Goal: Task Accomplishment & Management: Manage account settings

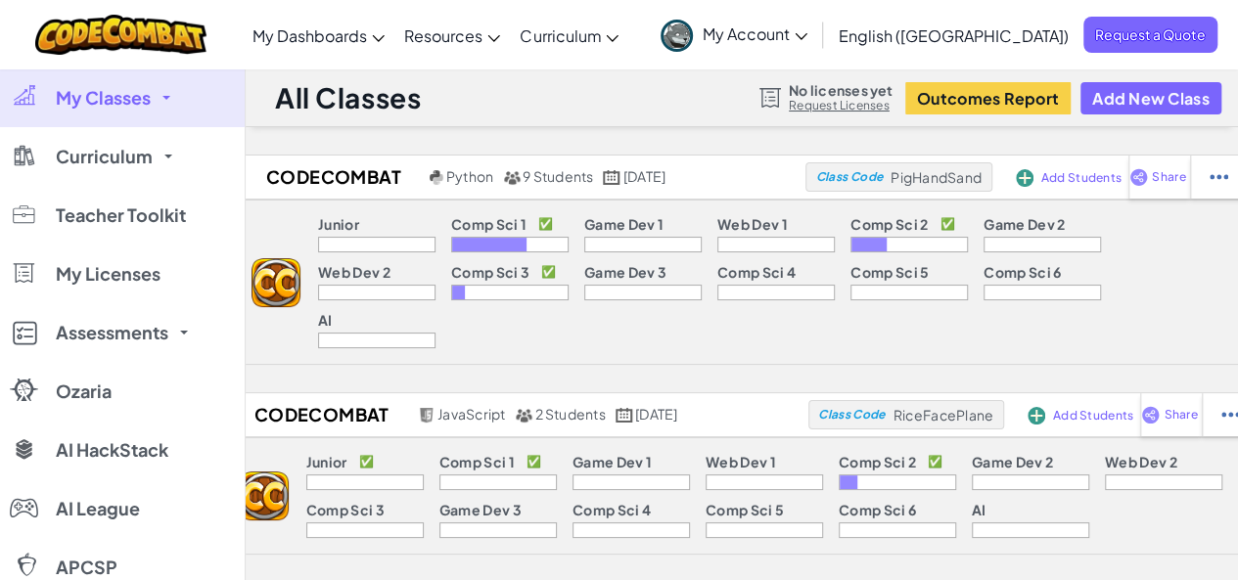
click at [451, 297] on div at bounding box center [509, 293] width 117 height 16
click at [164, 96] on span at bounding box center [166, 98] width 8 height 4
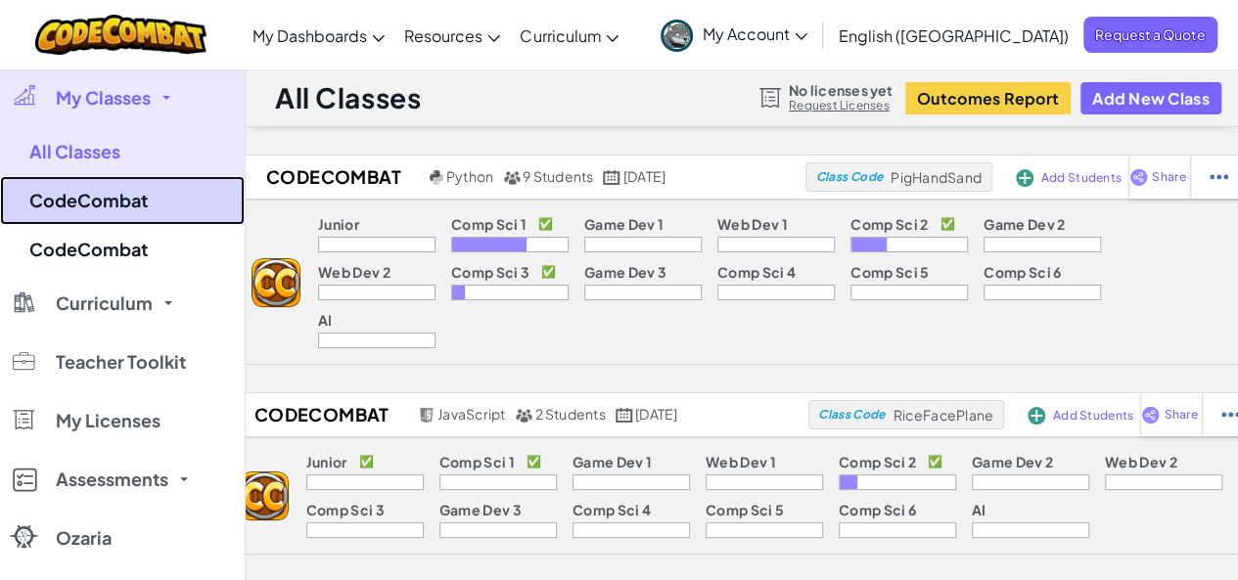
click at [86, 191] on link "CodeCombat" at bounding box center [122, 200] width 245 height 49
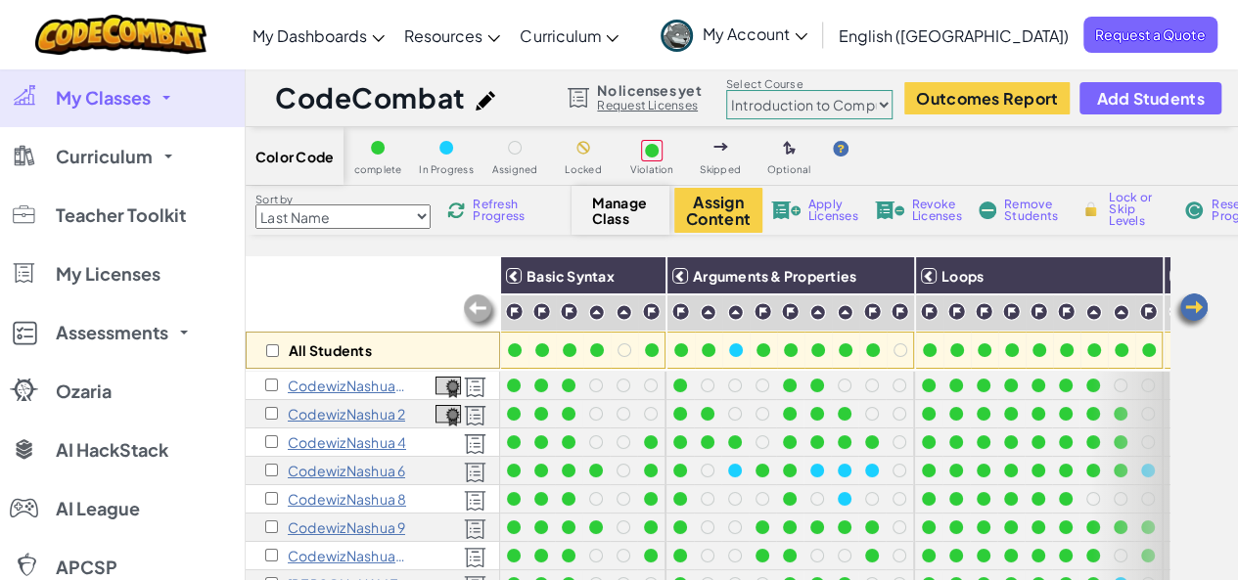
click at [789, 95] on select "Junior Introduction to Computer Science Game Development 1 Web Development 1 Co…" at bounding box center [809, 104] width 166 height 29
select select "56462f935afde0c6fd30fc8c"
click at [726, 90] on select "Junior Introduction to Computer Science Game Development 1 Web Development 1 Co…" at bounding box center [809, 104] width 166 height 29
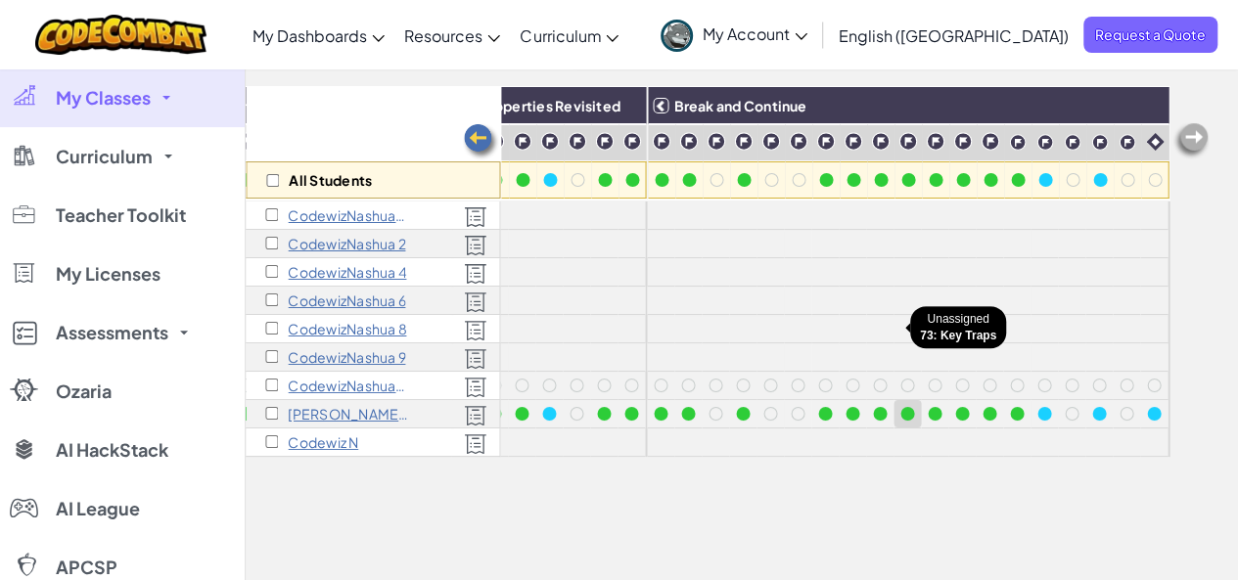
scroll to position [178, 0]
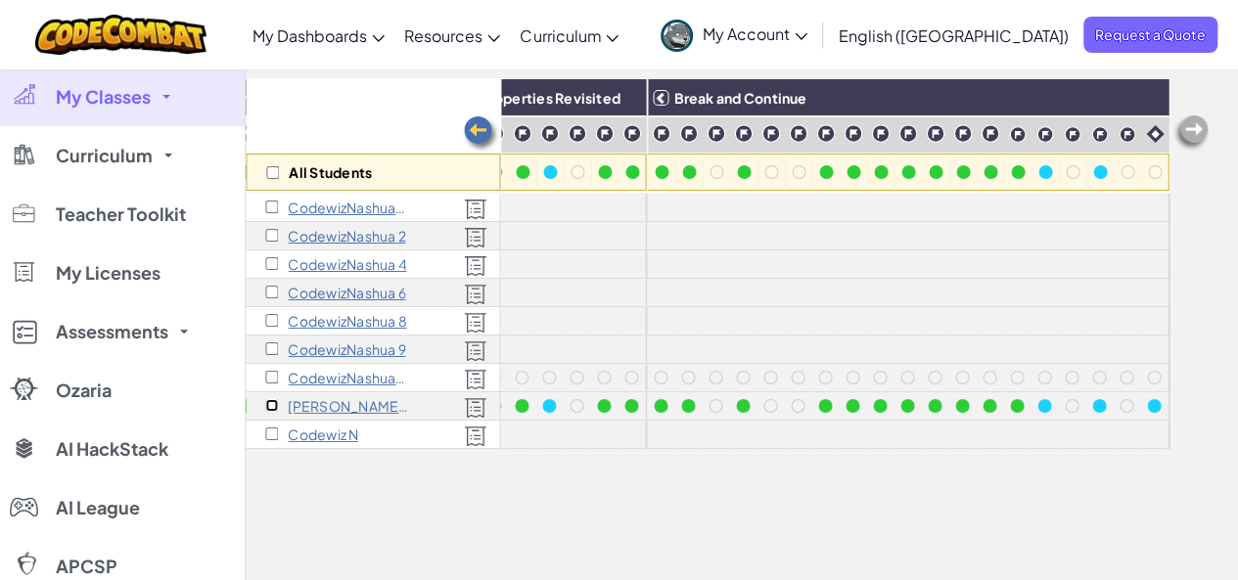
click at [273, 403] on input "checkbox" at bounding box center [271, 405] width 13 height 13
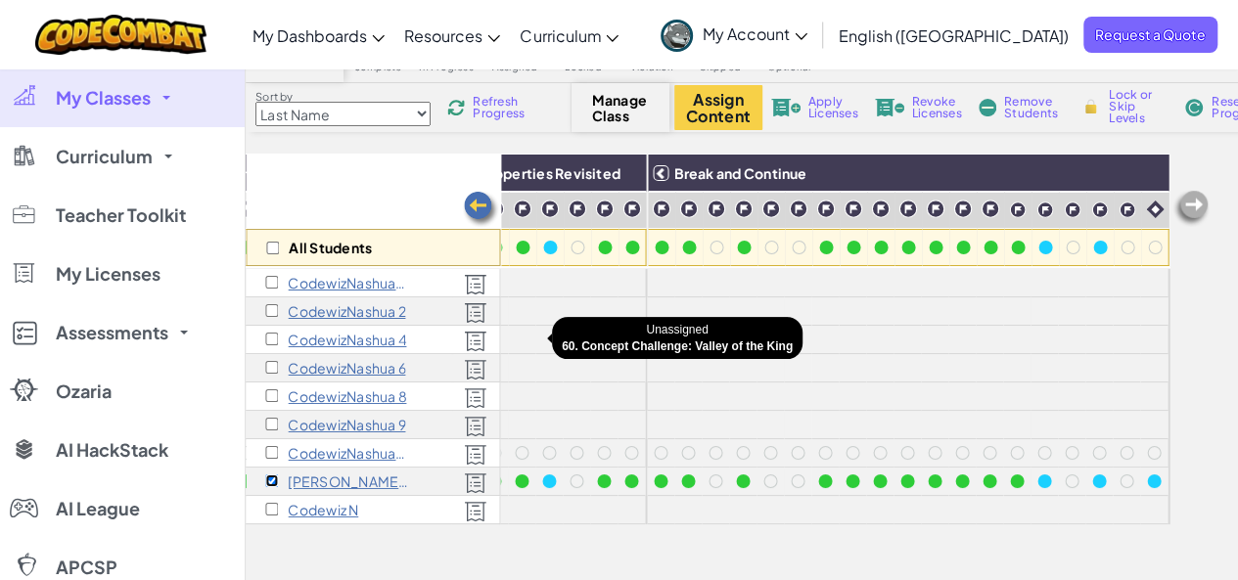
scroll to position [0, 1600]
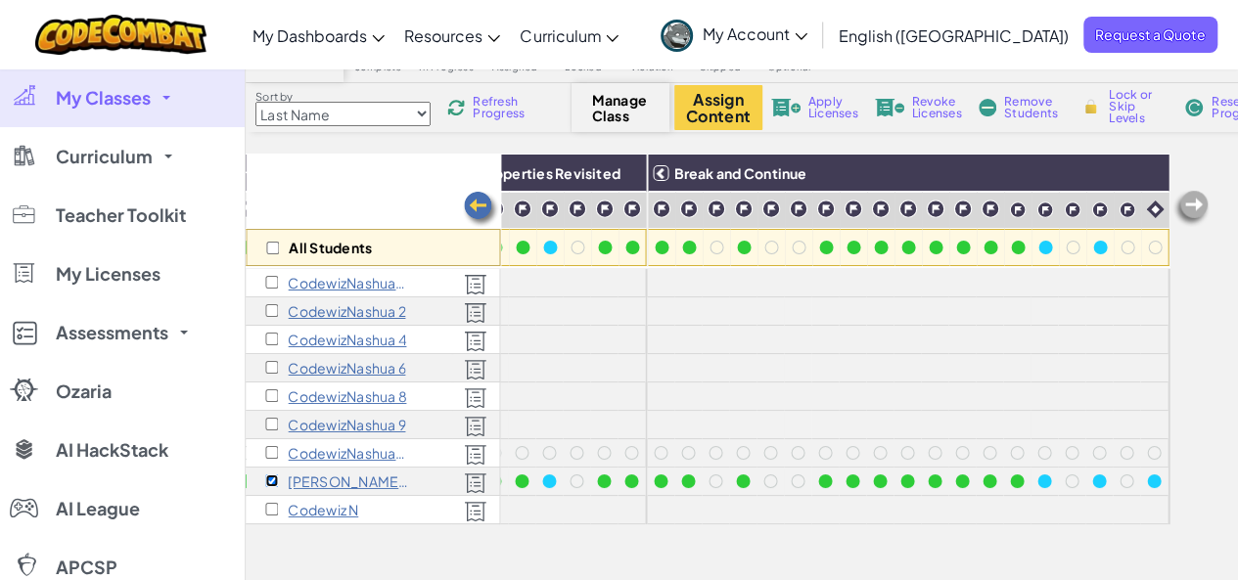
click at [269, 477] on input "checkbox" at bounding box center [271, 481] width 13 height 13
checkbox input "false"
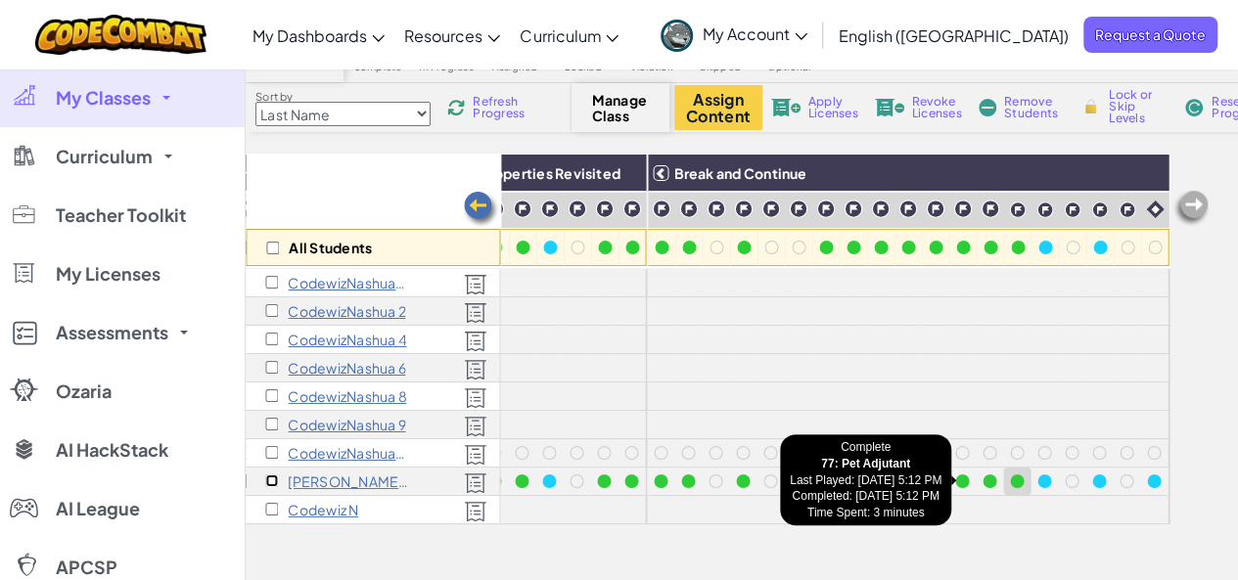
scroll to position [0, 1606]
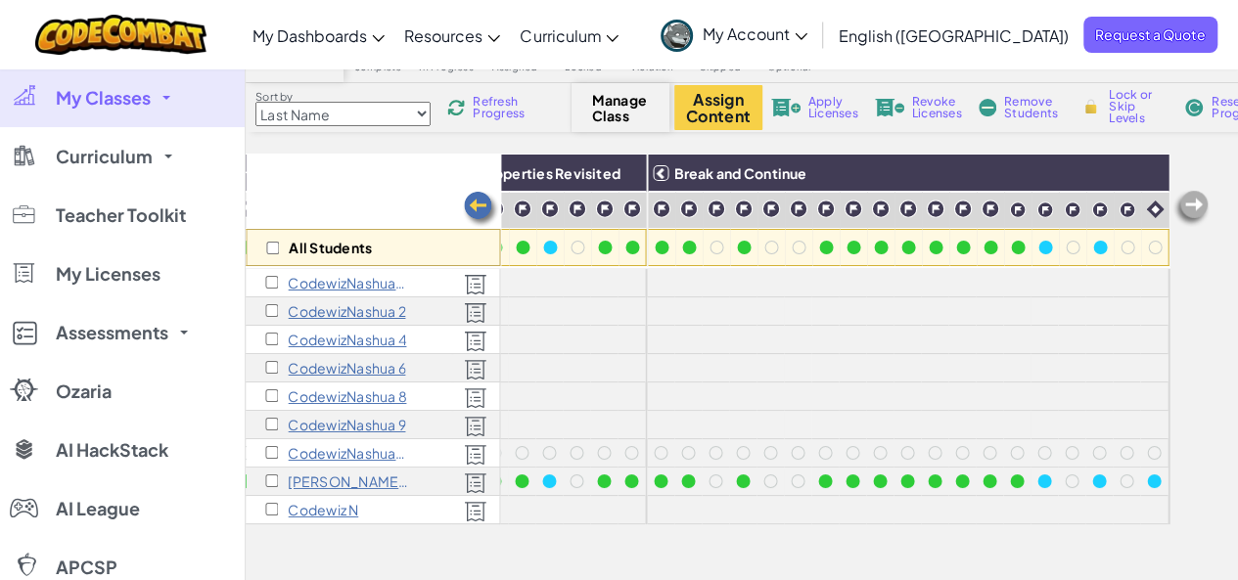
click at [1126, 118] on span "Lock or Skip Levels" at bounding box center [1138, 106] width 58 height 35
checkbox input "true"
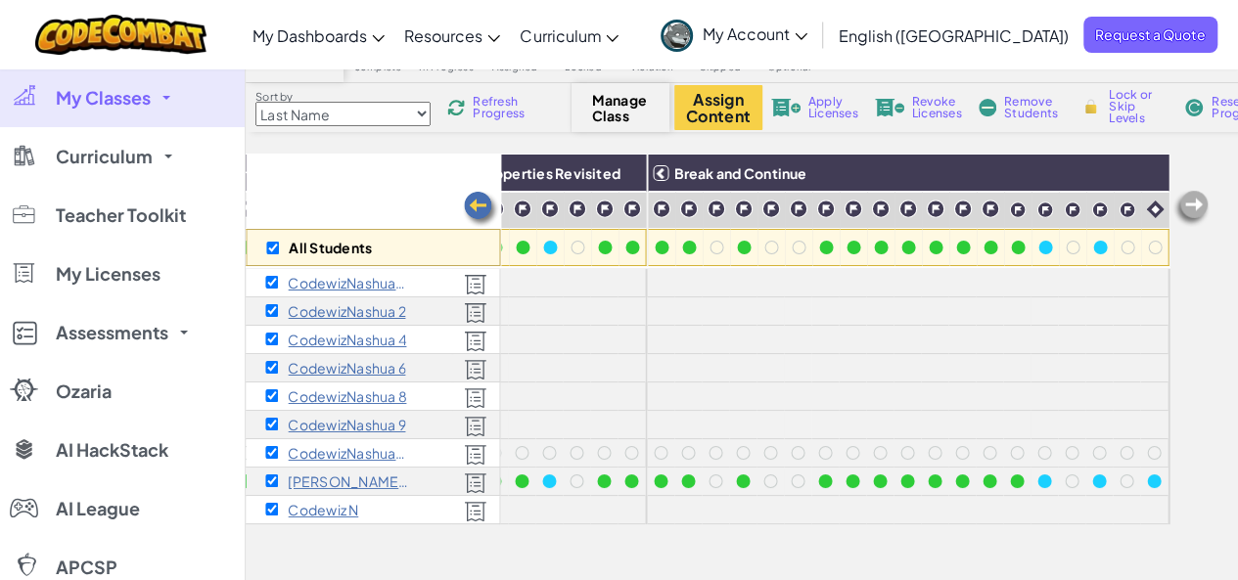
checkbox input "true"
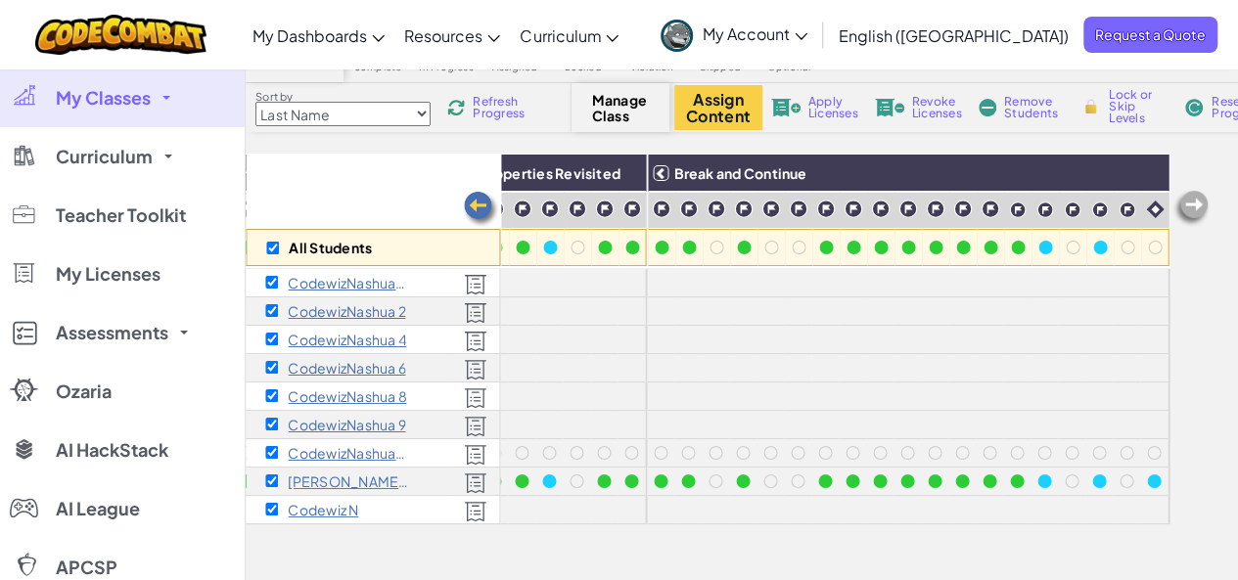
checkbox input "true"
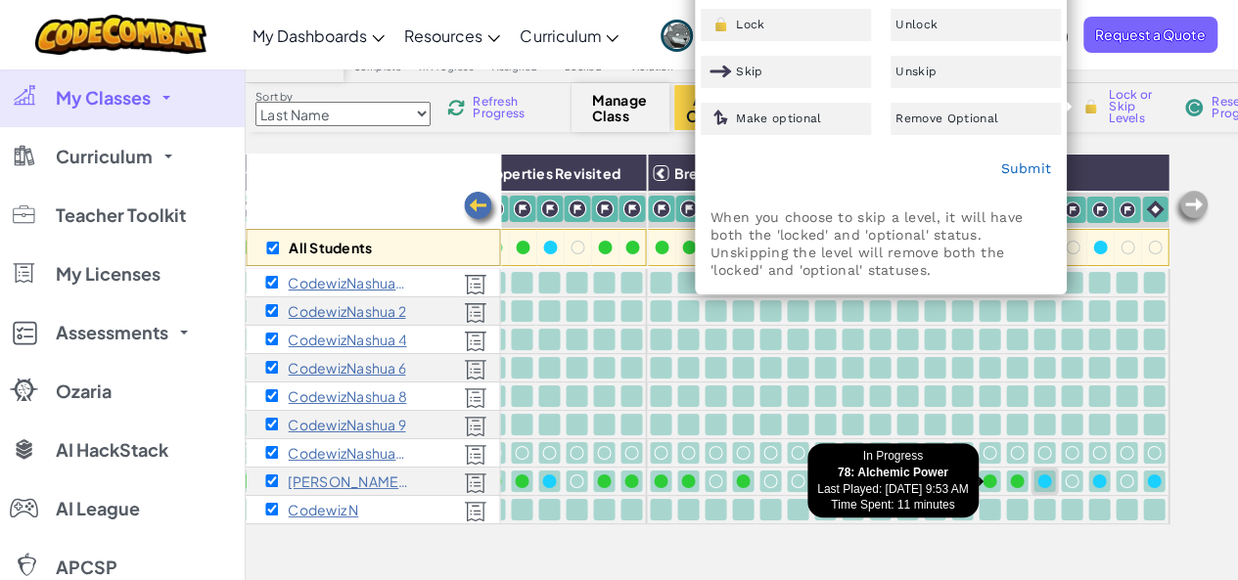
click at [1037, 480] on div at bounding box center [1044, 482] width 14 height 14
checkbox input "false"
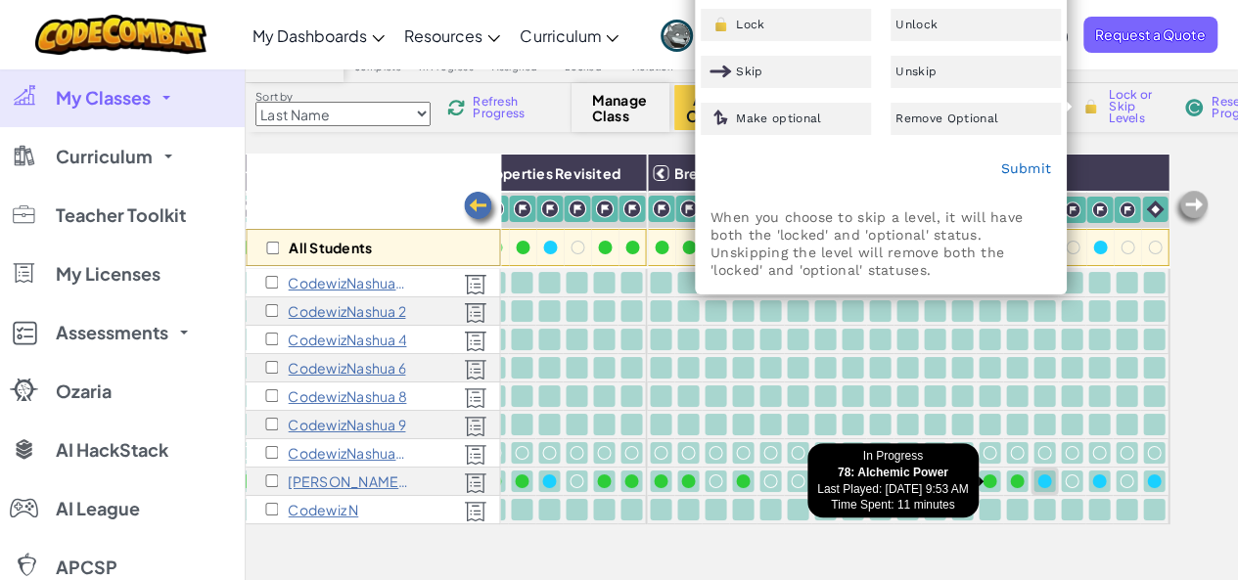
checkbox input "false"
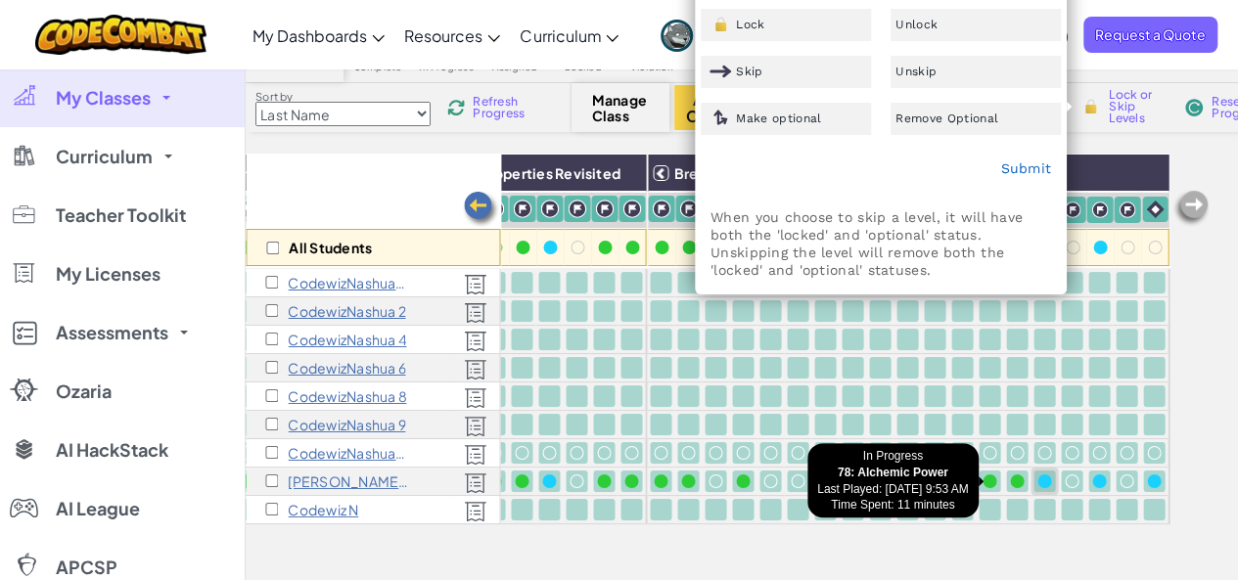
checkbox input "false"
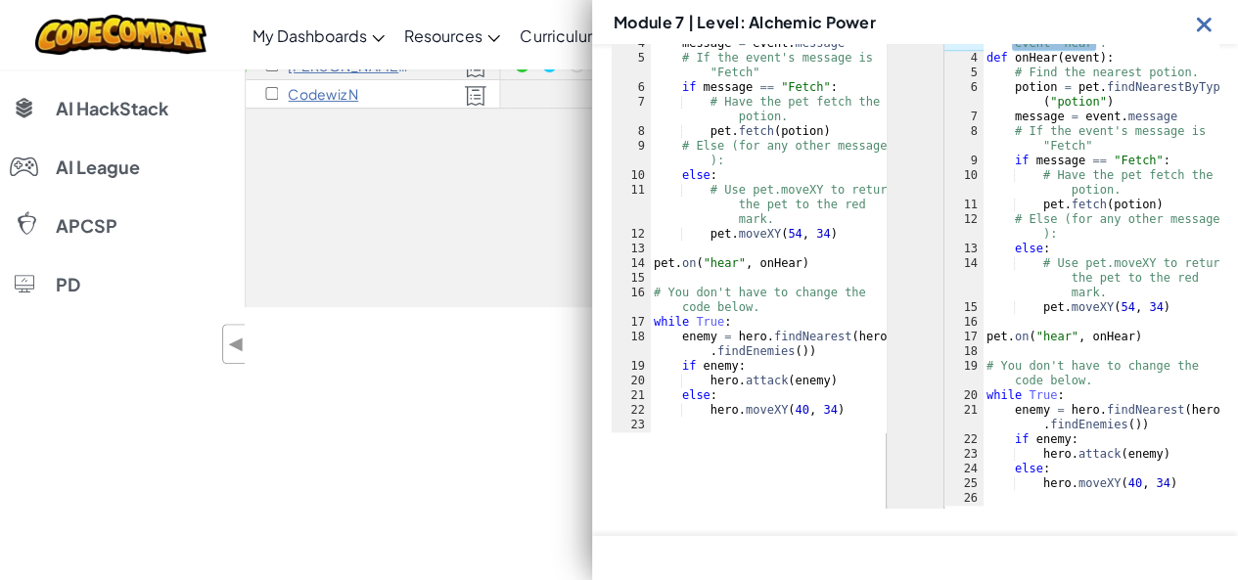
scroll to position [525, 0]
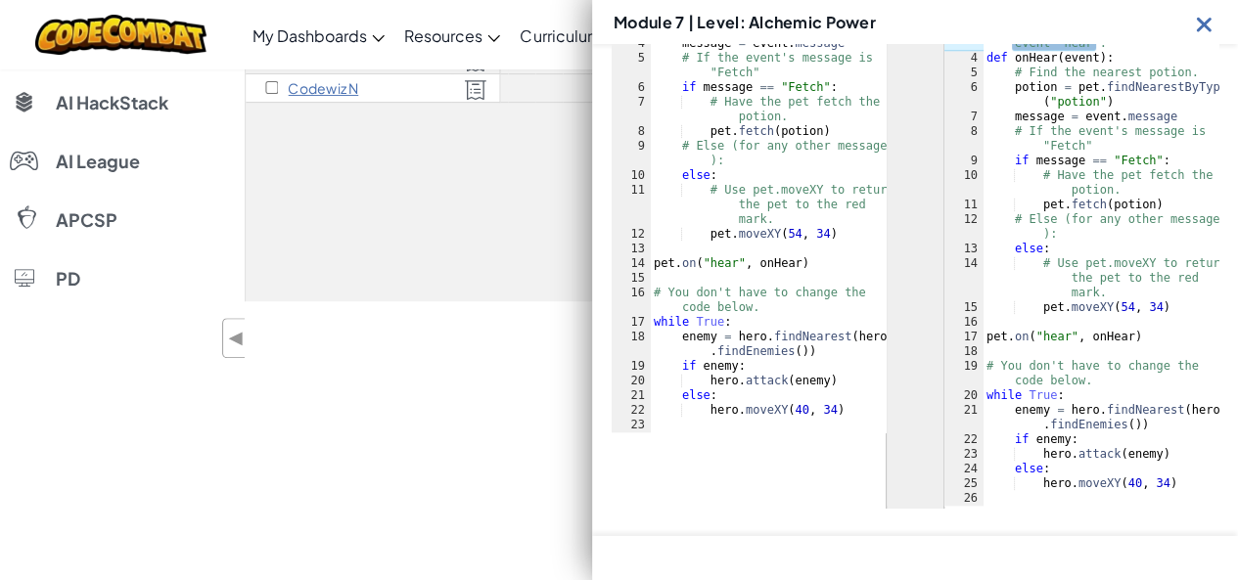
click at [1212, 23] on img at bounding box center [1204, 24] width 24 height 24
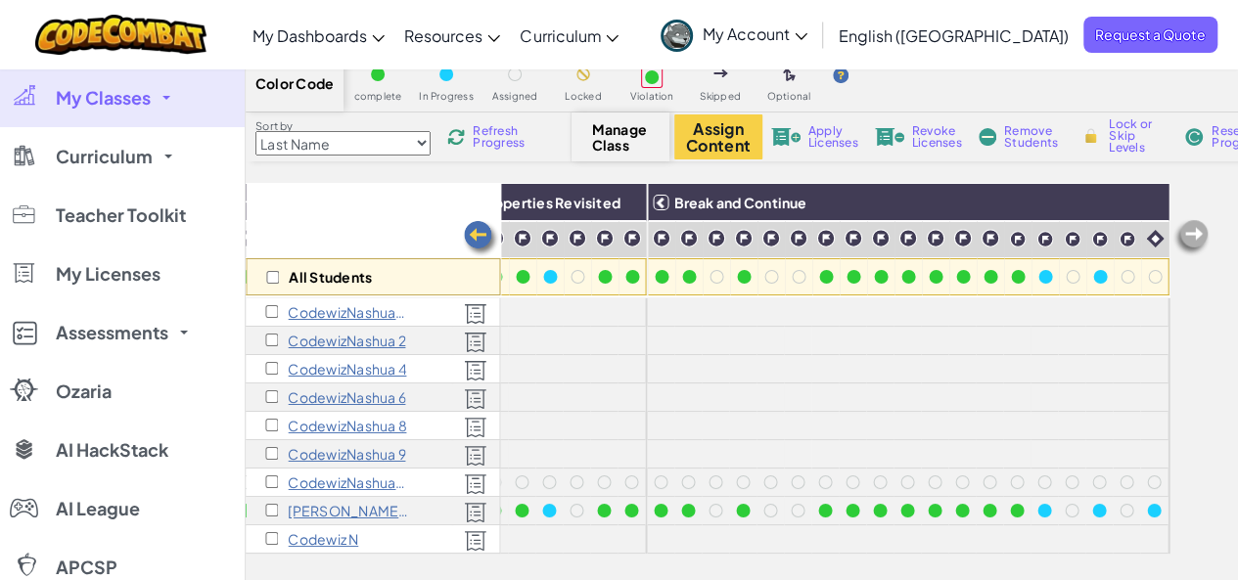
scroll to position [72, 0]
click at [1126, 129] on span "Lock or Skip Levels" at bounding box center [1138, 136] width 58 height 35
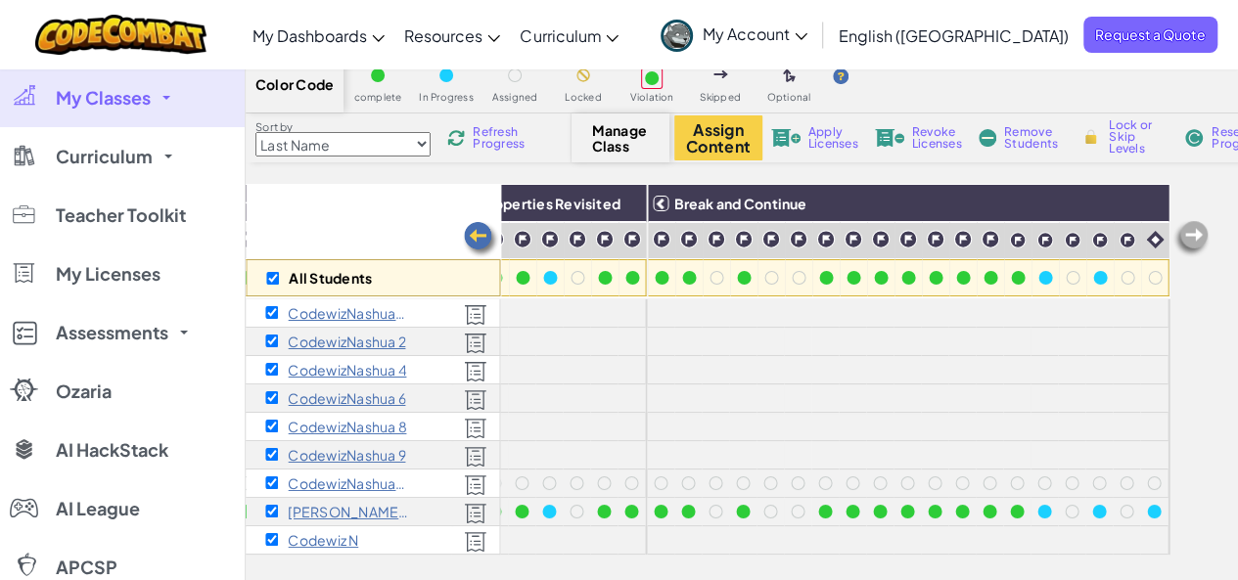
checkbox input "true"
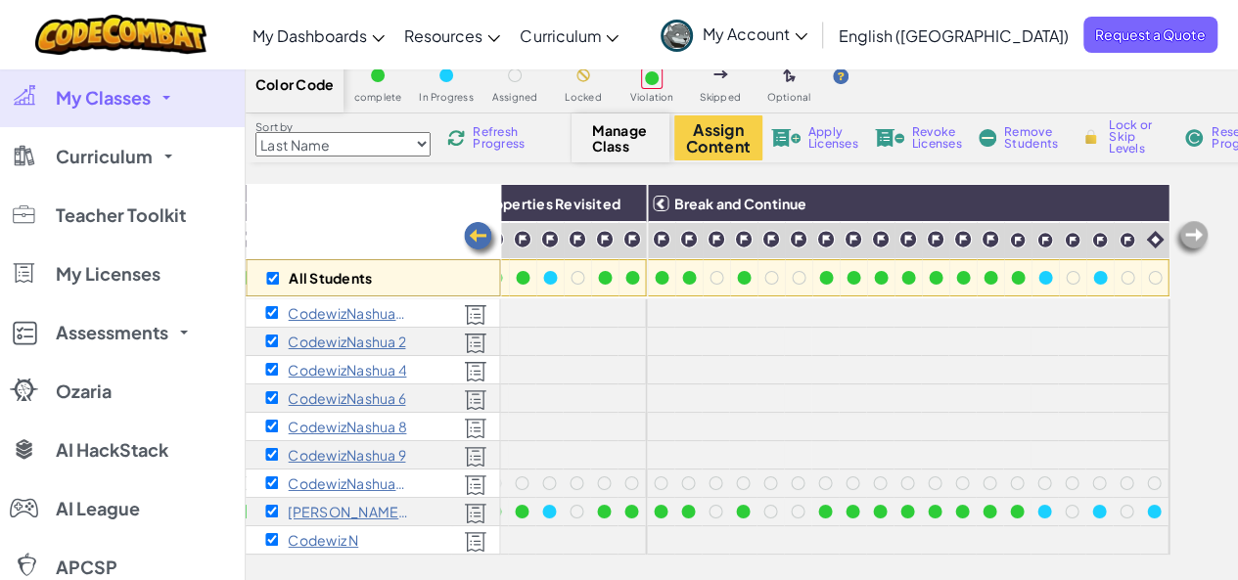
checkbox input "true"
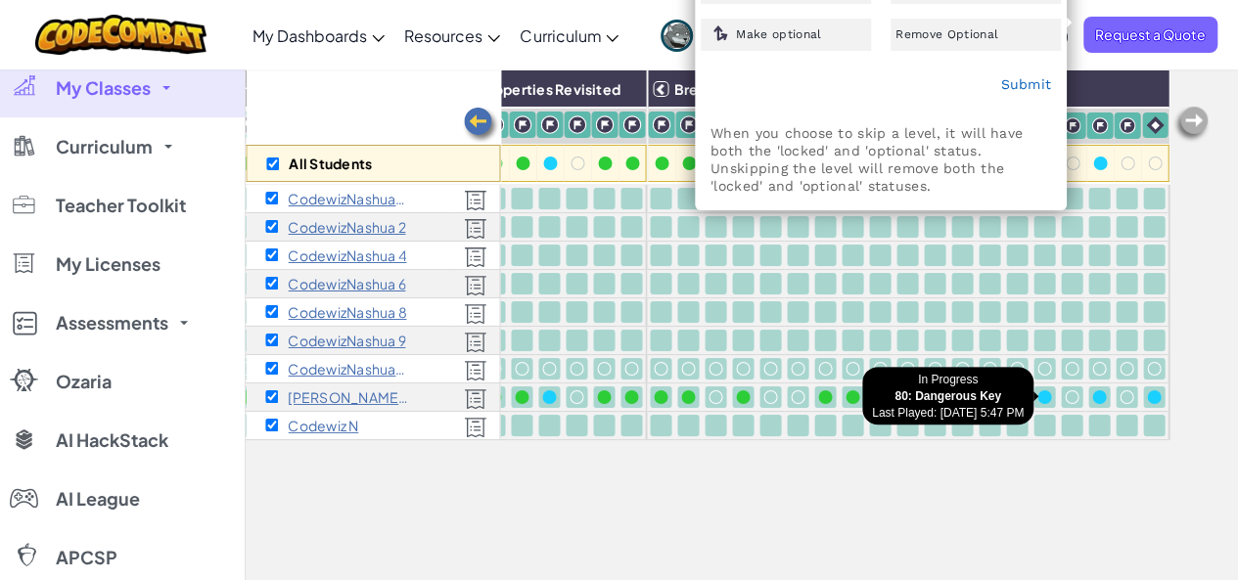
scroll to position [188, 0]
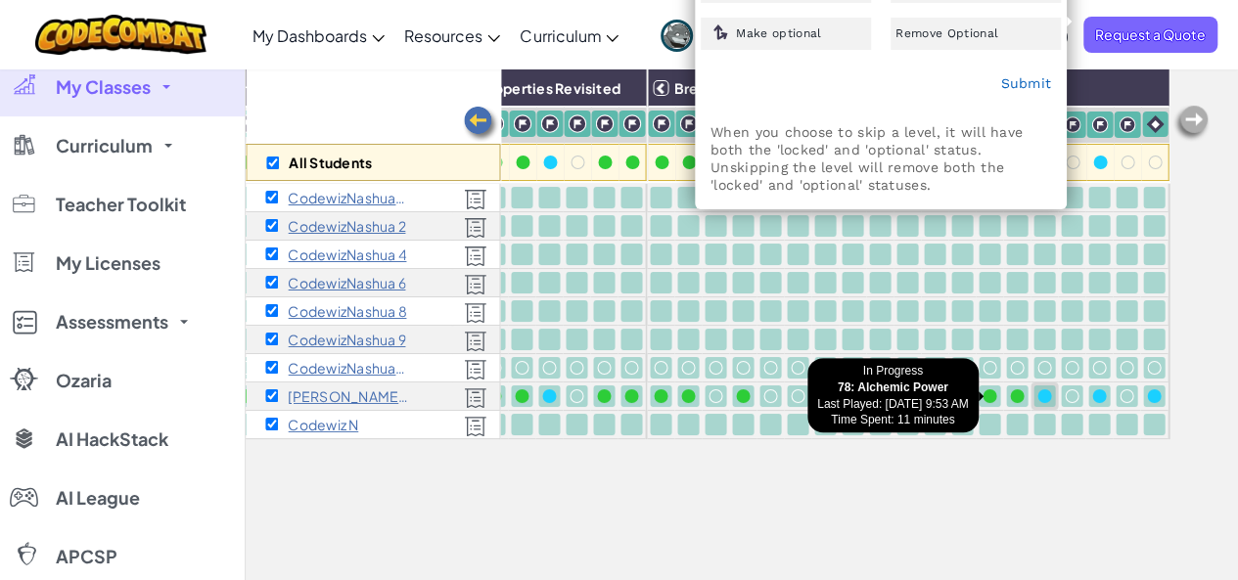
click at [1034, 397] on div at bounding box center [1045, 397] width 22 height 22
checkbox input "false"
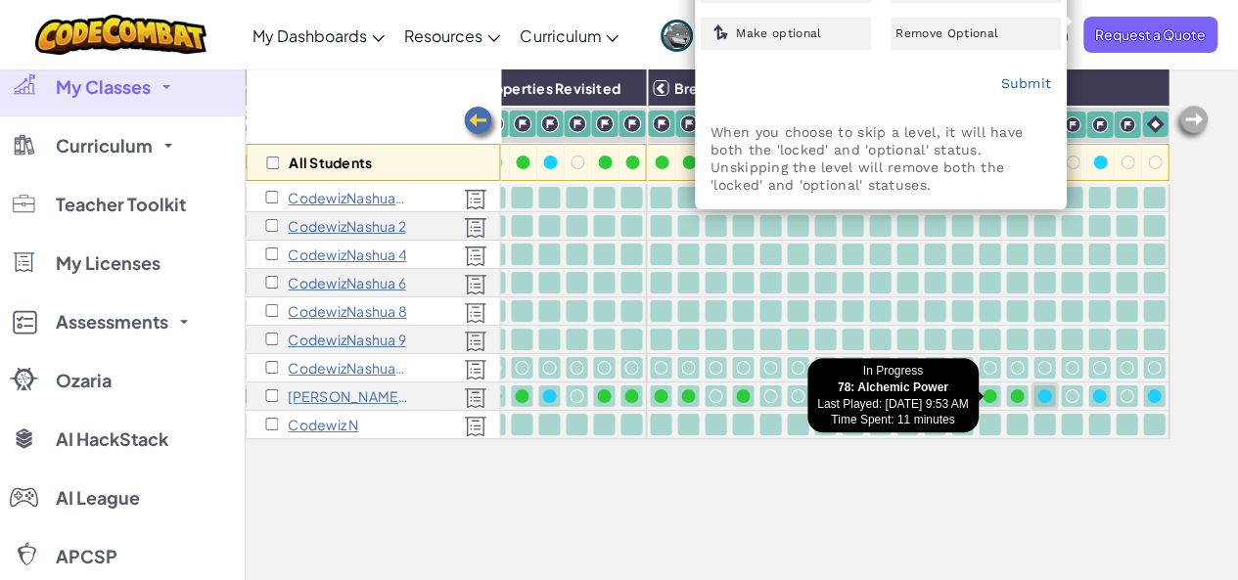
checkbox input "false"
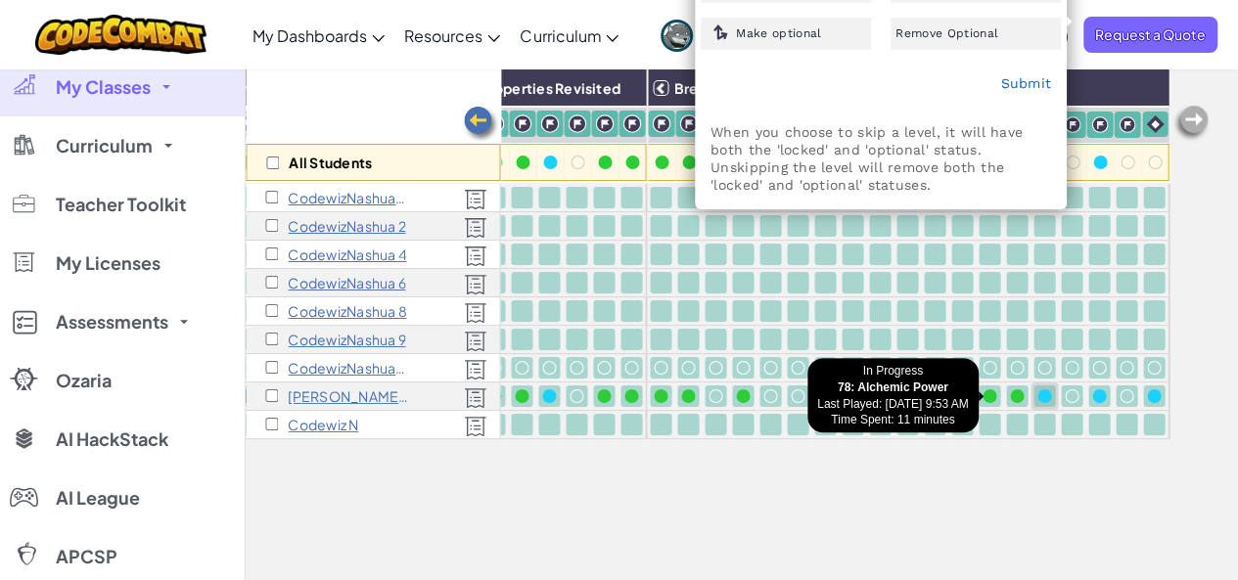
checkbox input "false"
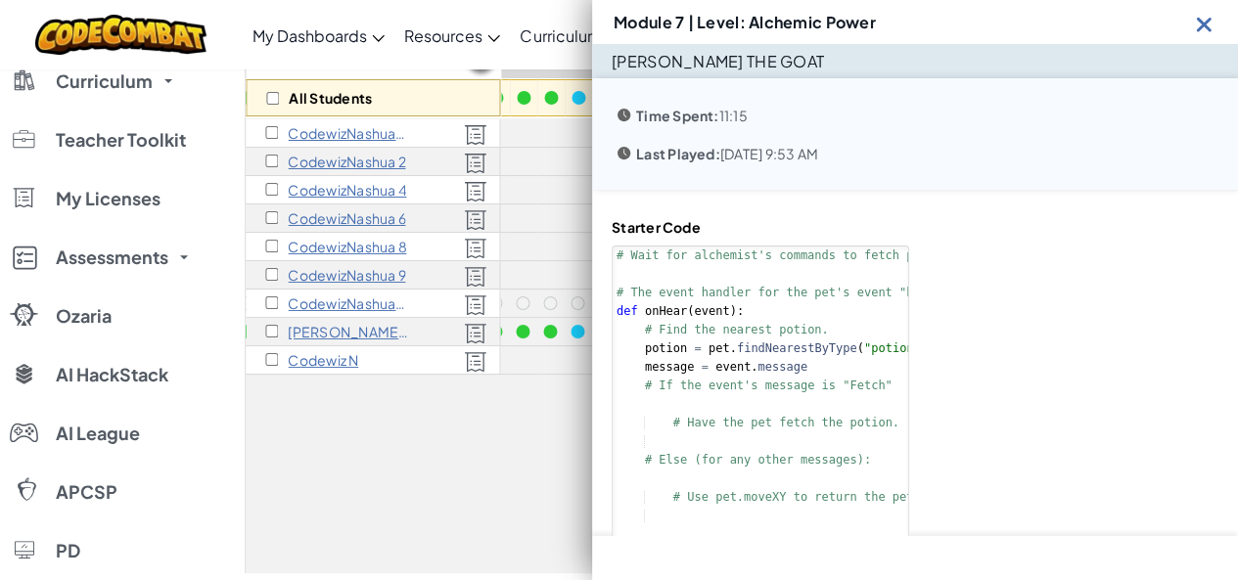
scroll to position [251, 0]
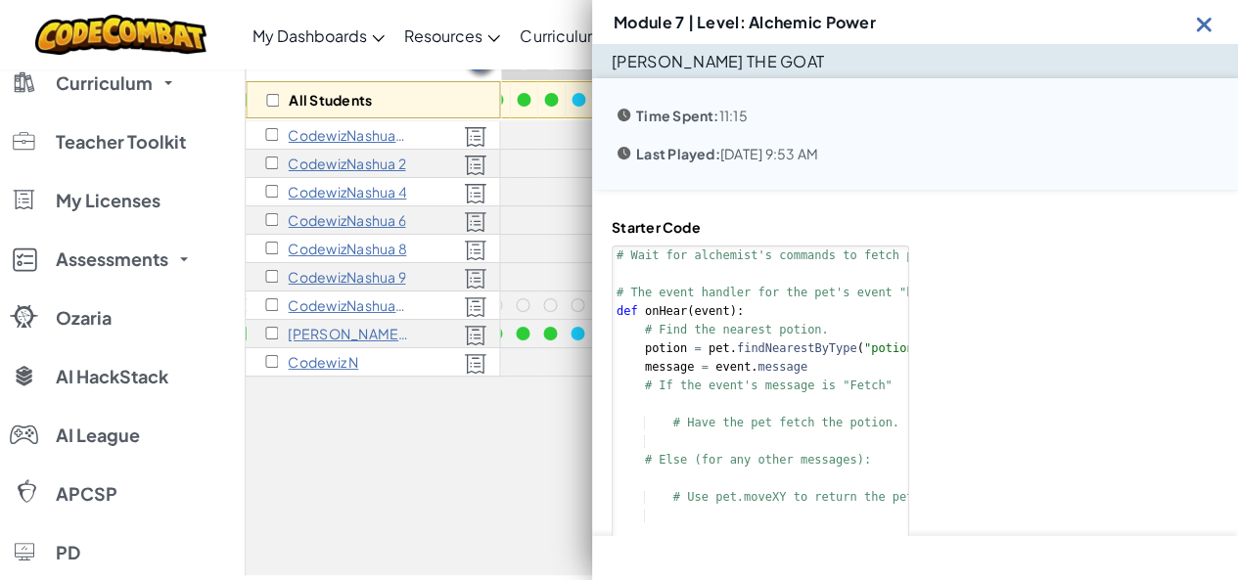
click at [1212, 26] on img at bounding box center [1204, 24] width 24 height 24
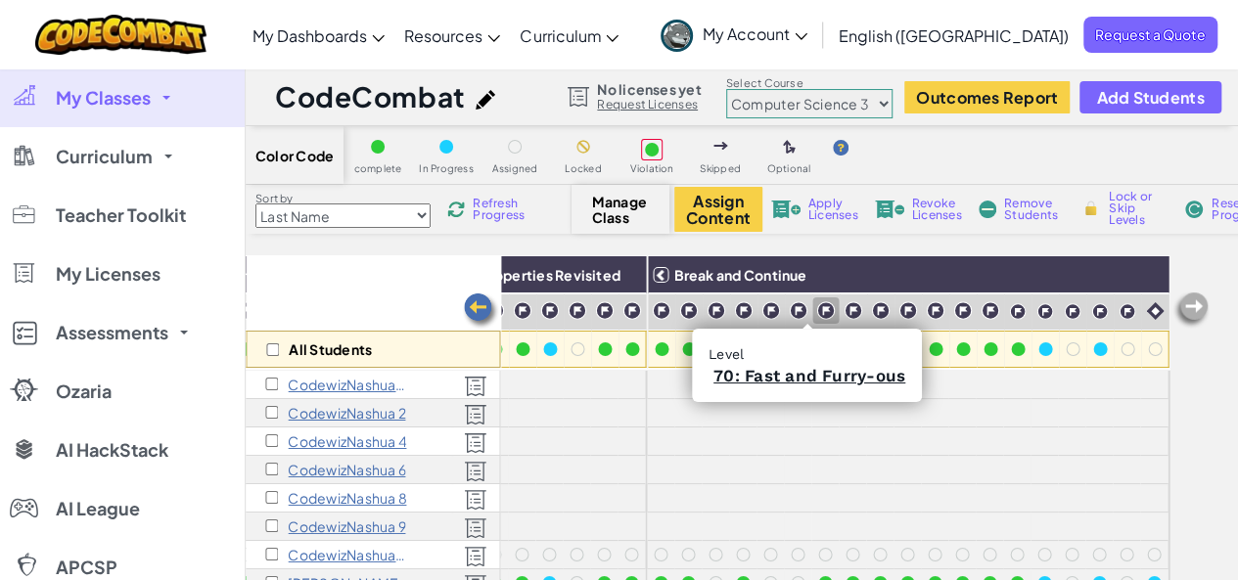
scroll to position [2, 0]
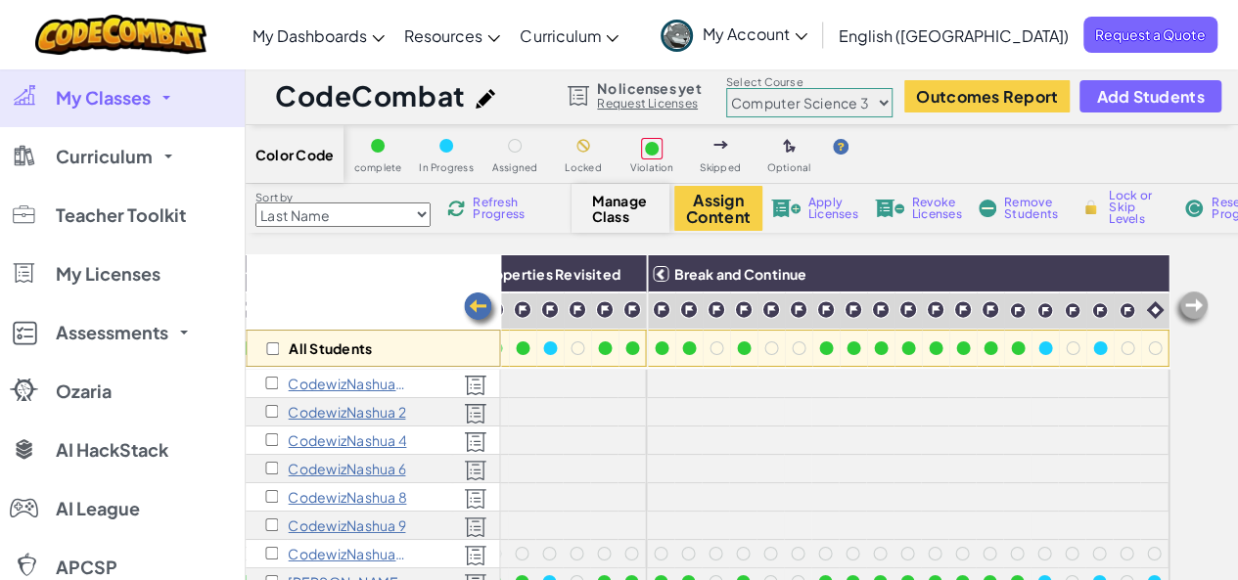
click at [1133, 205] on span "Lock or Skip Levels" at bounding box center [1138, 207] width 58 height 35
checkbox input "true"
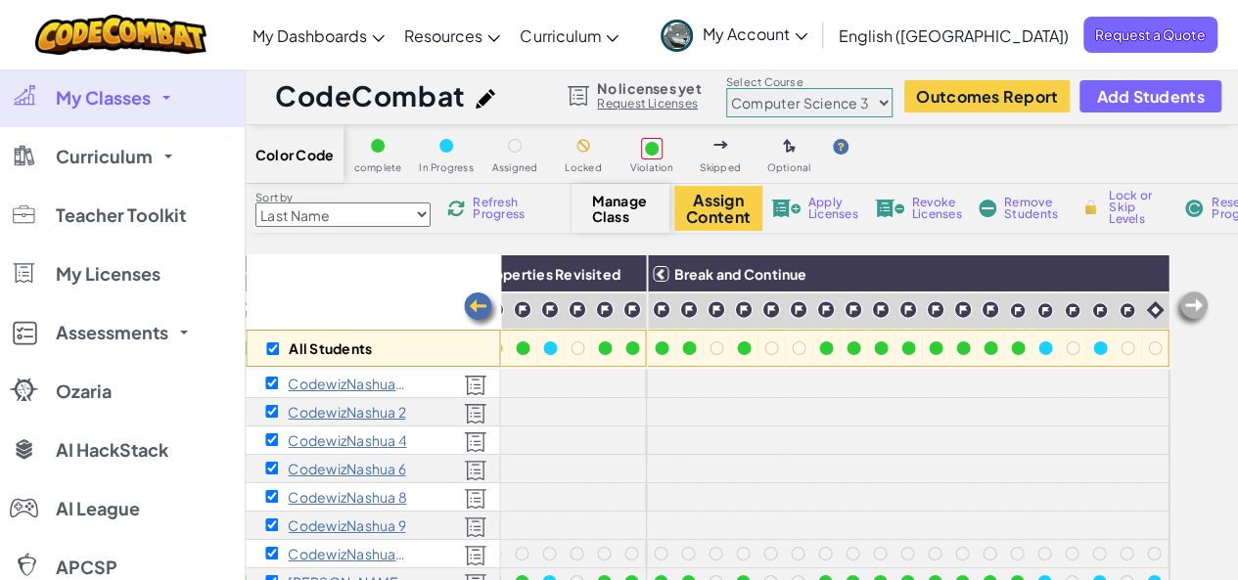
checkbox input "true"
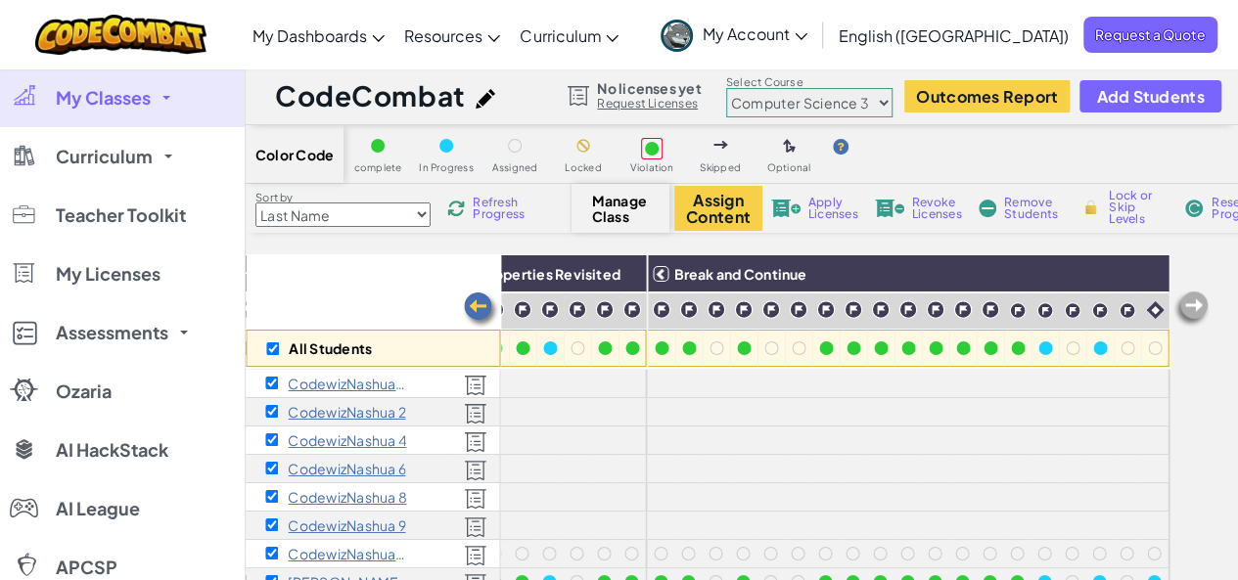
checkbox input "true"
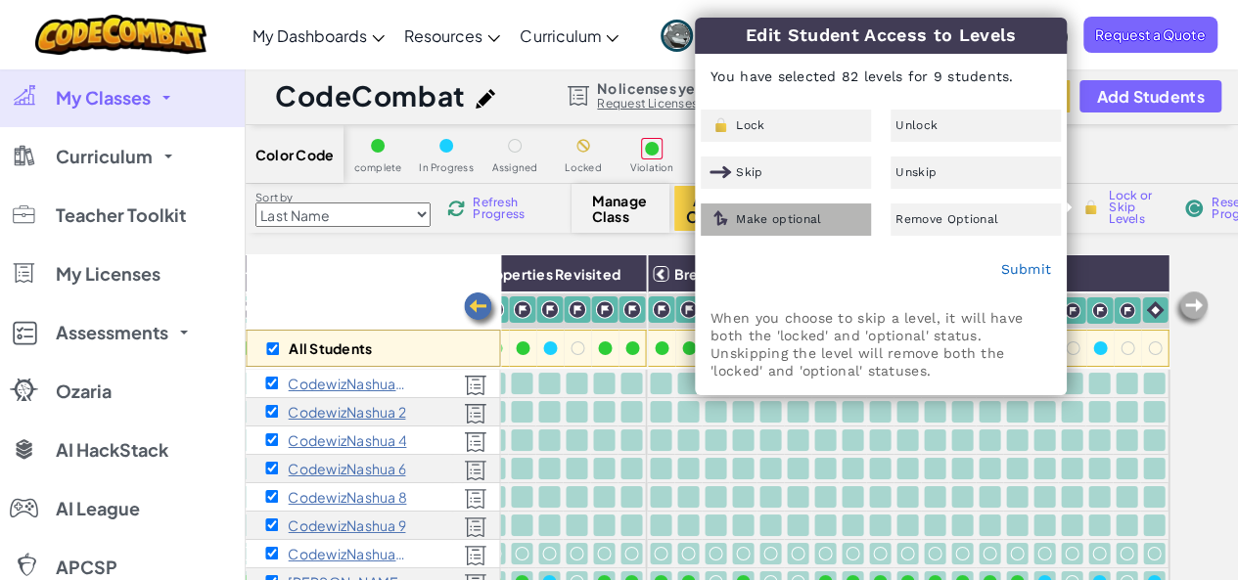
click at [808, 223] on span "Make optional" at bounding box center [778, 219] width 85 height 12
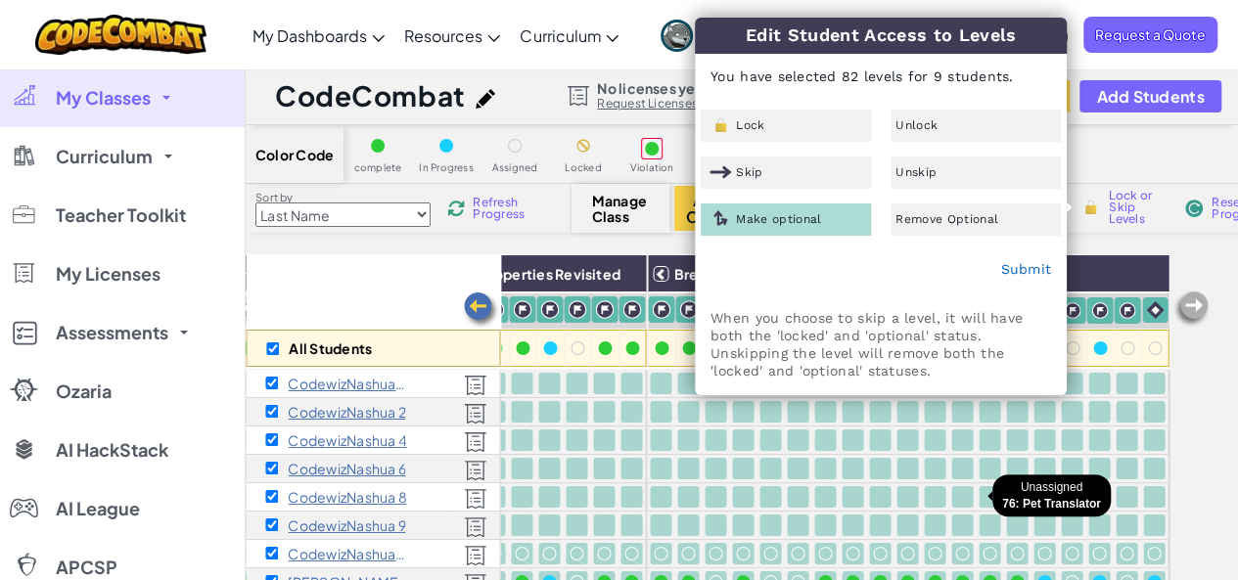
scroll to position [117, 0]
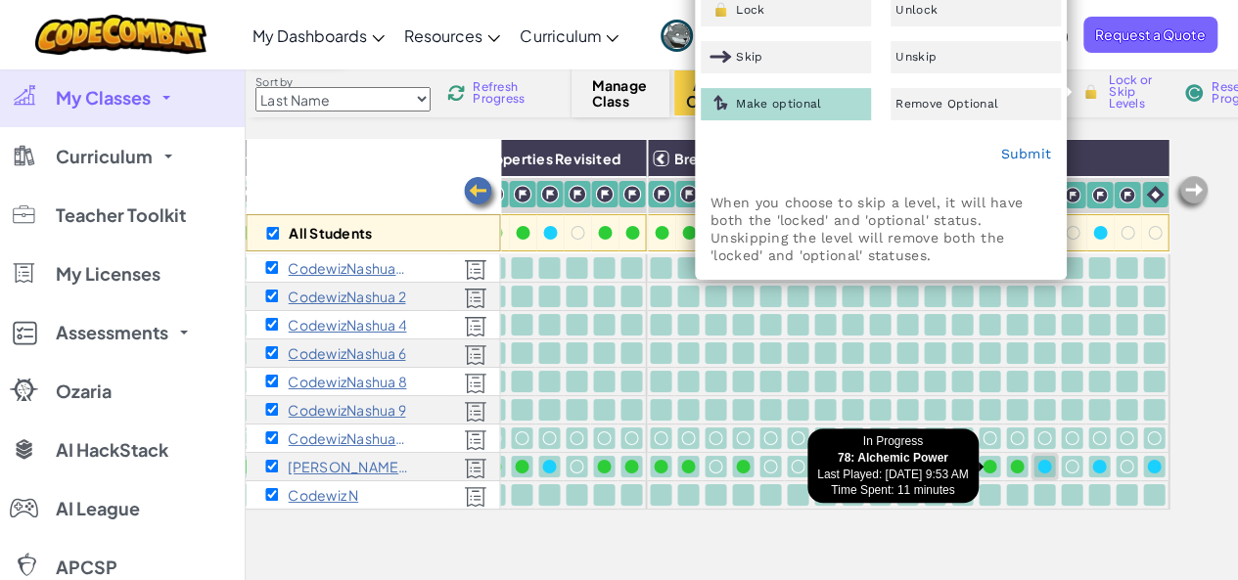
click at [1034, 464] on div at bounding box center [1045, 467] width 22 height 22
checkbox input "false"
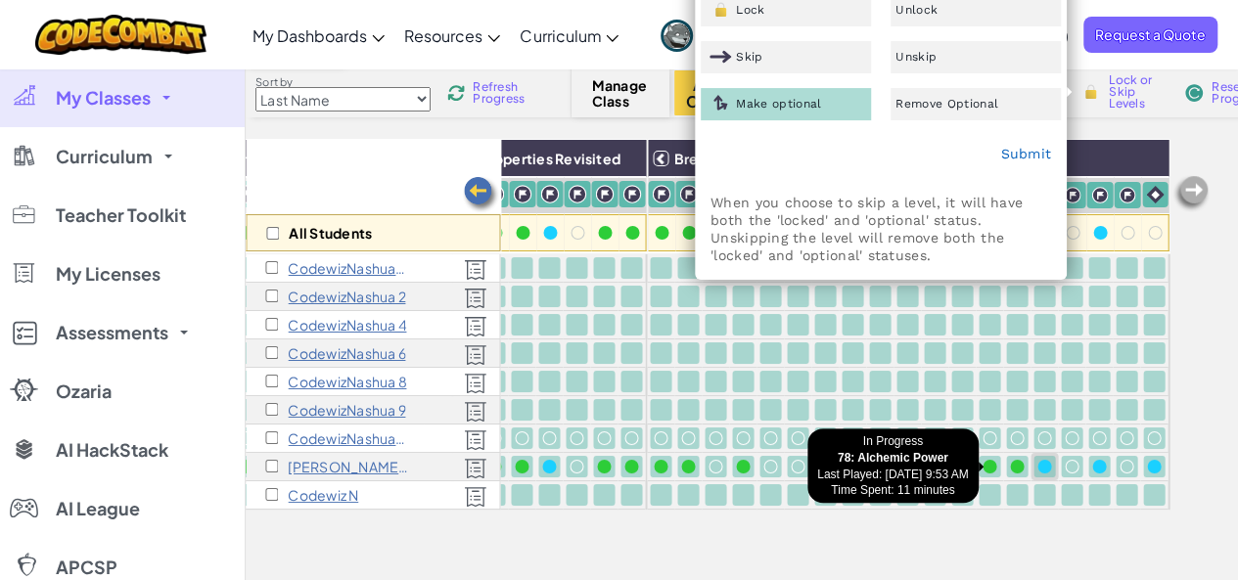
checkbox input "false"
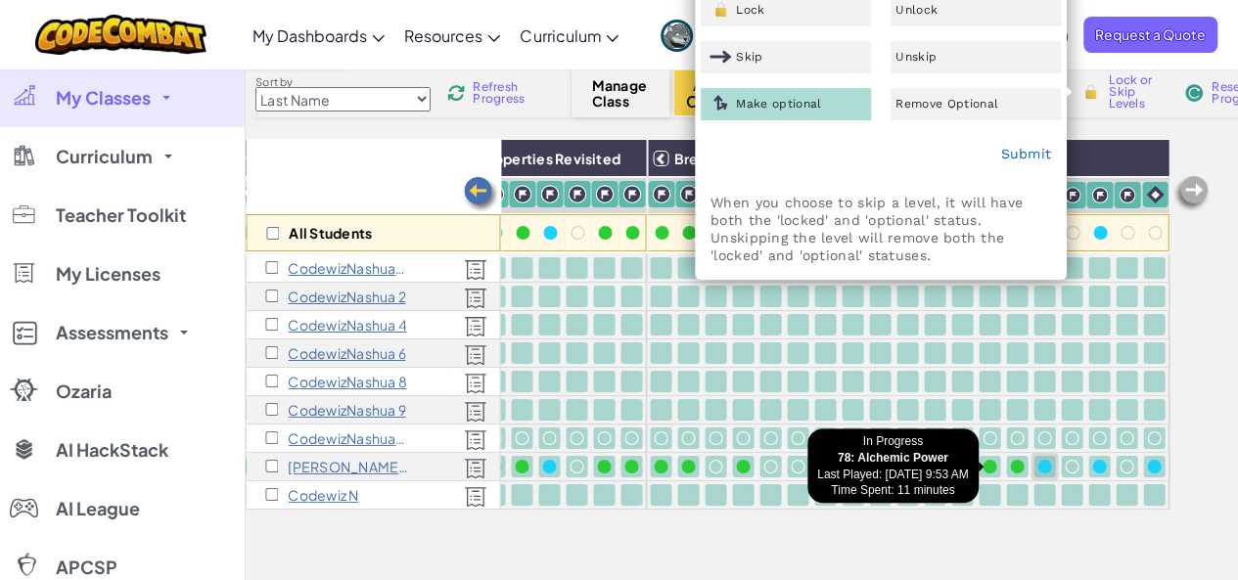
checkbox input "false"
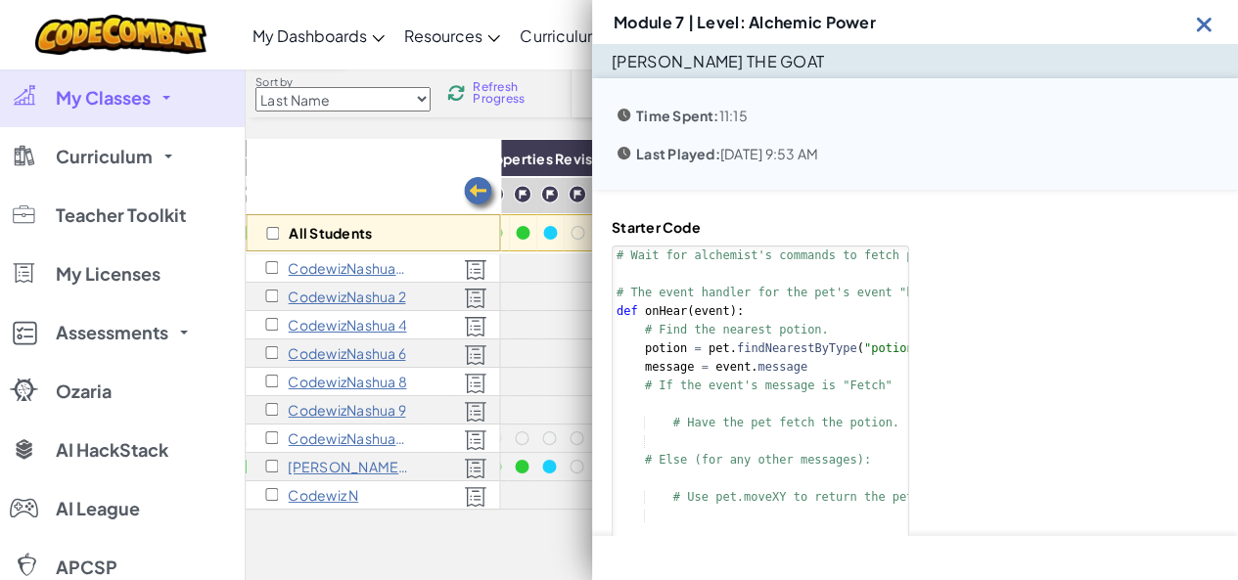
click at [1204, 23] on img at bounding box center [1204, 24] width 24 height 24
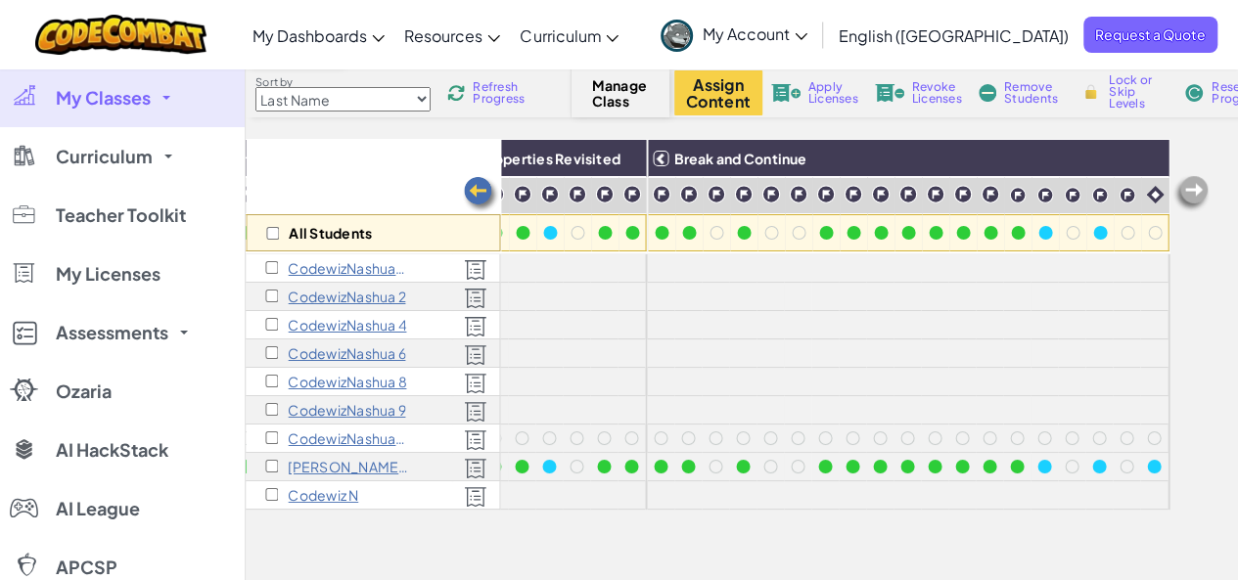
click at [1118, 108] on span "Lock or Skip Levels" at bounding box center [1138, 91] width 58 height 35
checkbox input "true"
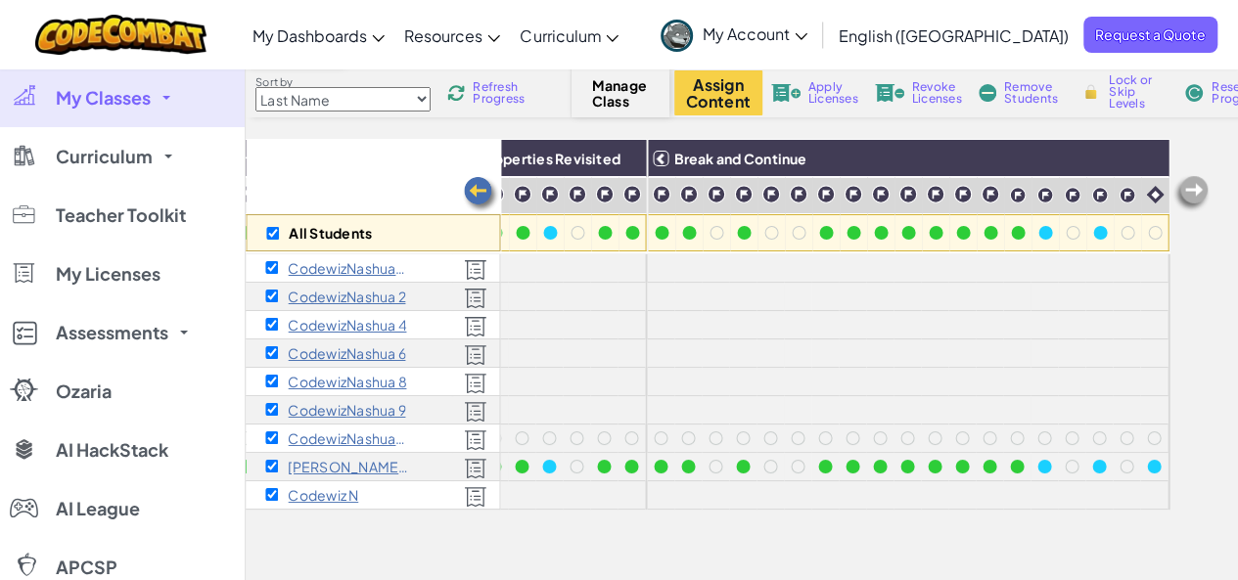
checkbox input "true"
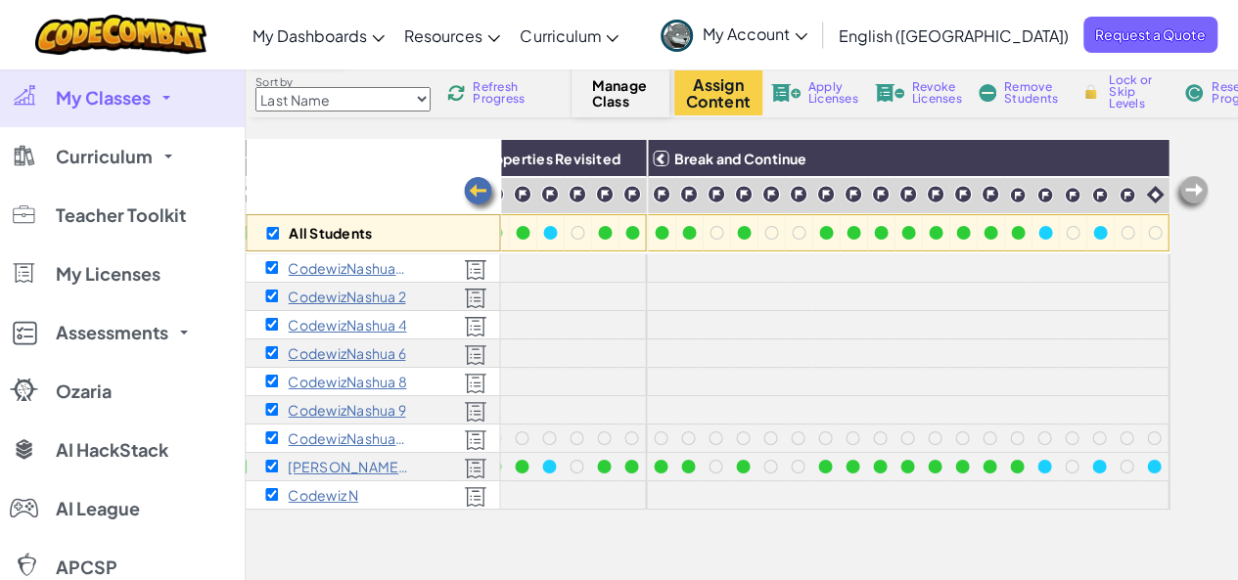
checkbox input "true"
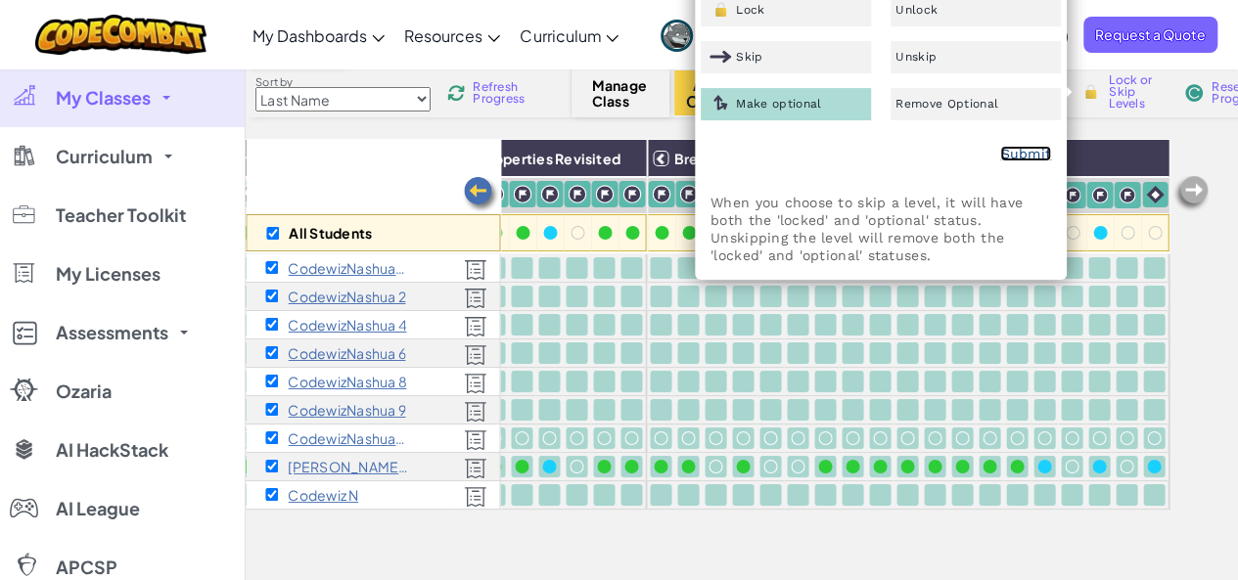
click at [1017, 157] on link "Submit" at bounding box center [1025, 154] width 51 height 16
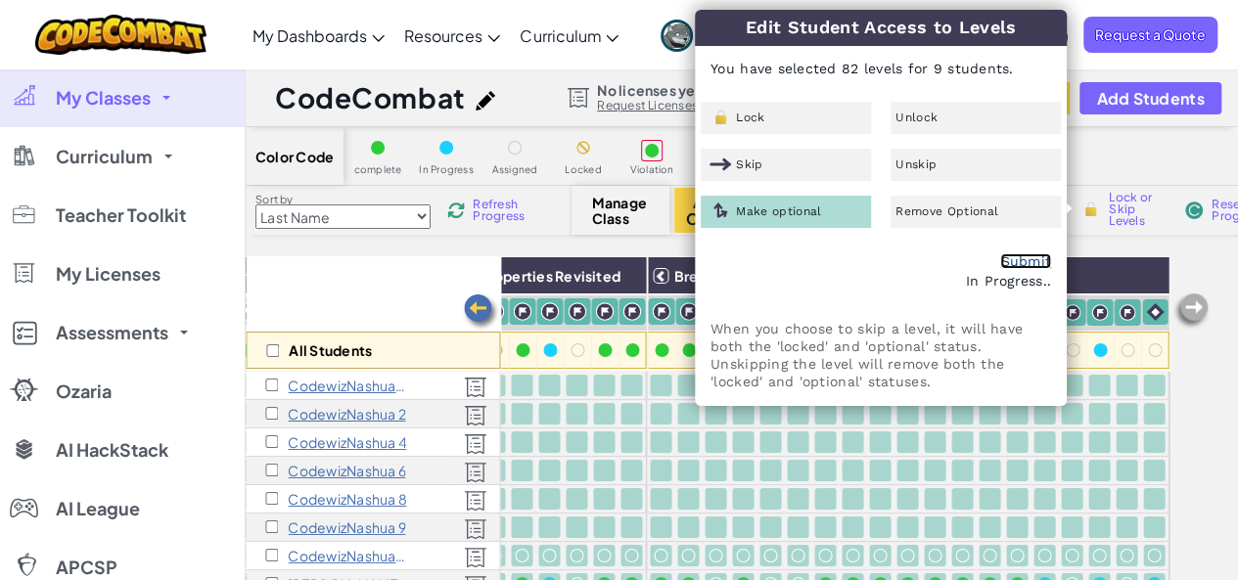
checkbox input "false"
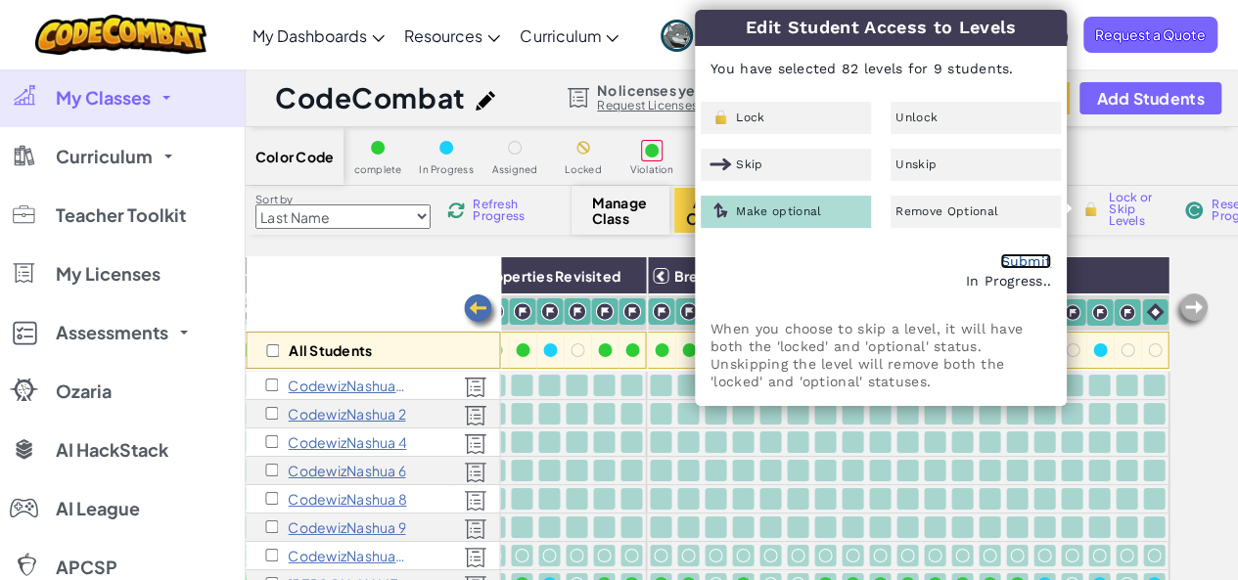
checkbox input "false"
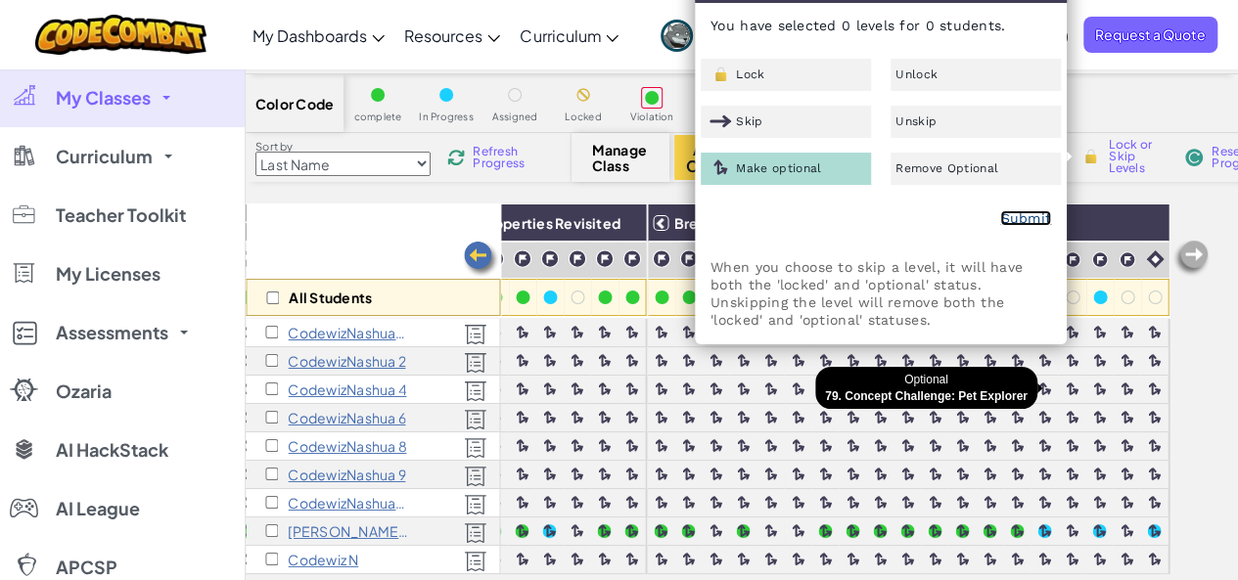
scroll to position [52, 0]
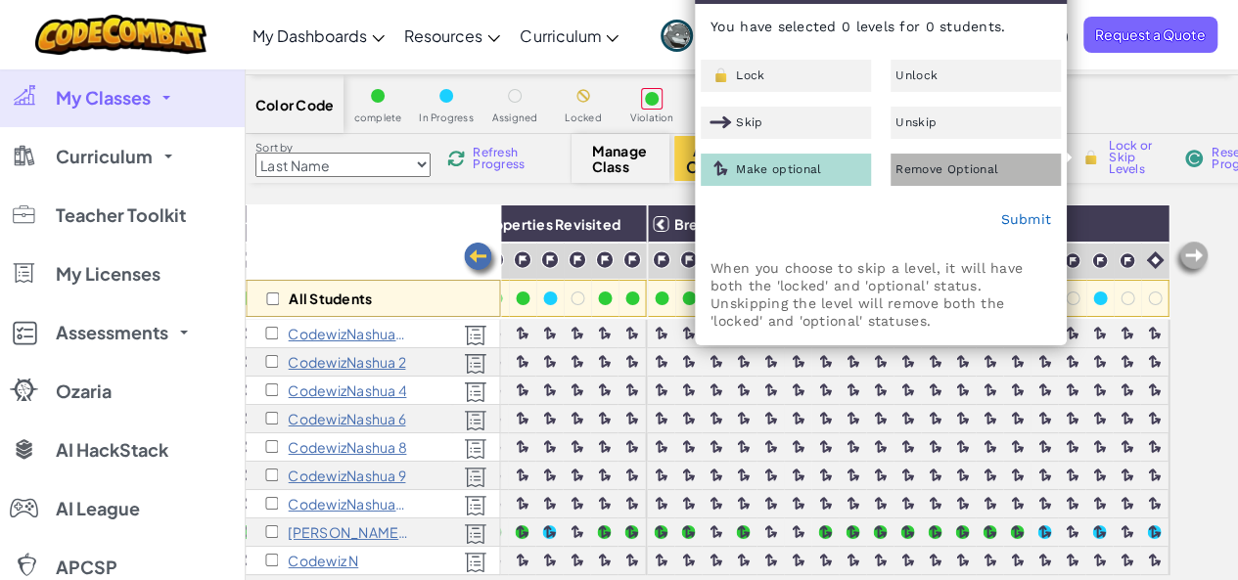
click at [970, 169] on span "Remove Optional" at bounding box center [947, 169] width 103 height 12
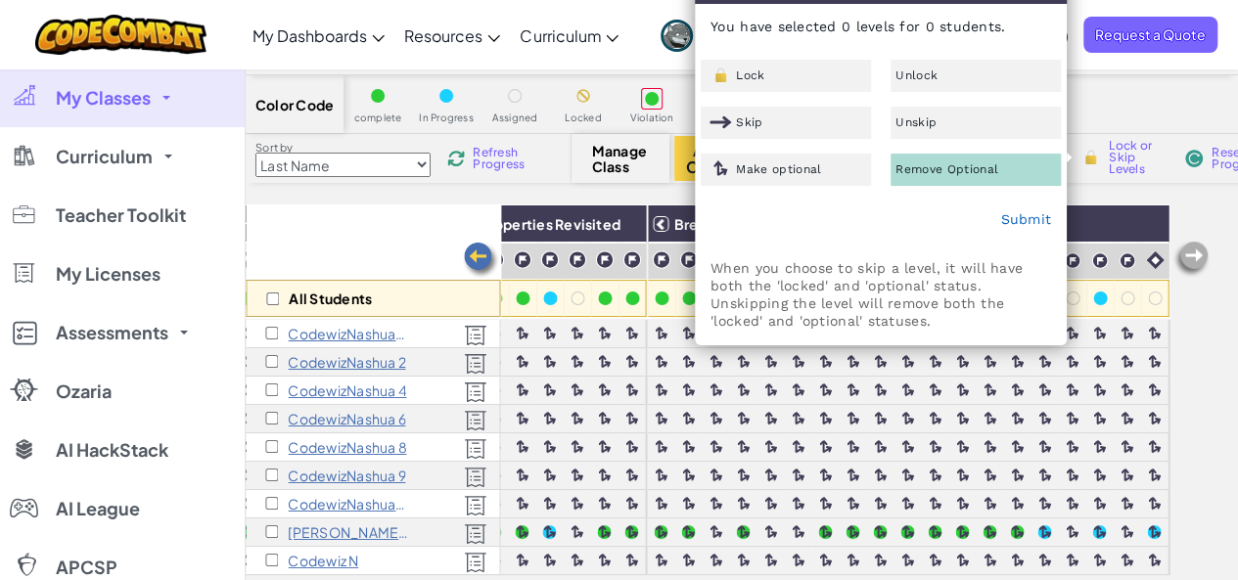
click at [1123, 140] on span "Lock or Skip Levels" at bounding box center [1138, 157] width 58 height 35
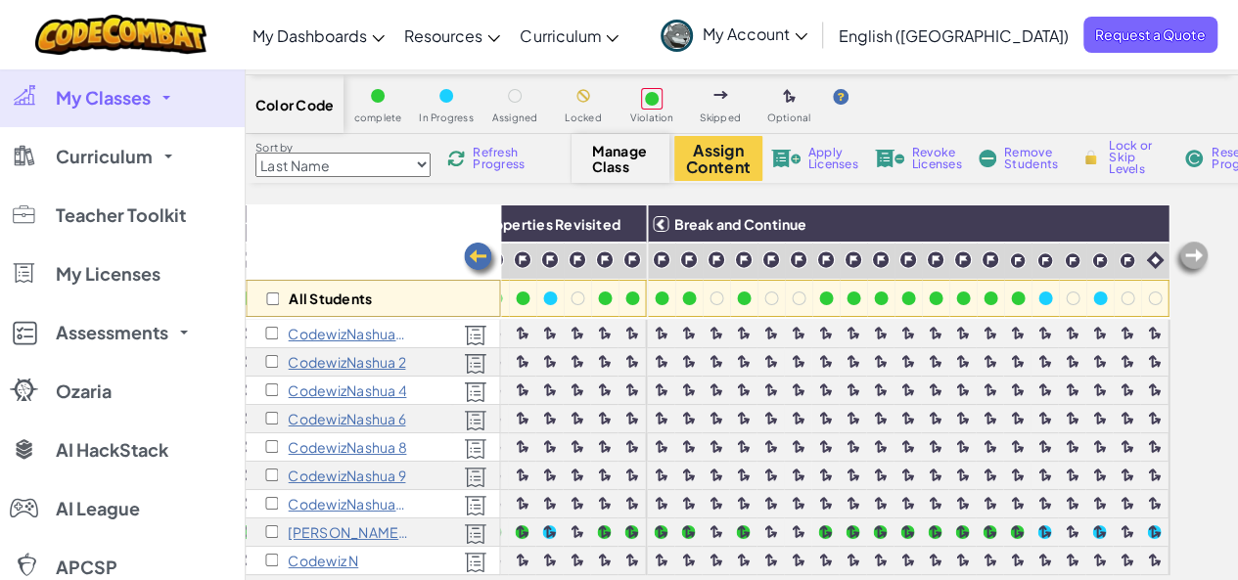
click at [1123, 140] on span "Lock or Skip Levels" at bounding box center [1138, 157] width 58 height 35
checkbox input "true"
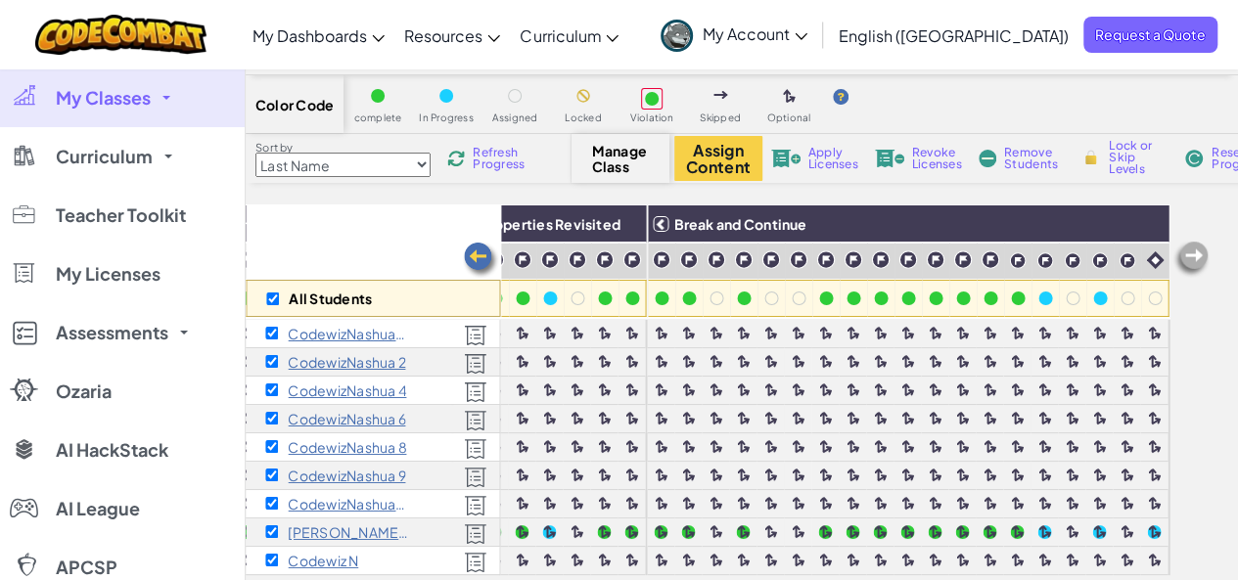
checkbox input "true"
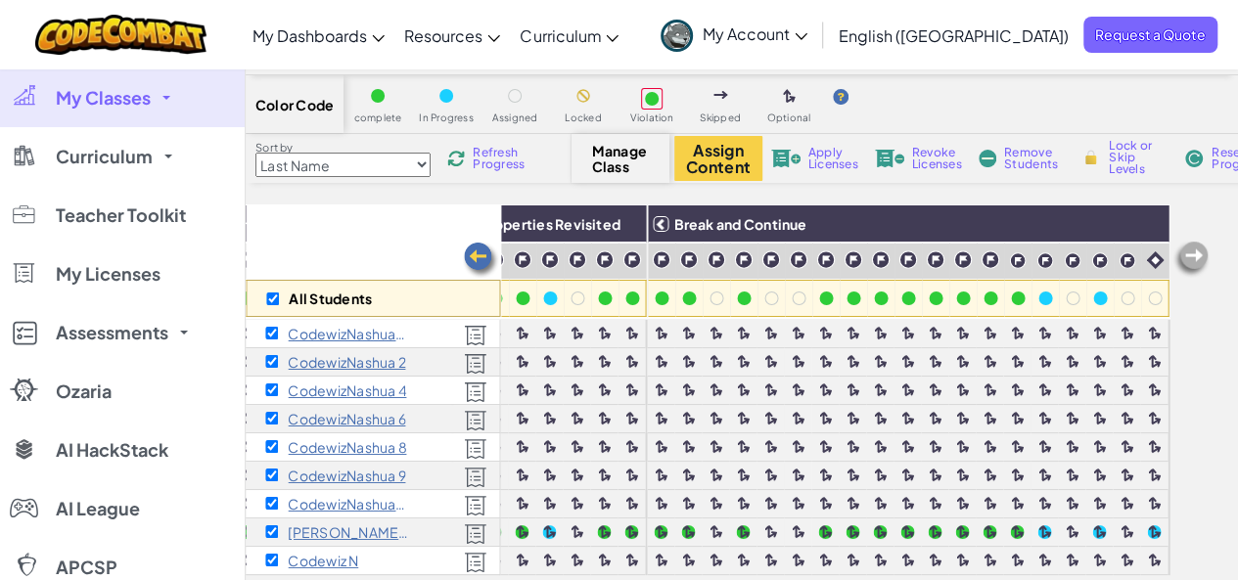
checkbox input "true"
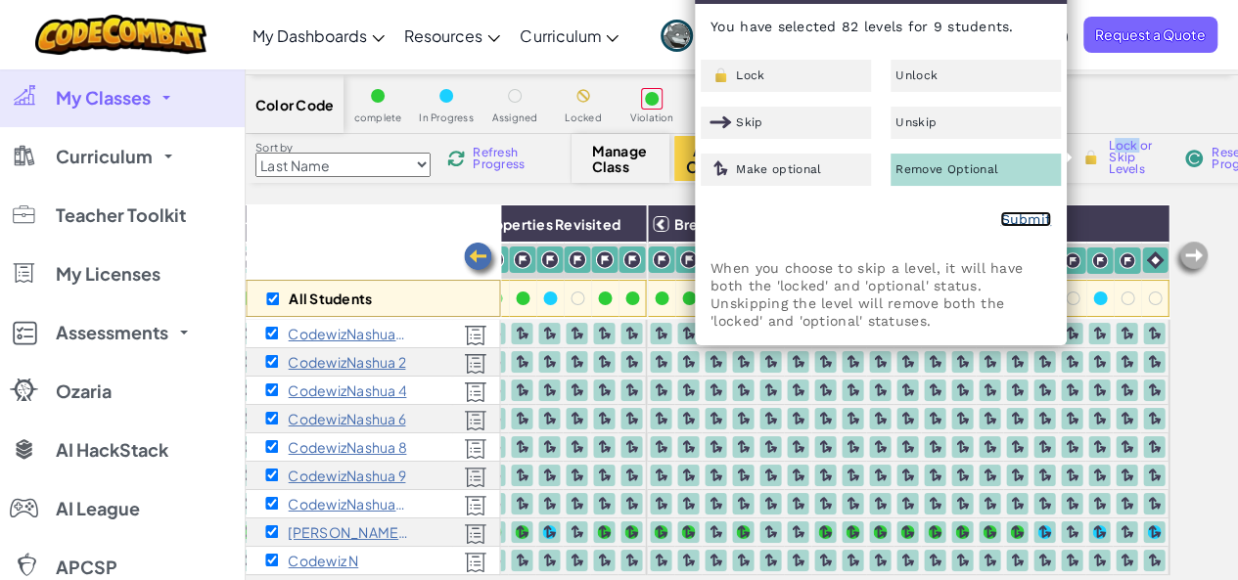
click at [1032, 224] on link "Submit" at bounding box center [1025, 219] width 51 height 16
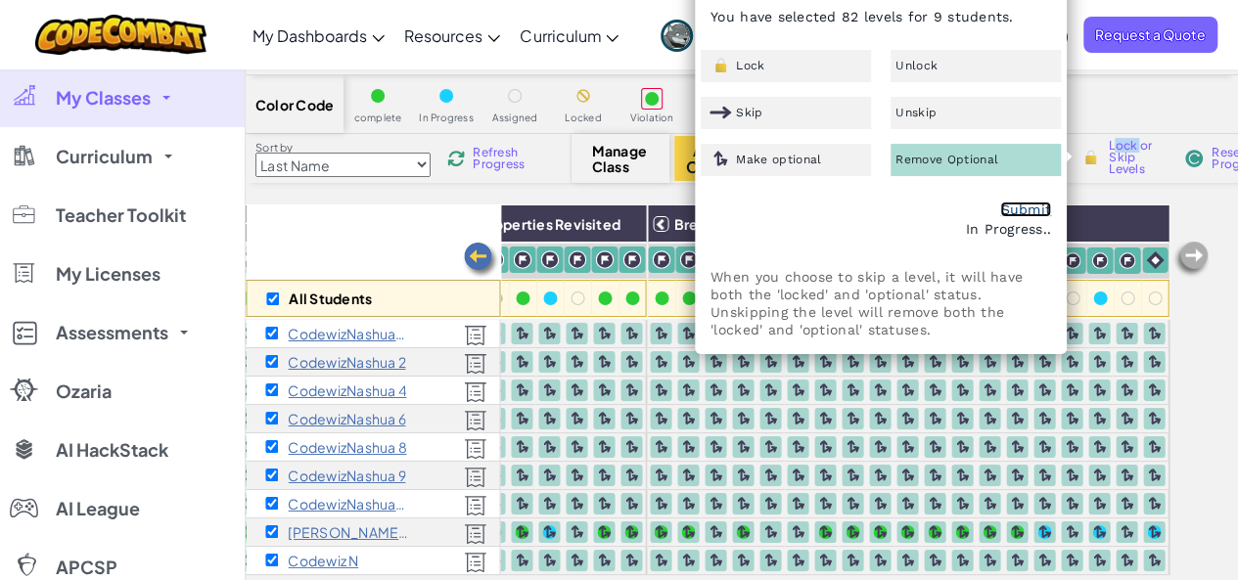
scroll to position [0, 0]
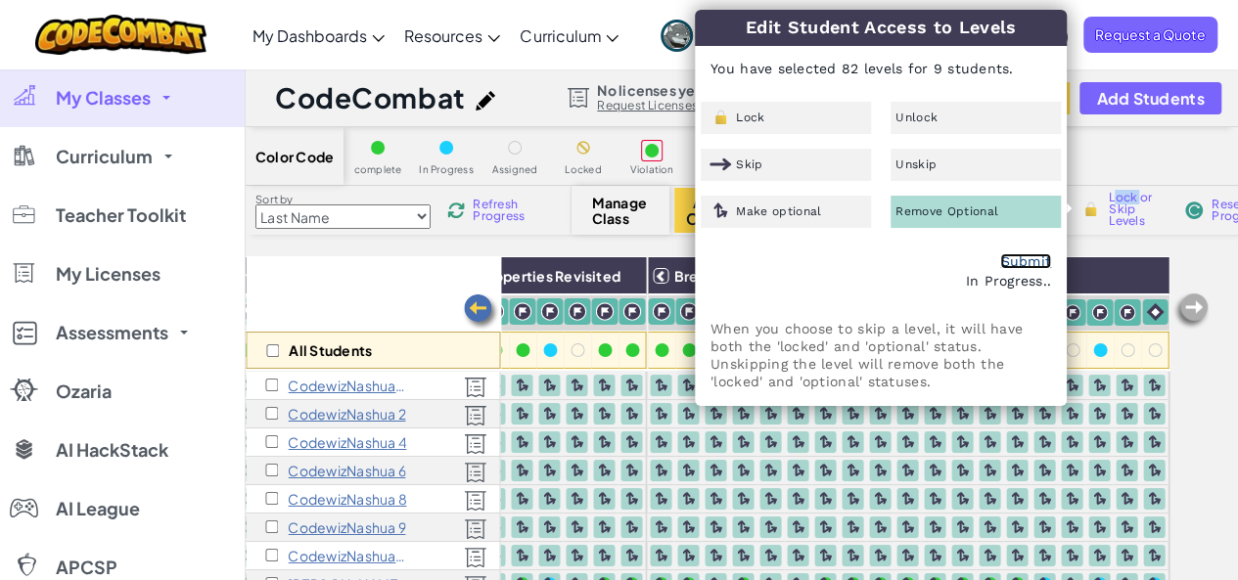
checkbox input "false"
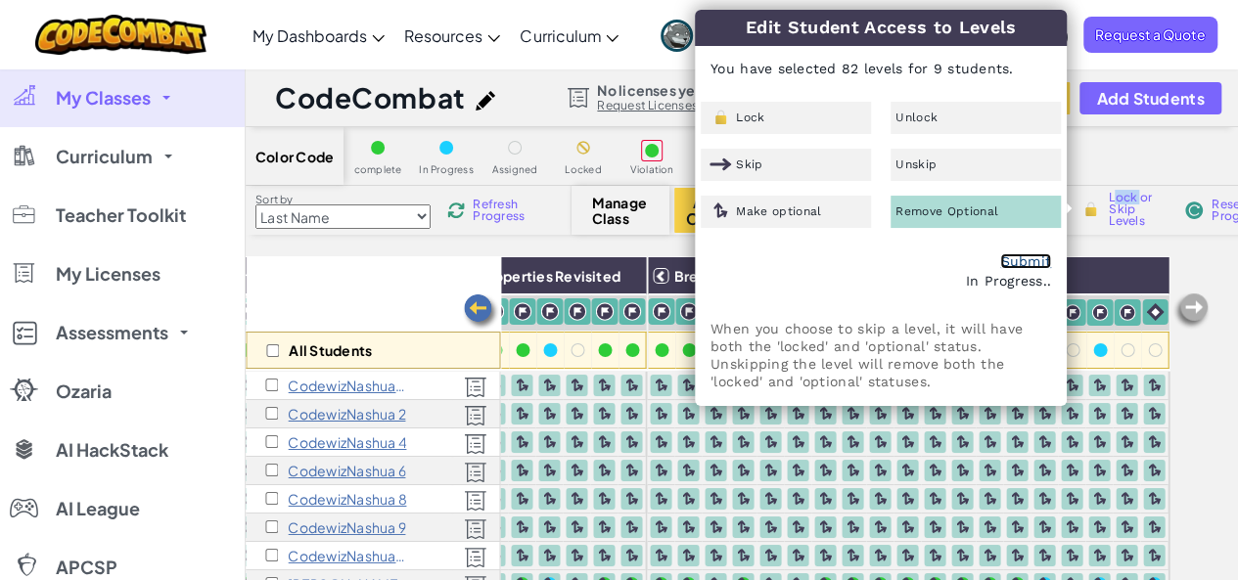
checkbox input "false"
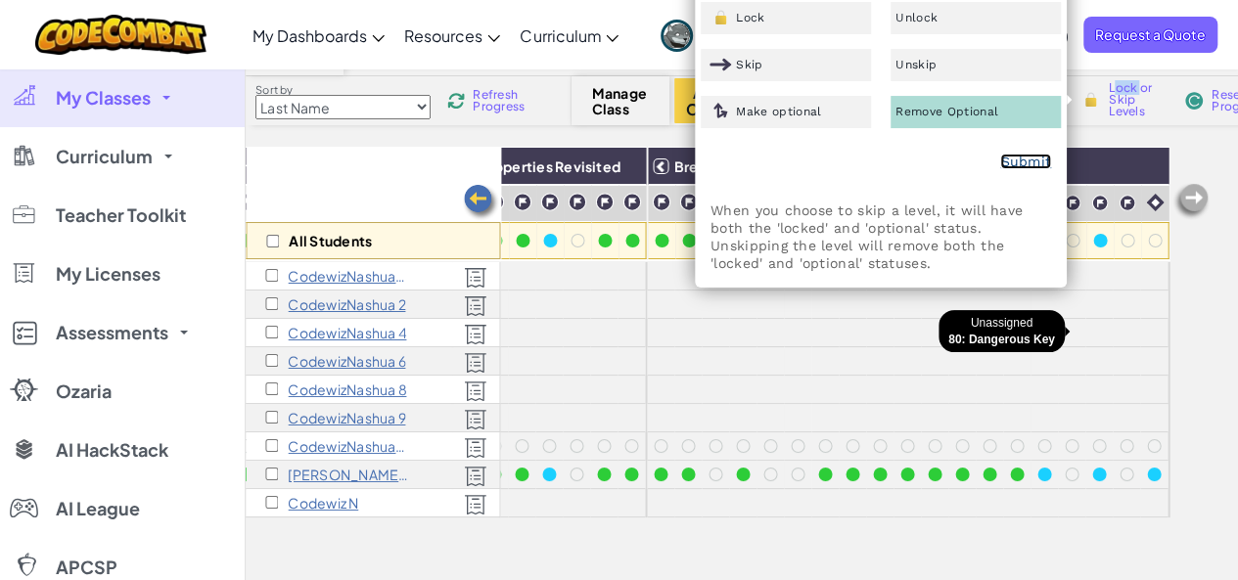
scroll to position [122, 0]
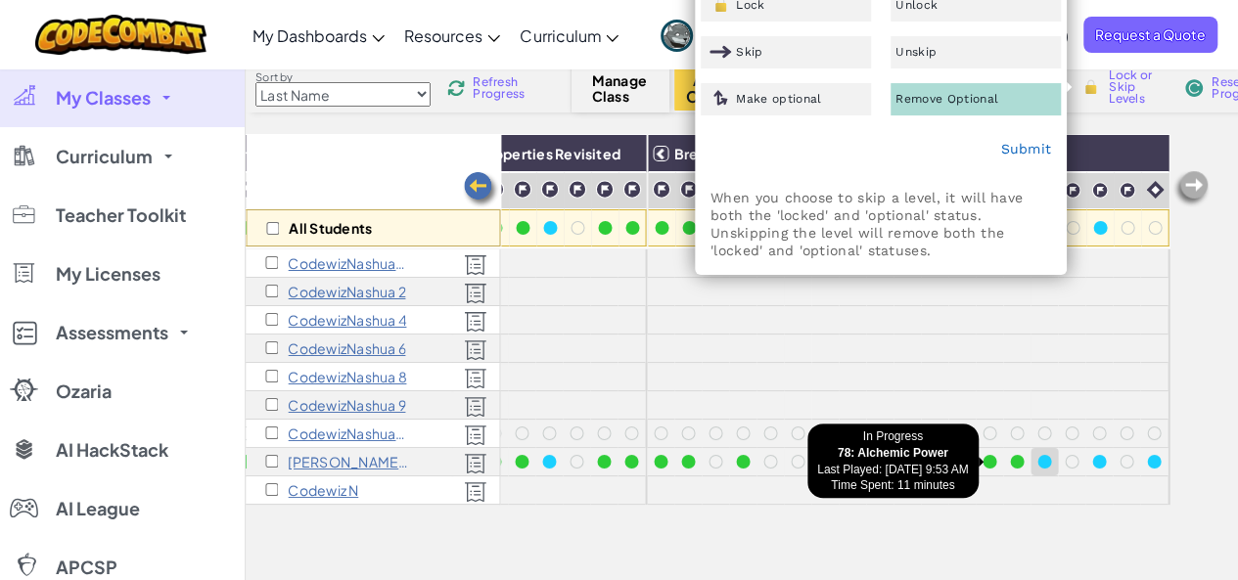
click at [1037, 456] on div at bounding box center [1045, 462] width 22 height 22
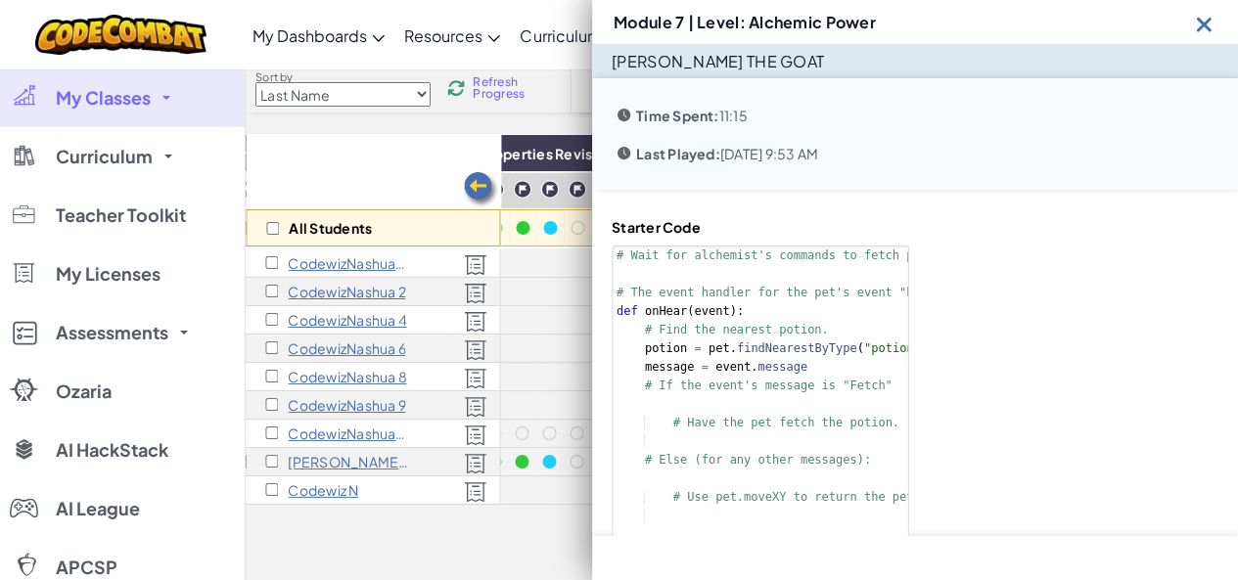
click at [1206, 27] on img at bounding box center [1204, 24] width 24 height 24
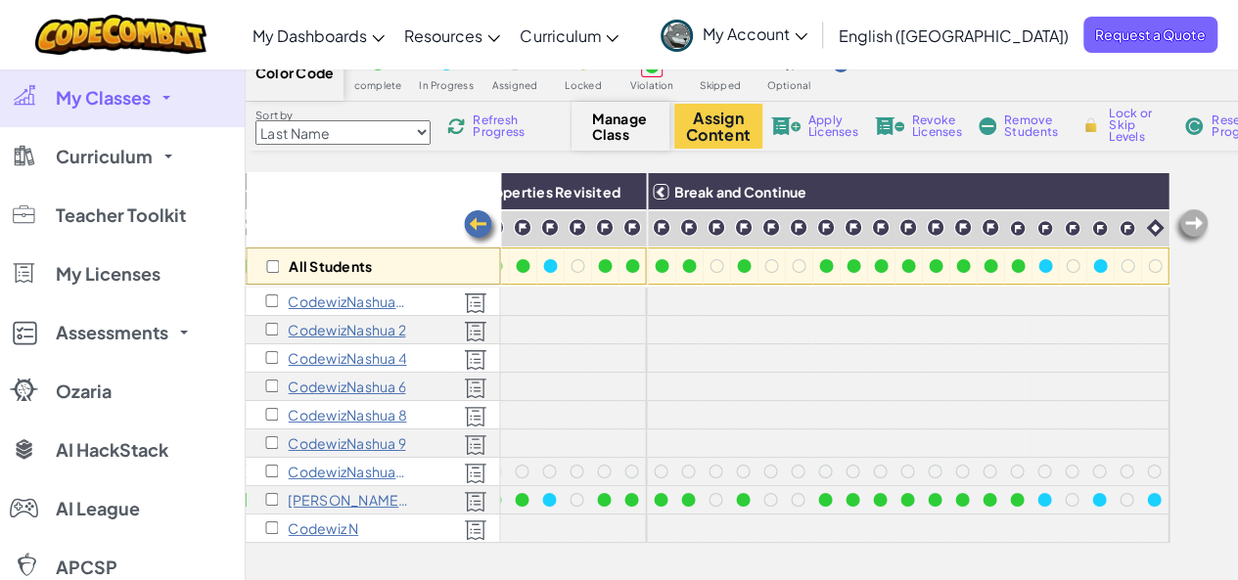
scroll to position [81, 0]
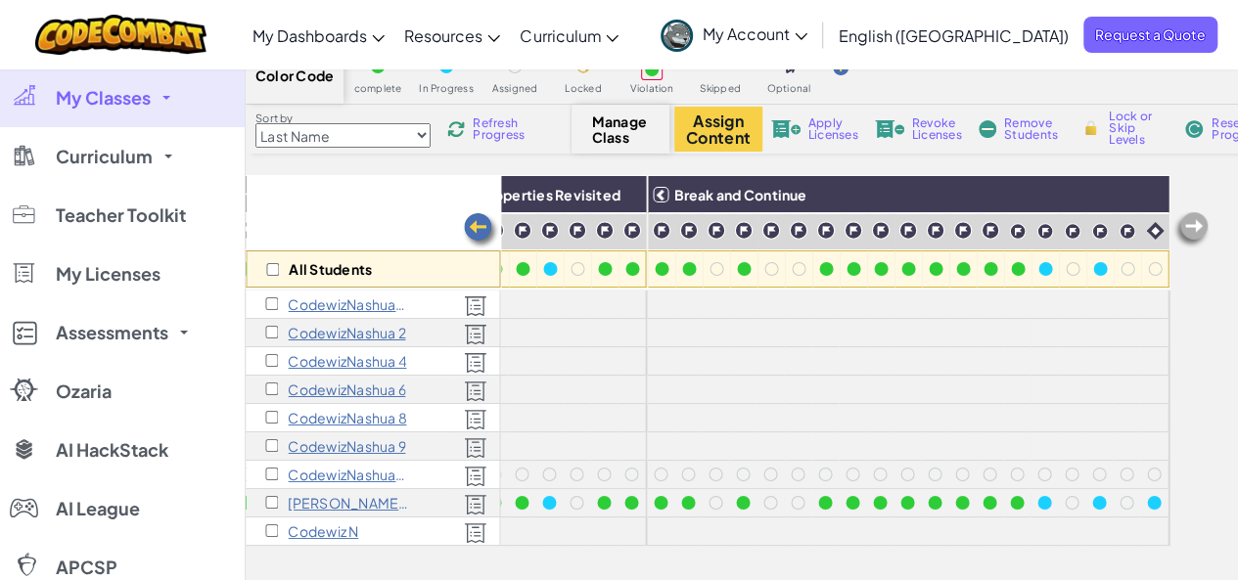
click at [1110, 123] on span "Lock or Skip Levels" at bounding box center [1138, 128] width 58 height 35
checkbox input "true"
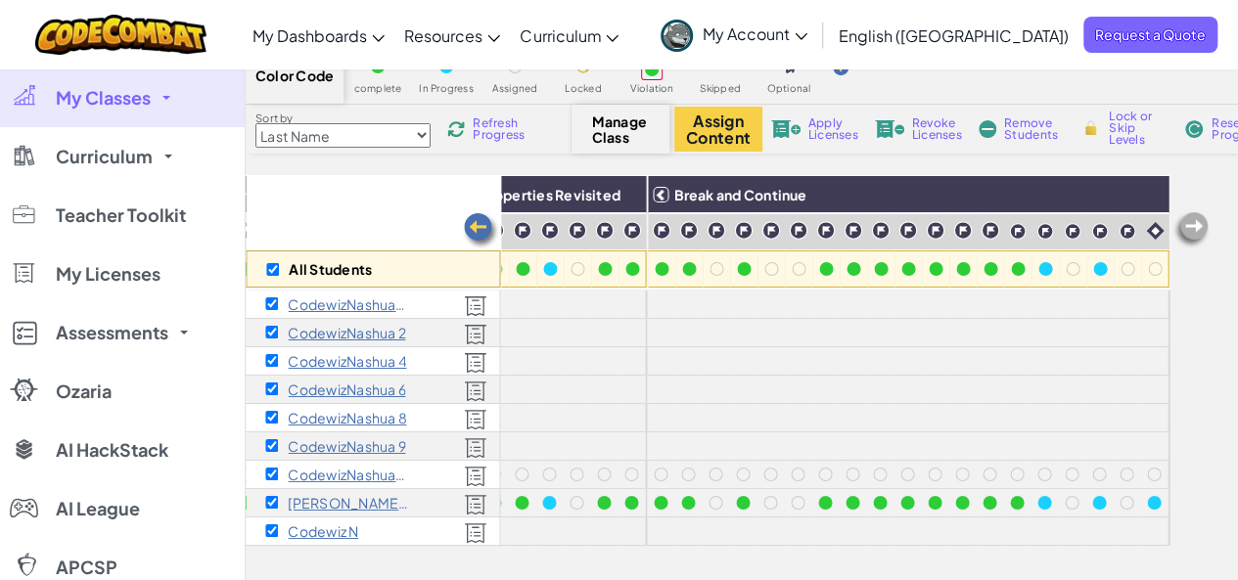
checkbox input "true"
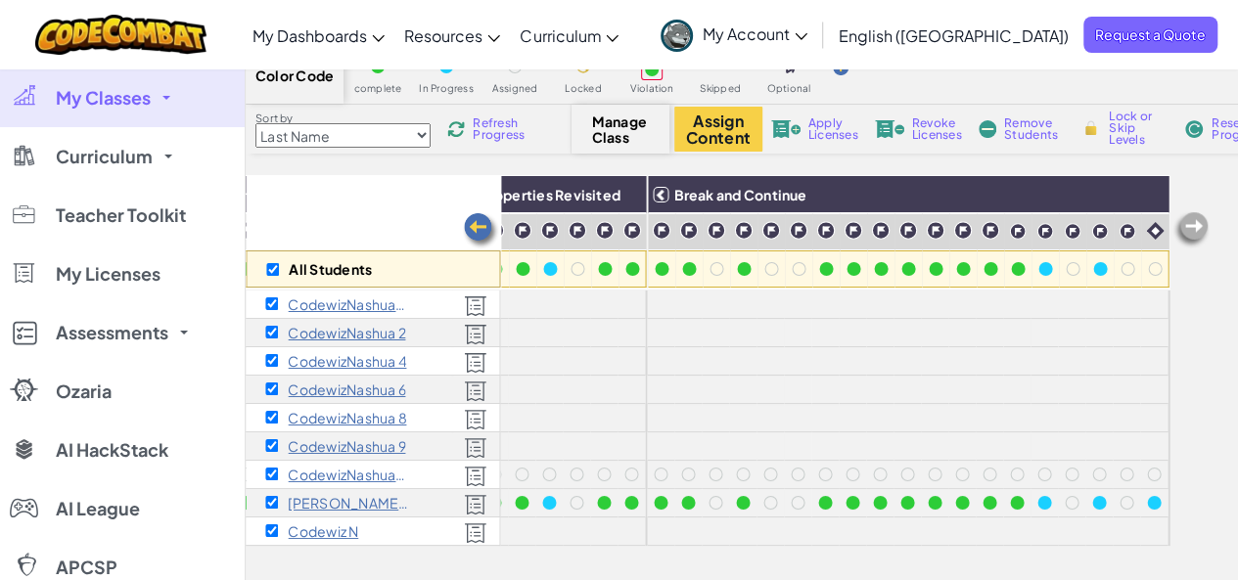
checkbox input "true"
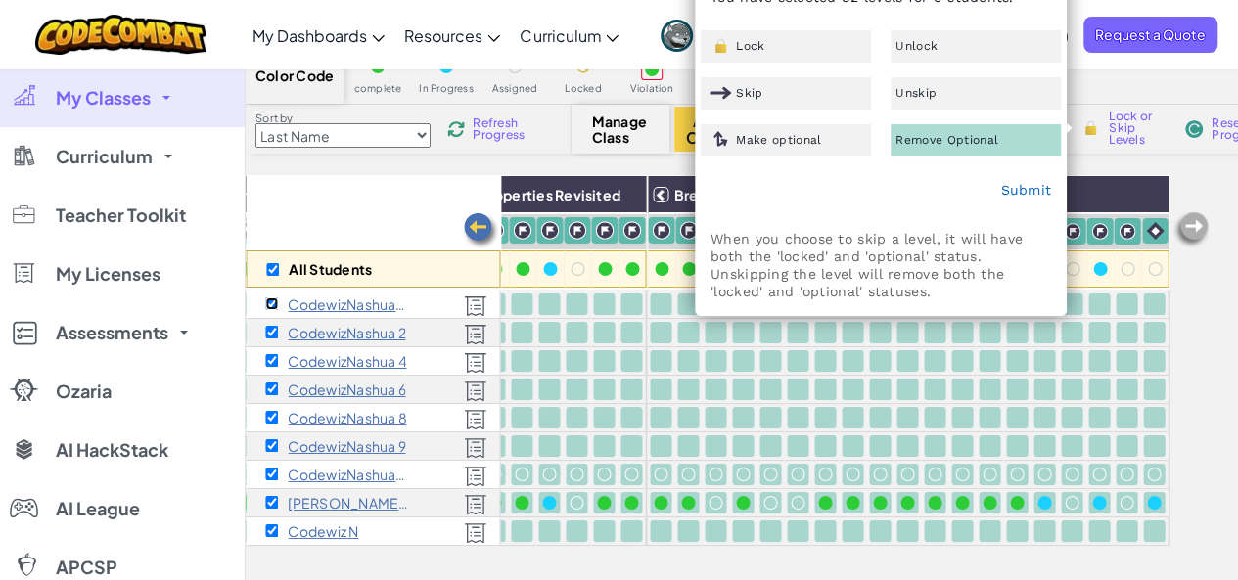
click at [270, 308] on input "checkbox" at bounding box center [271, 304] width 13 height 13
checkbox input "false"
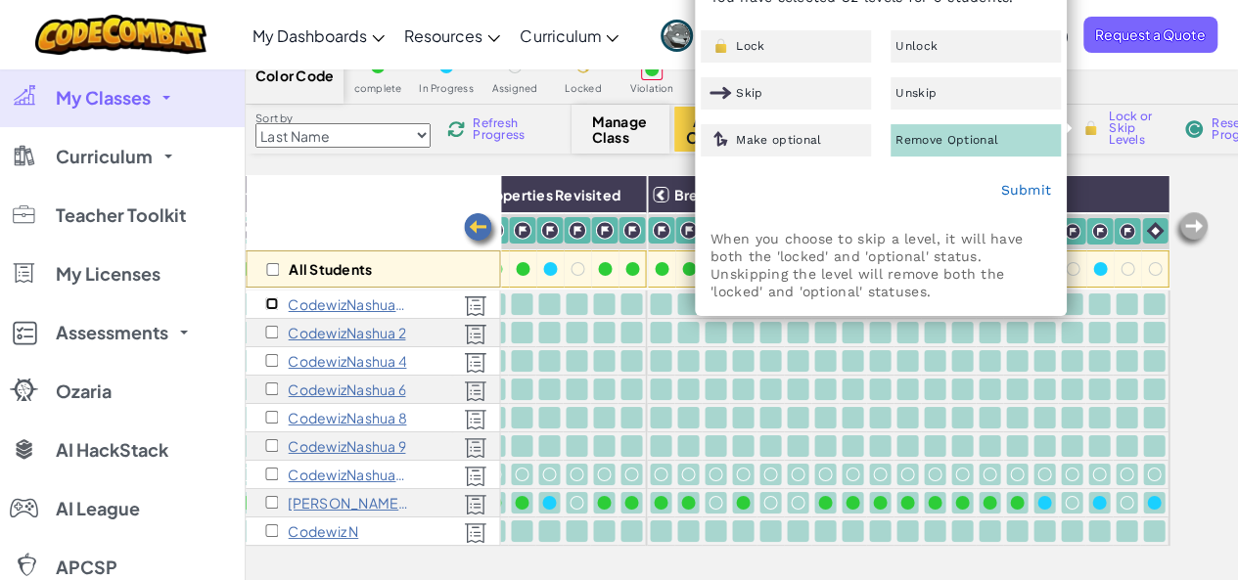
checkbox input "false"
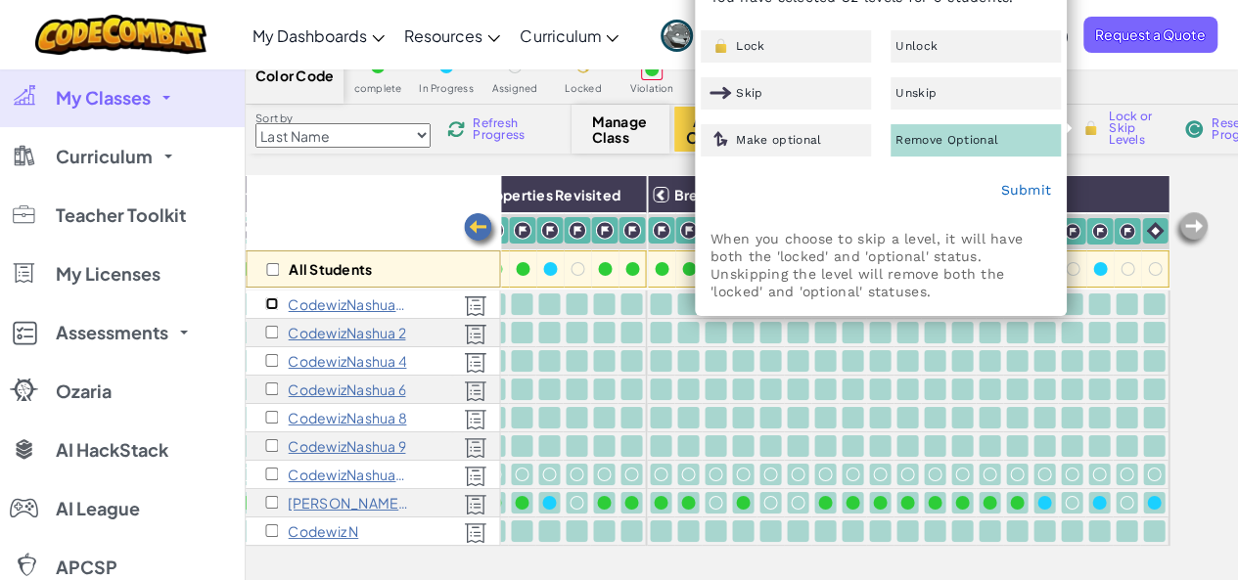
checkbox input "false"
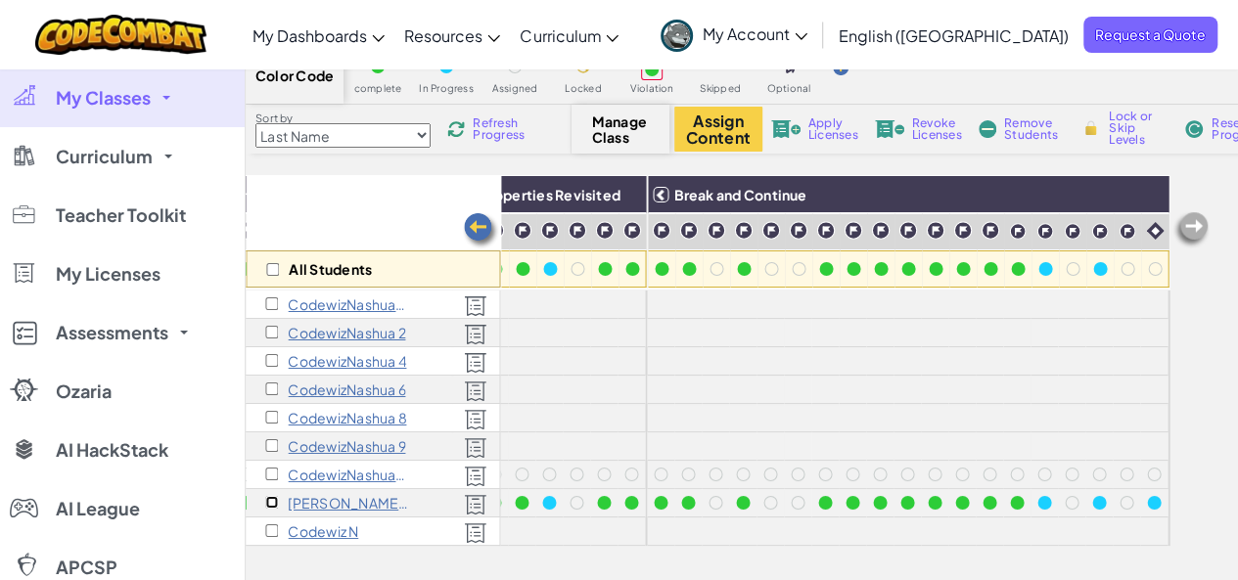
click at [268, 497] on input "checkbox" at bounding box center [271, 502] width 13 height 13
click at [1101, 121] on div "Lock or Skip Levels" at bounding box center [1124, 128] width 94 height 14
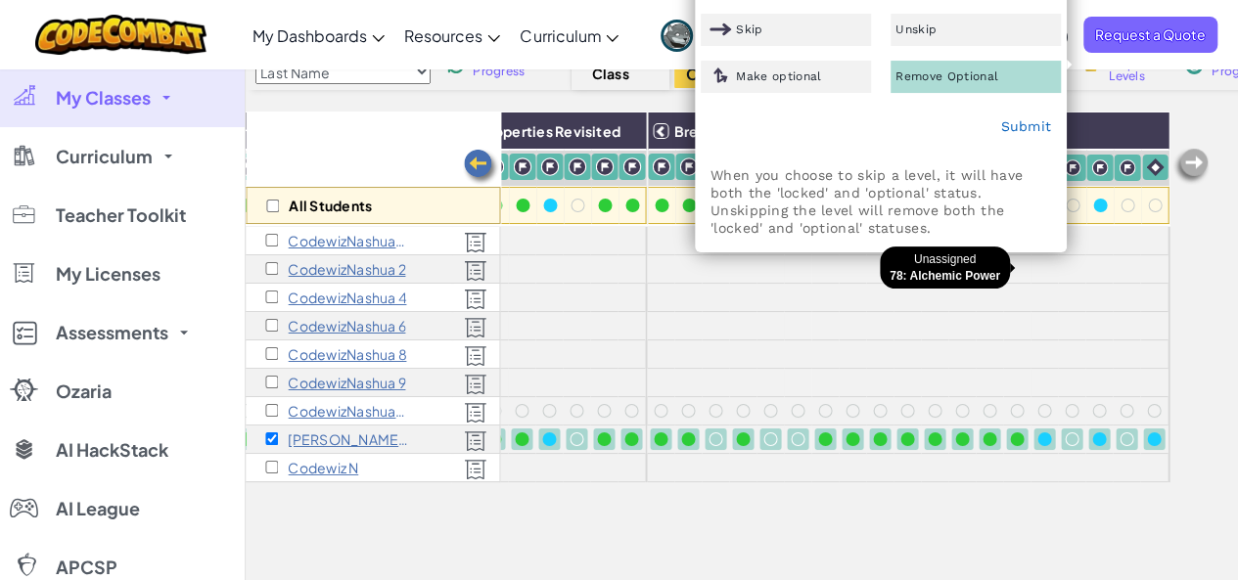
scroll to position [98, 0]
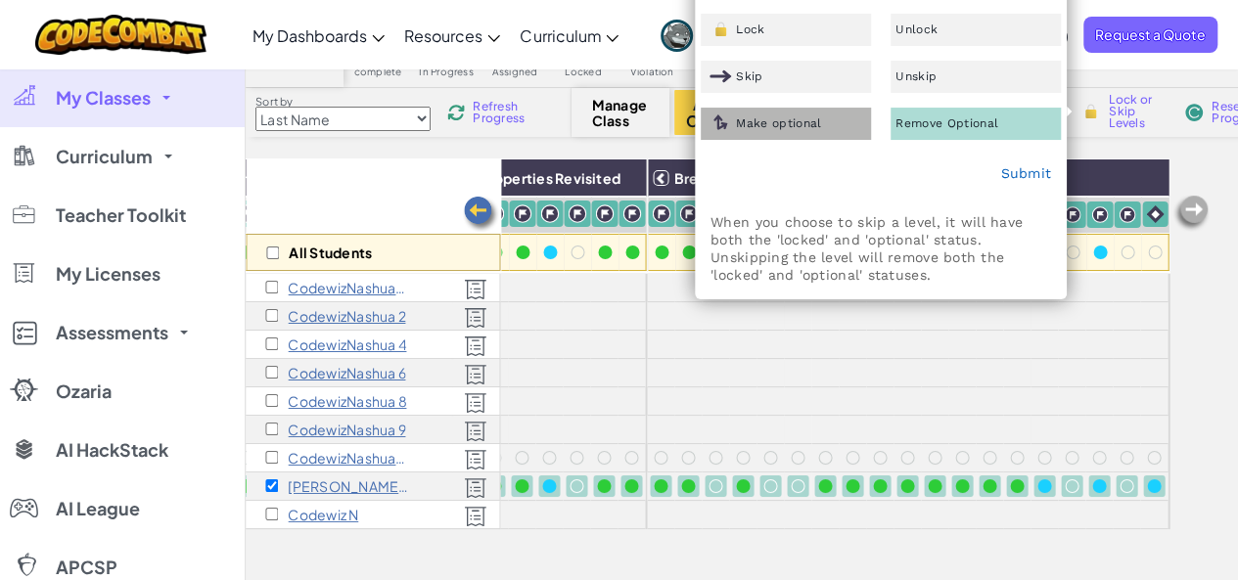
click at [780, 126] on span "Make optional" at bounding box center [778, 123] width 85 height 12
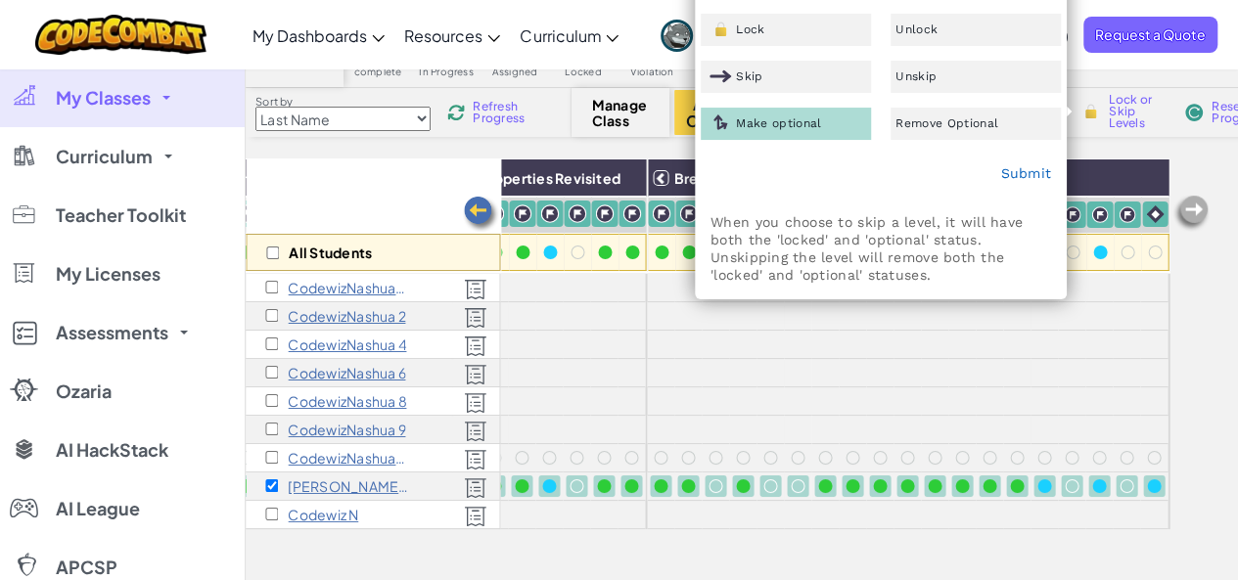
click at [814, 142] on div "Edit Student Access to Levels You have selected 82 levels for 1 students. Lock …" at bounding box center [881, 110] width 370 height 377
click at [797, 121] on span "Make optional" at bounding box center [778, 123] width 85 height 12
click at [797, 89] on div "Skip" at bounding box center [786, 77] width 170 height 32
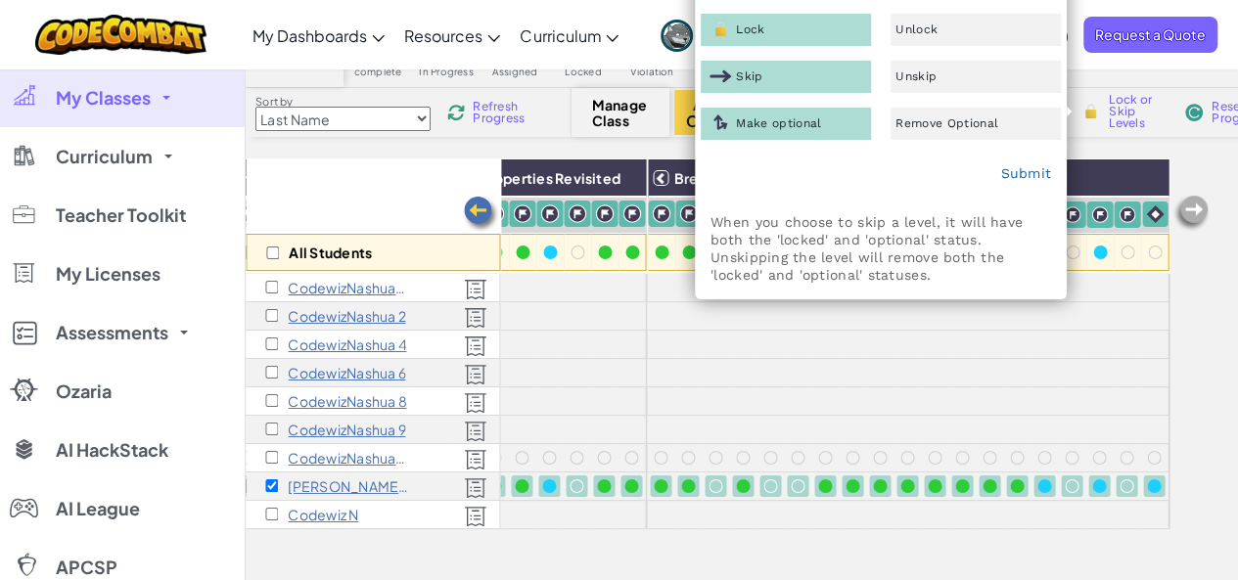
click at [797, 89] on div "Skip" at bounding box center [786, 77] width 170 height 32
click at [787, 31] on div "Lock" at bounding box center [786, 30] width 170 height 32
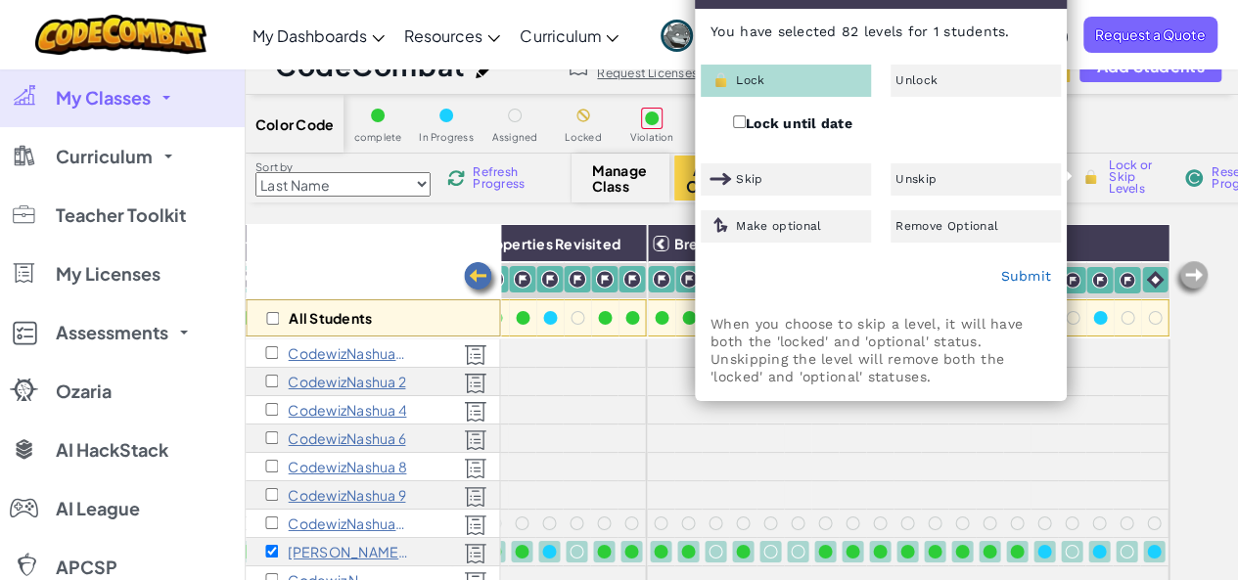
scroll to position [31, 0]
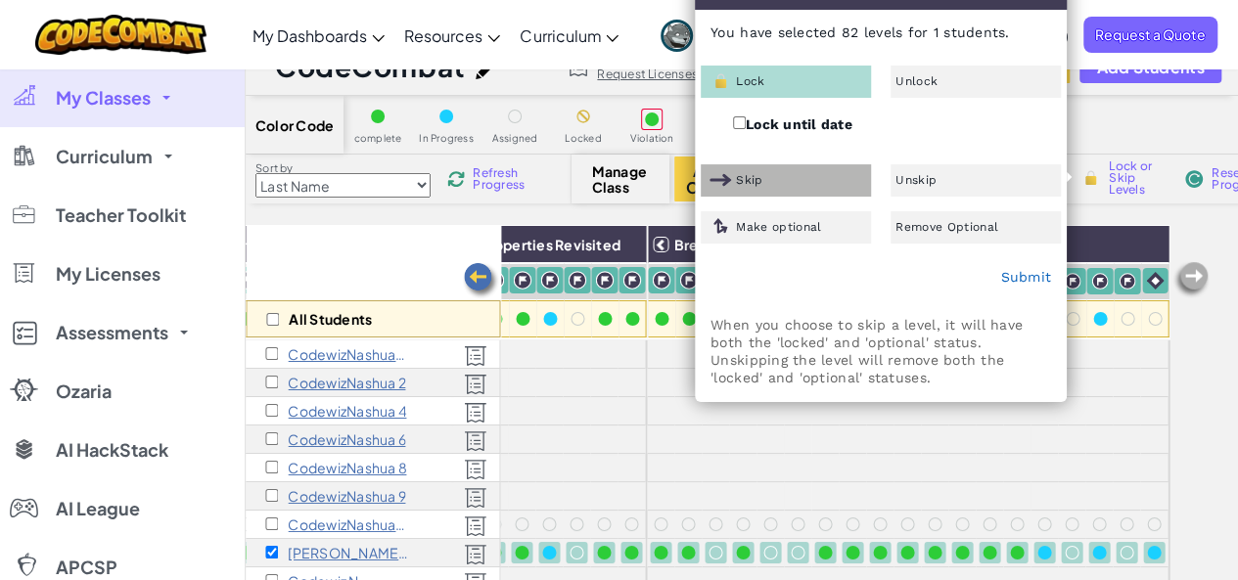
click at [821, 174] on div "Skip" at bounding box center [786, 180] width 170 height 32
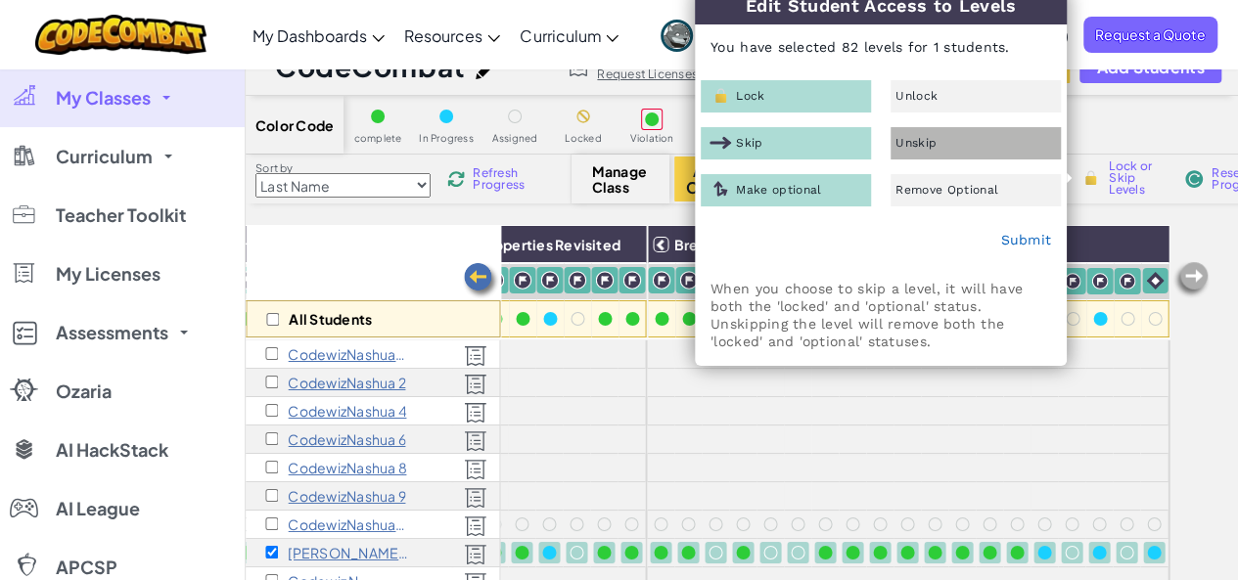
click at [937, 127] on div "Unskip" at bounding box center [976, 143] width 170 height 32
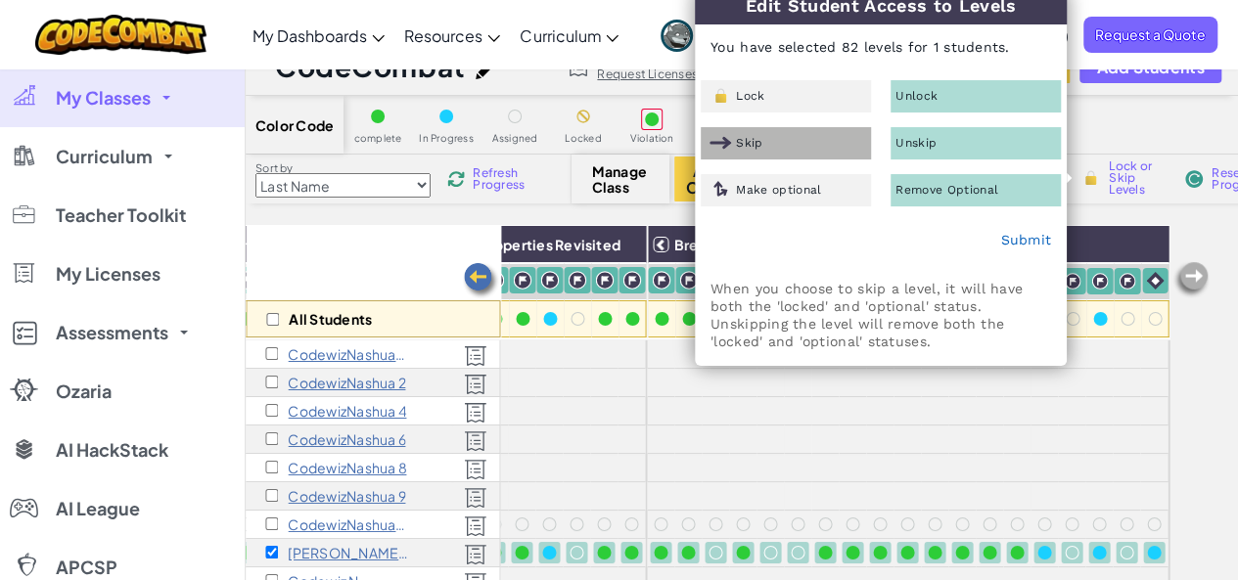
click at [827, 150] on div "Skip" at bounding box center [786, 143] width 170 height 32
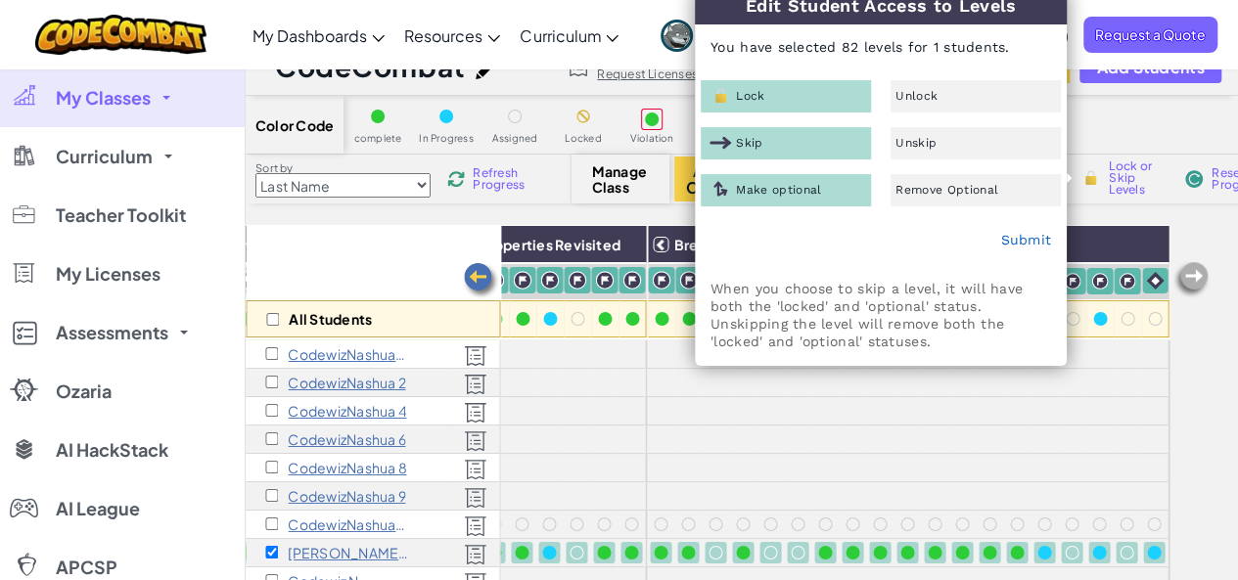
click at [827, 150] on div "Skip" at bounding box center [786, 143] width 170 height 32
click at [979, 457] on div at bounding box center [990, 468] width 22 height 22
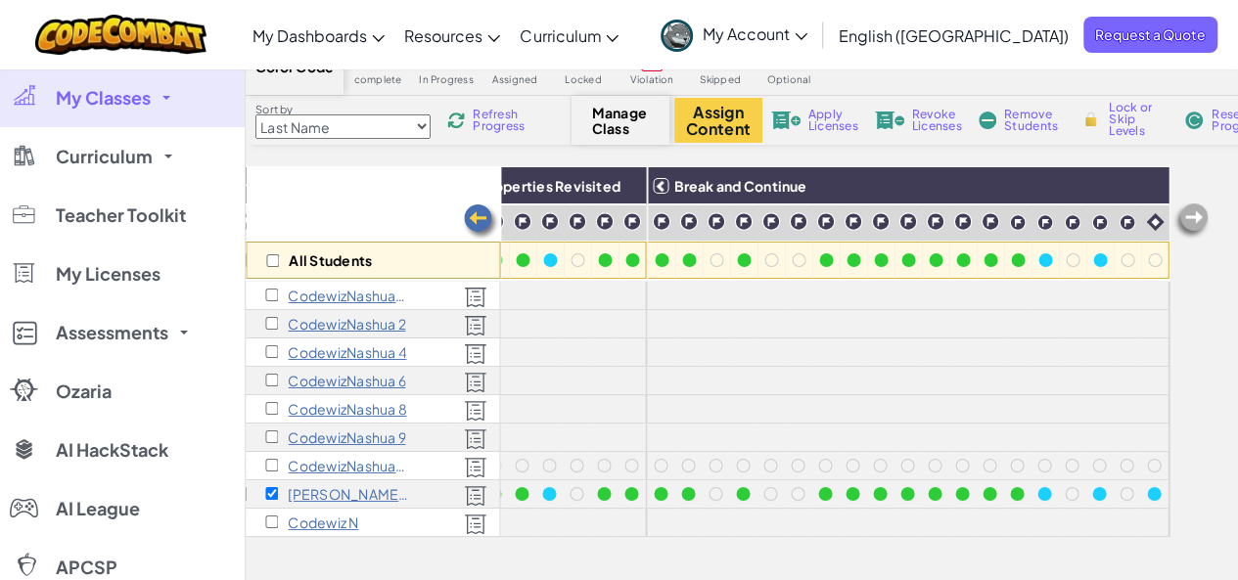
scroll to position [139, 0]
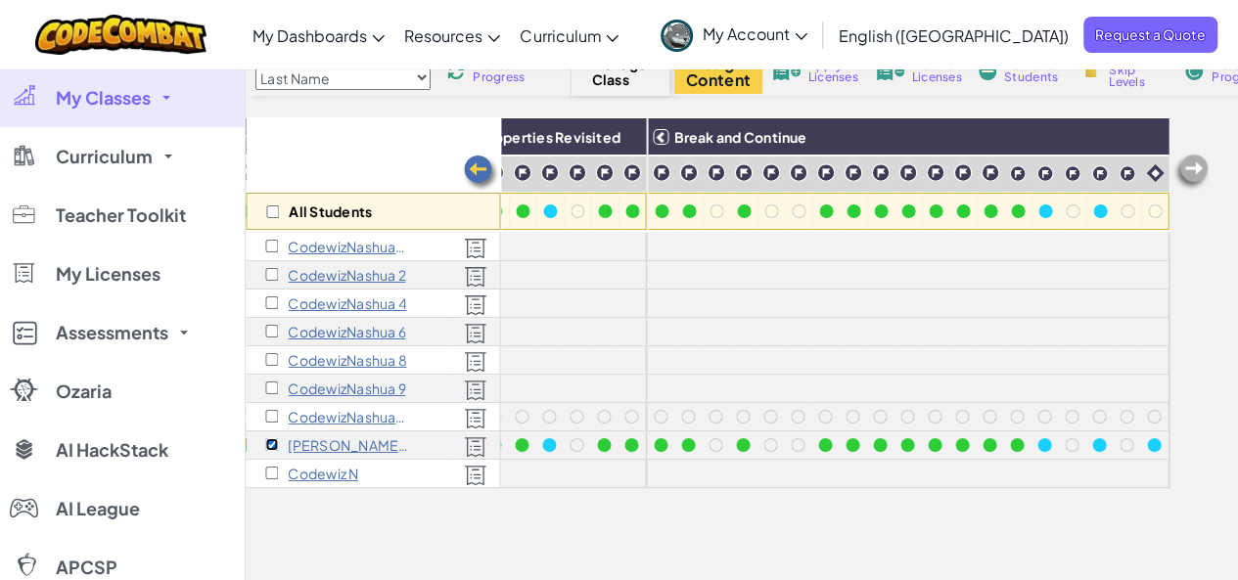
click at [265, 443] on input "checkbox" at bounding box center [271, 444] width 13 height 13
checkbox input "false"
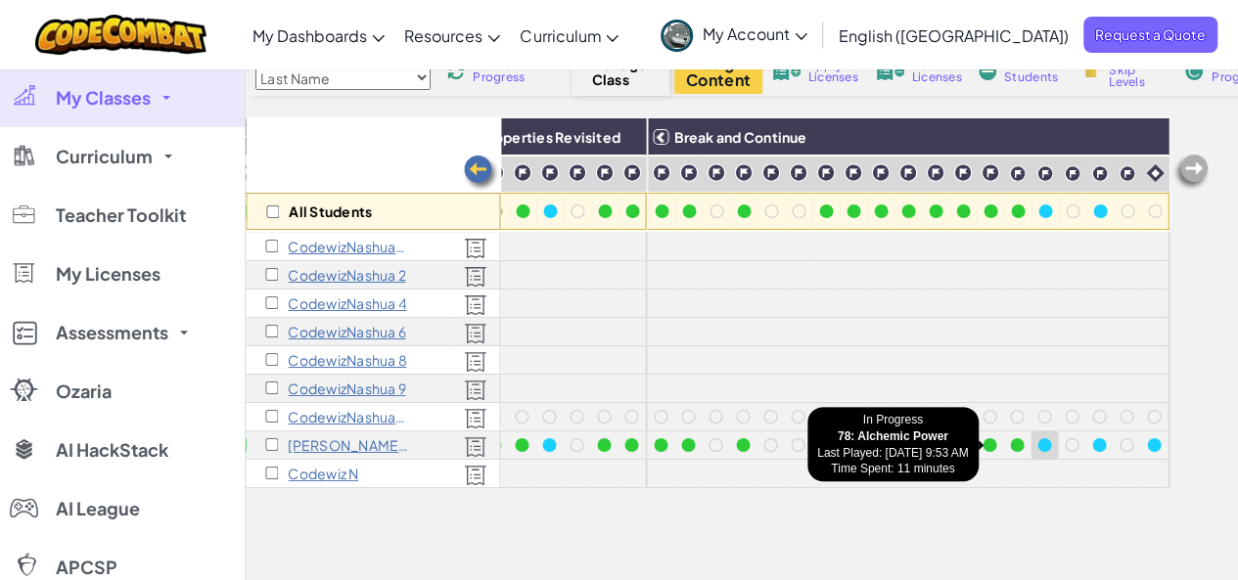
click at [1037, 444] on div at bounding box center [1044, 445] width 14 height 14
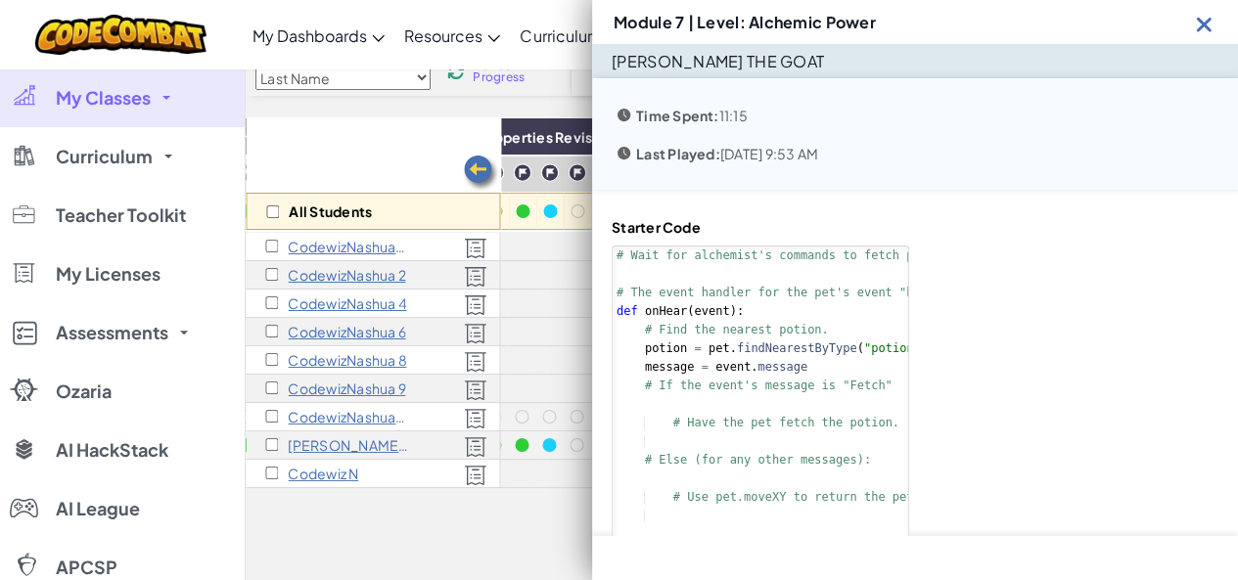
click at [1190, 16] on div "Module 7 | Level: Alchemic Power" at bounding box center [915, 22] width 646 height 44
click at [1206, 20] on img at bounding box center [1204, 24] width 24 height 24
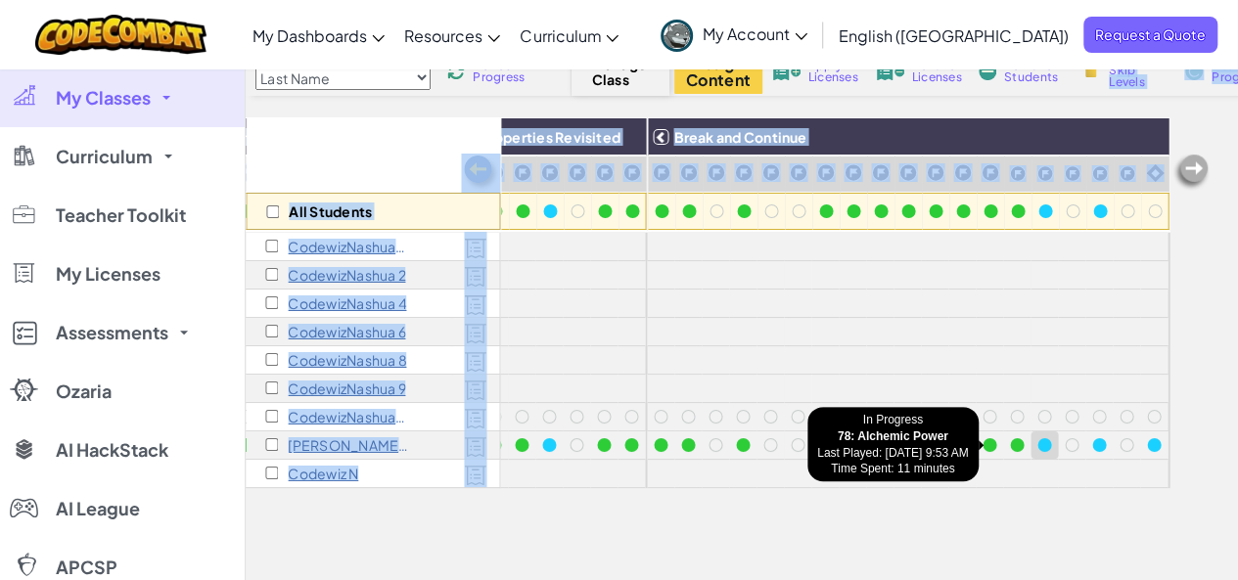
drag, startPoint x: 1112, startPoint y: 75, endPoint x: 1023, endPoint y: 437, distance: 372.9
click at [1023, 437] on div "Color Code complete In Progress Assigned Locked Violation Skipped Optional Sort…" at bounding box center [742, 337] width 992 height 699
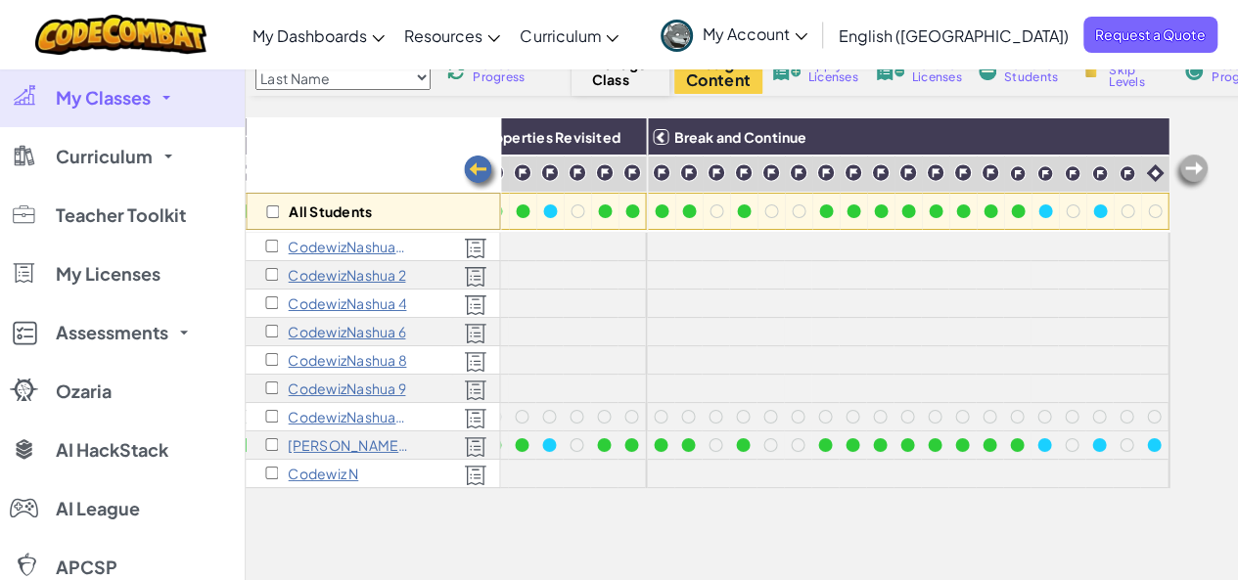
click at [1176, 299] on div "All Students Expressions Properties Return Comparisons Movement Properties Revi…" at bounding box center [742, 402] width 992 height 570
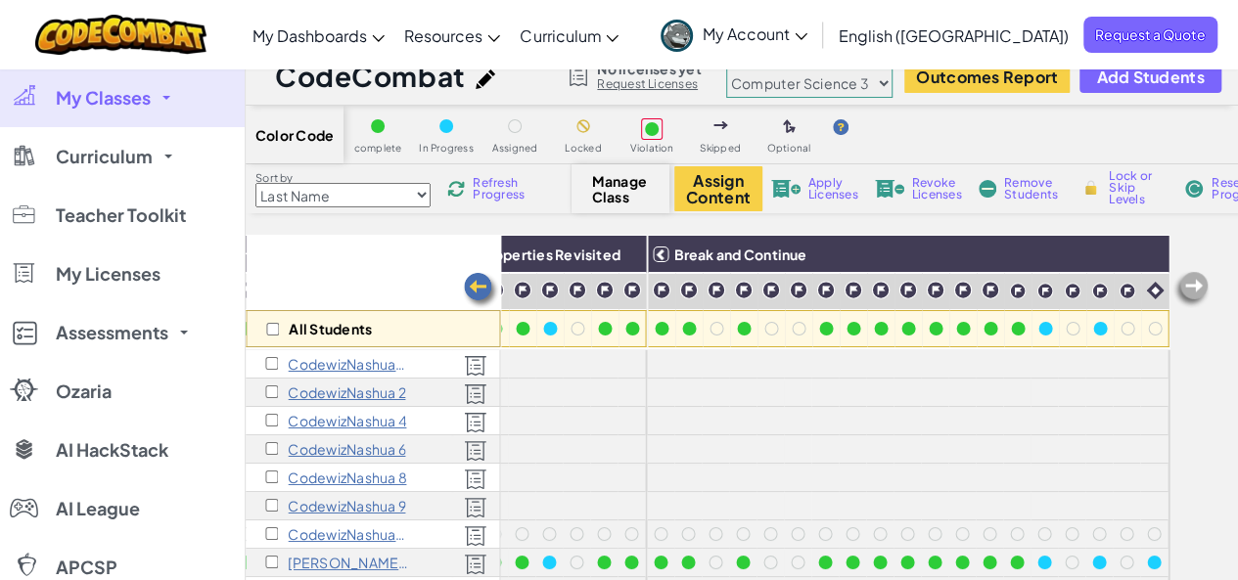
scroll to position [23, 0]
click at [1149, 192] on span "Lock or Skip Levels" at bounding box center [1138, 186] width 58 height 35
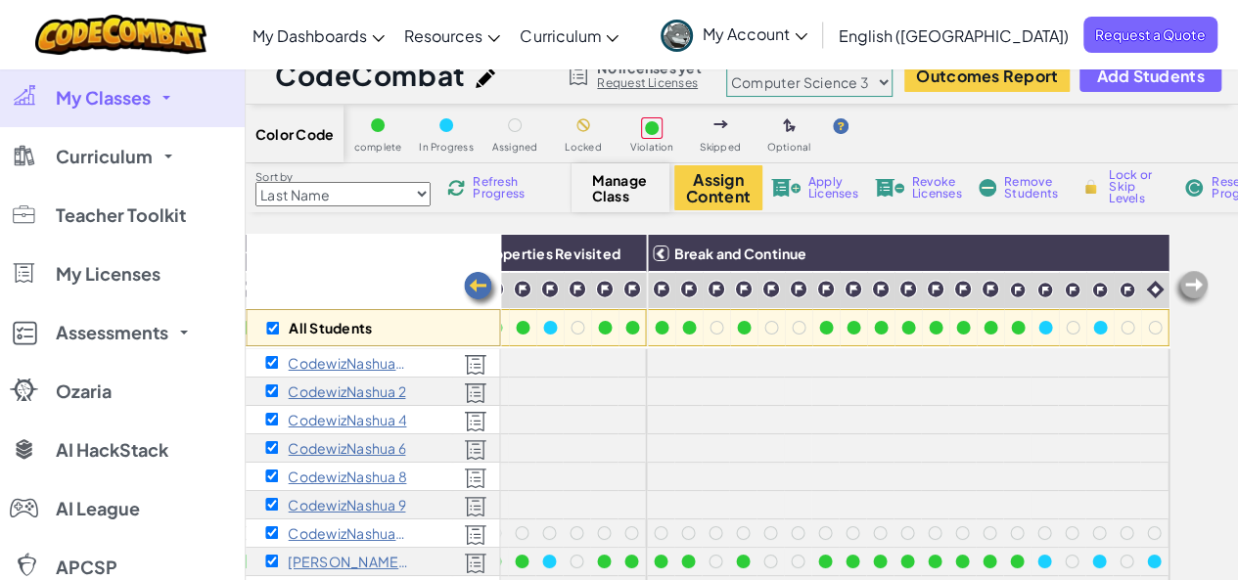
checkbox input "true"
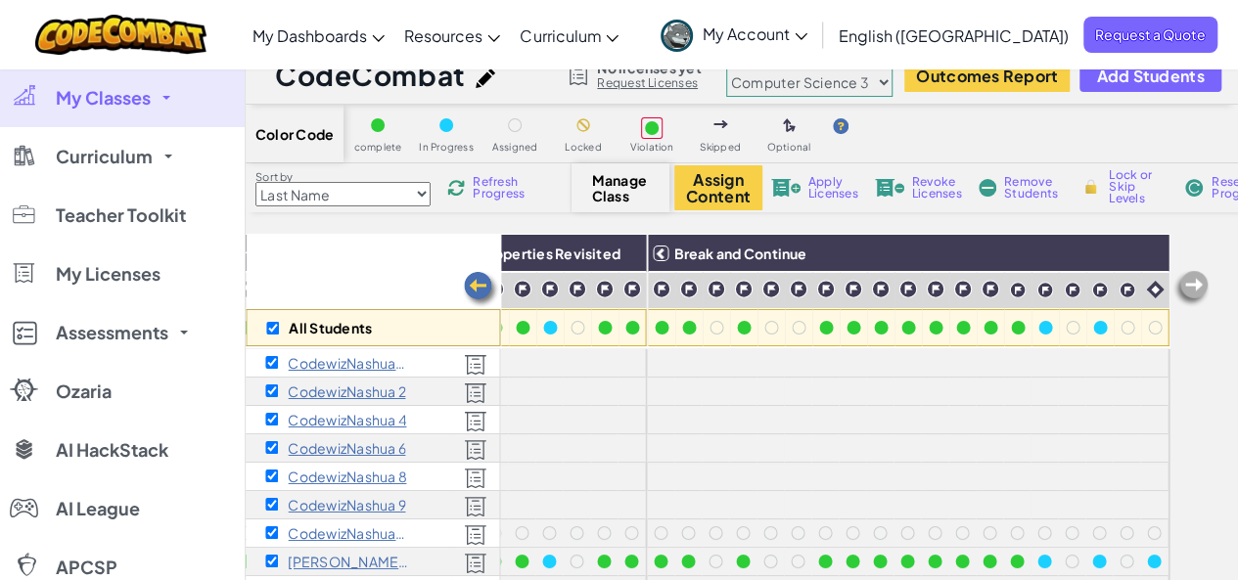
checkbox input "true"
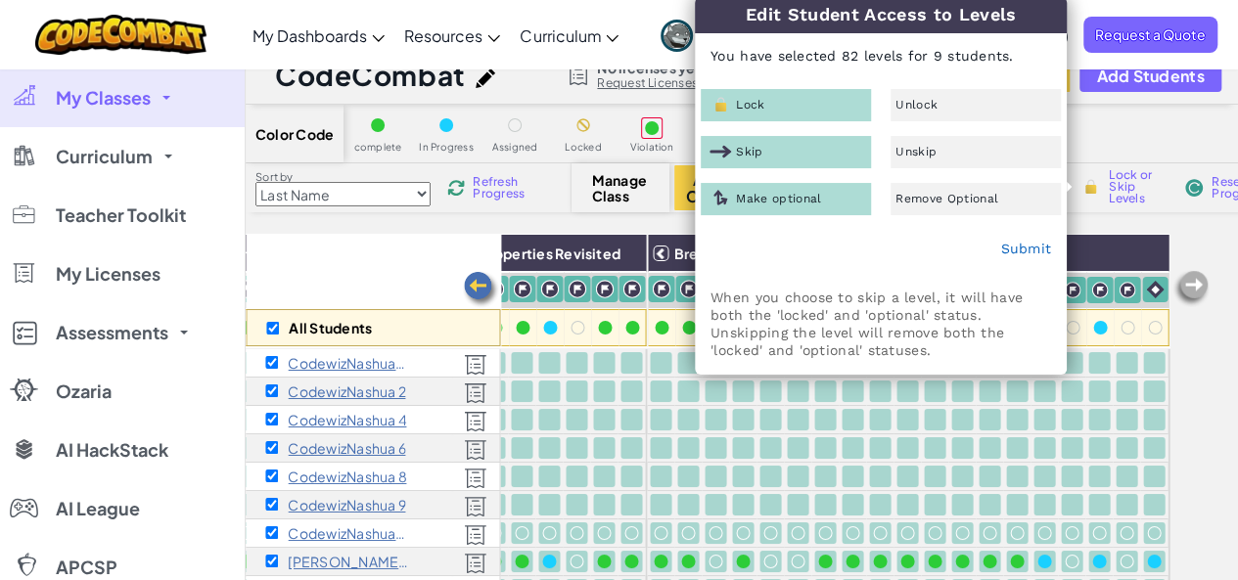
click at [802, 203] on span "Make optional" at bounding box center [778, 199] width 85 height 12
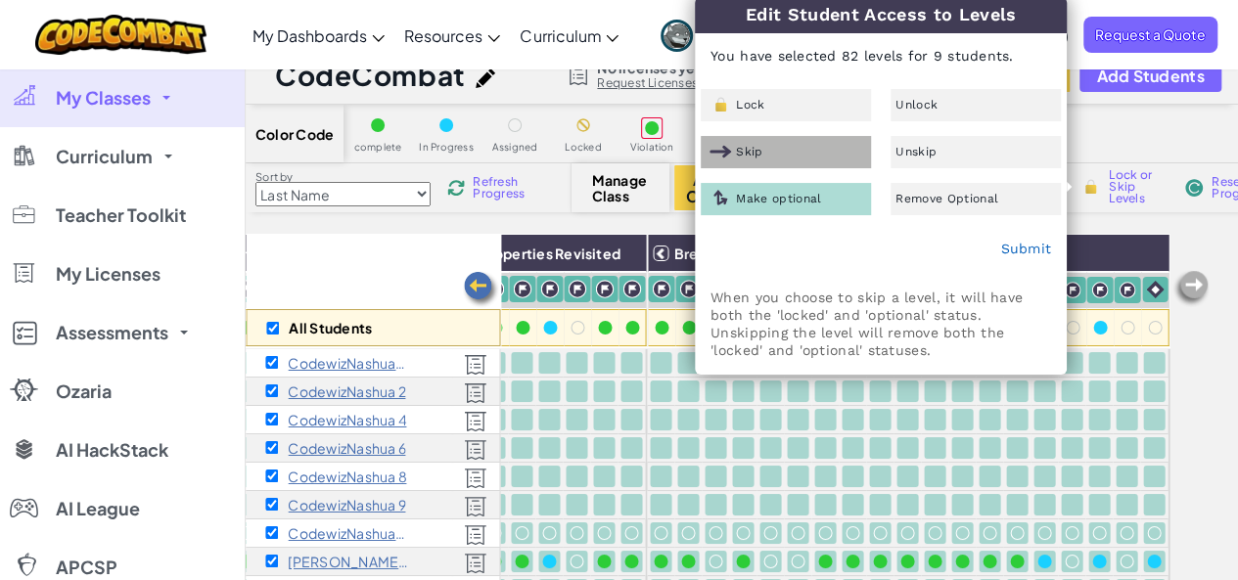
click at [773, 154] on div "Skip" at bounding box center [786, 152] width 170 height 32
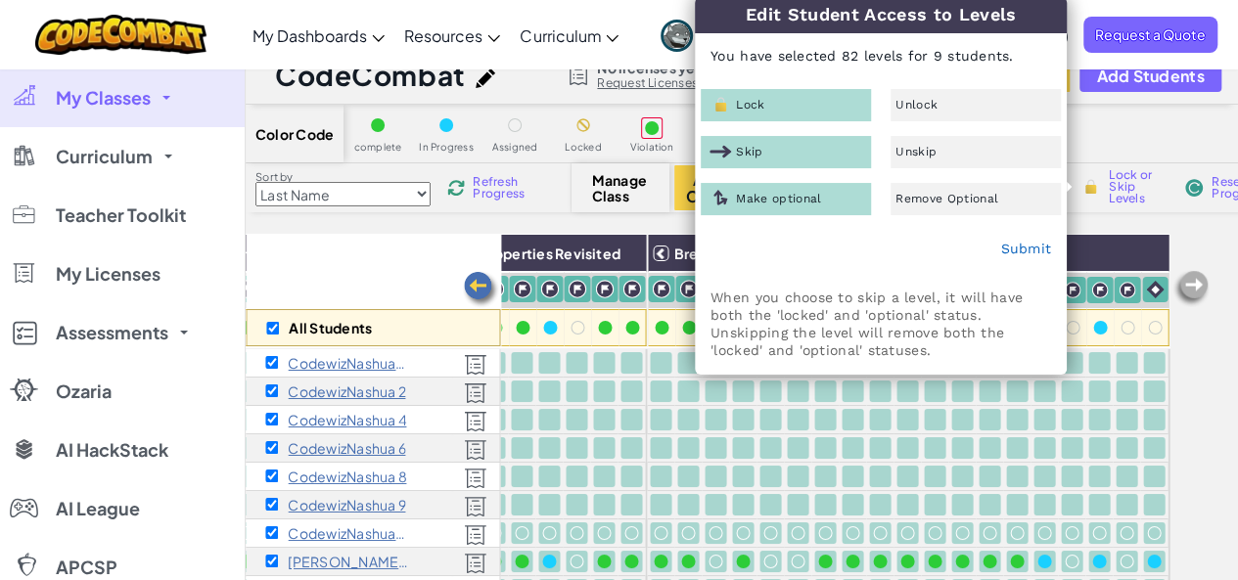
click at [773, 154] on div "Skip" at bounding box center [786, 152] width 170 height 32
click at [765, 102] on div "Lock" at bounding box center [786, 105] width 170 height 32
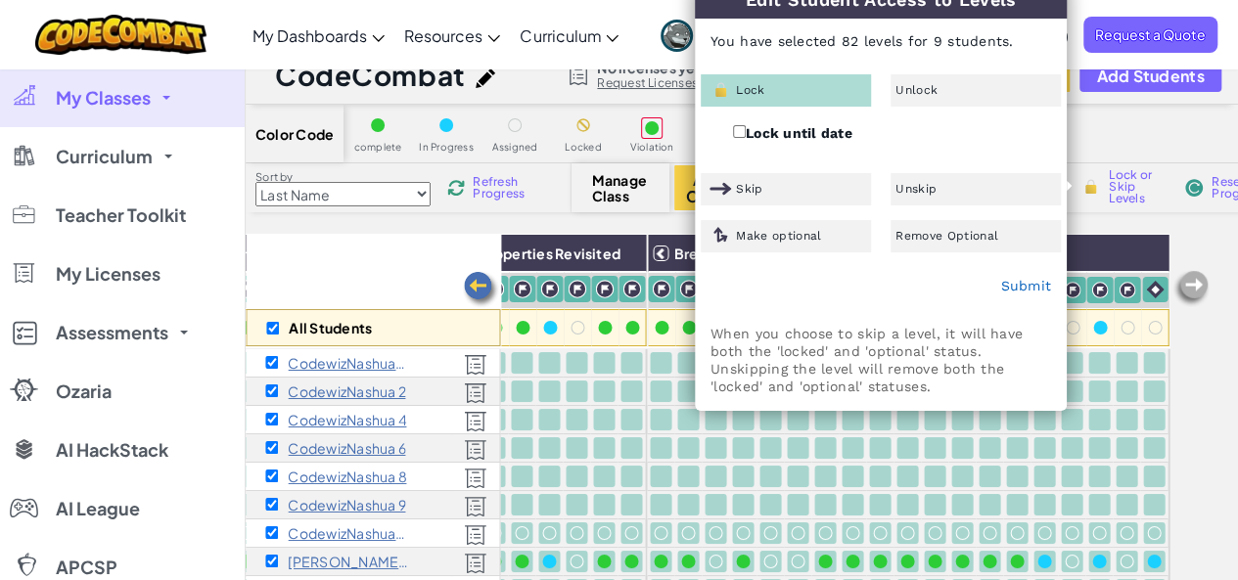
click at [767, 90] on div "Lock" at bounding box center [786, 90] width 170 height 32
click at [768, 194] on div "Skip" at bounding box center [786, 189] width 170 height 32
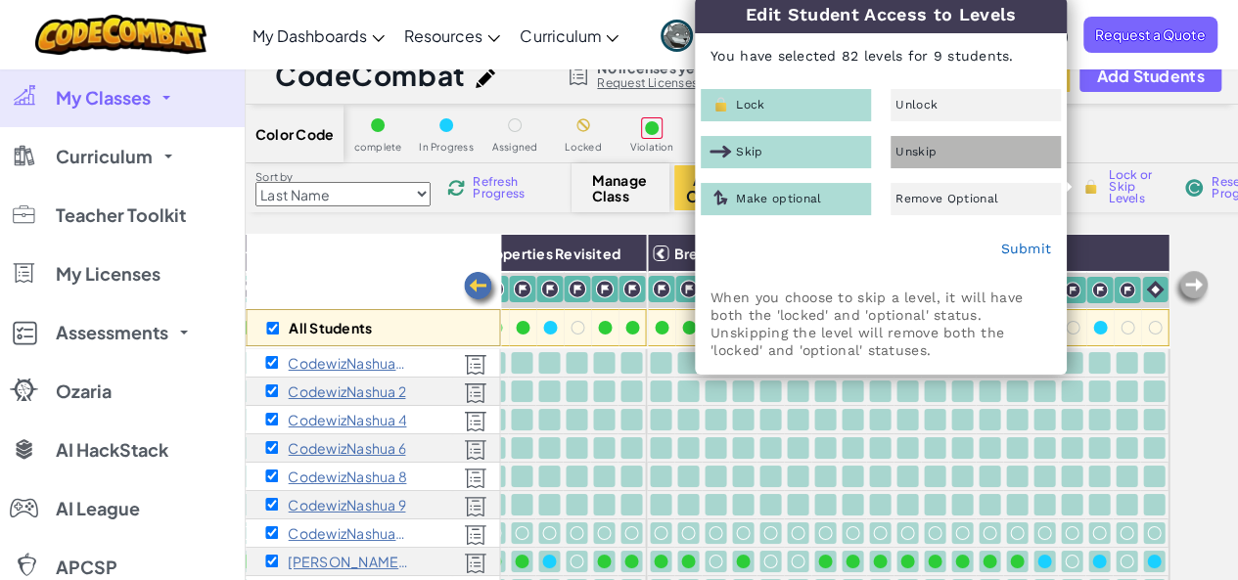
click at [920, 148] on span "Unskip" at bounding box center [916, 152] width 41 height 12
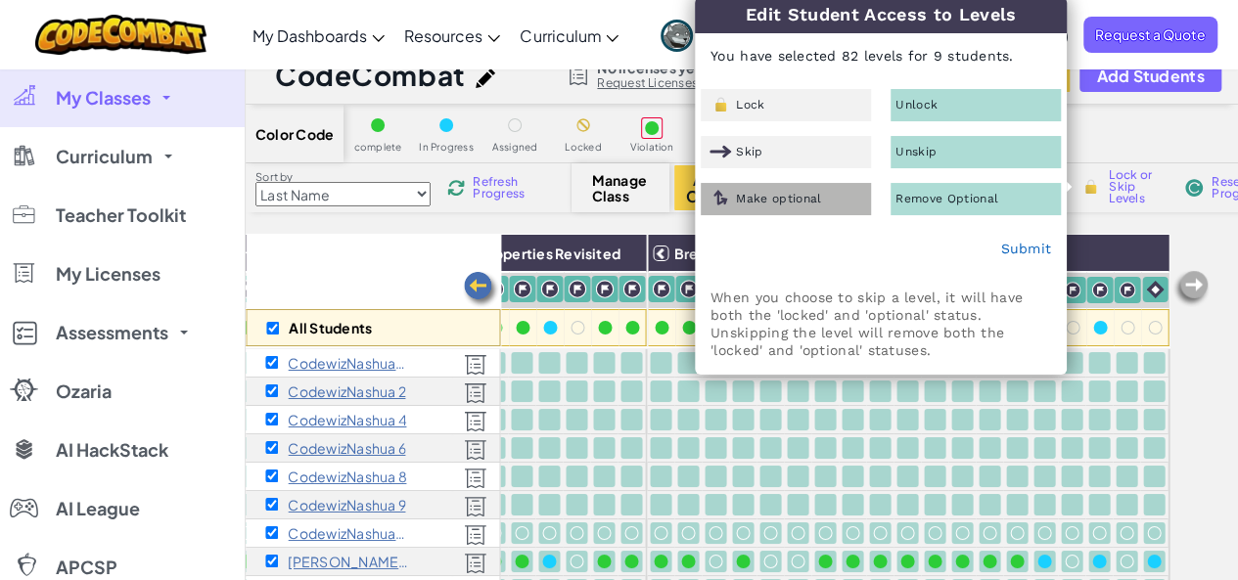
click at [785, 209] on div "Make optional" at bounding box center [786, 199] width 170 height 32
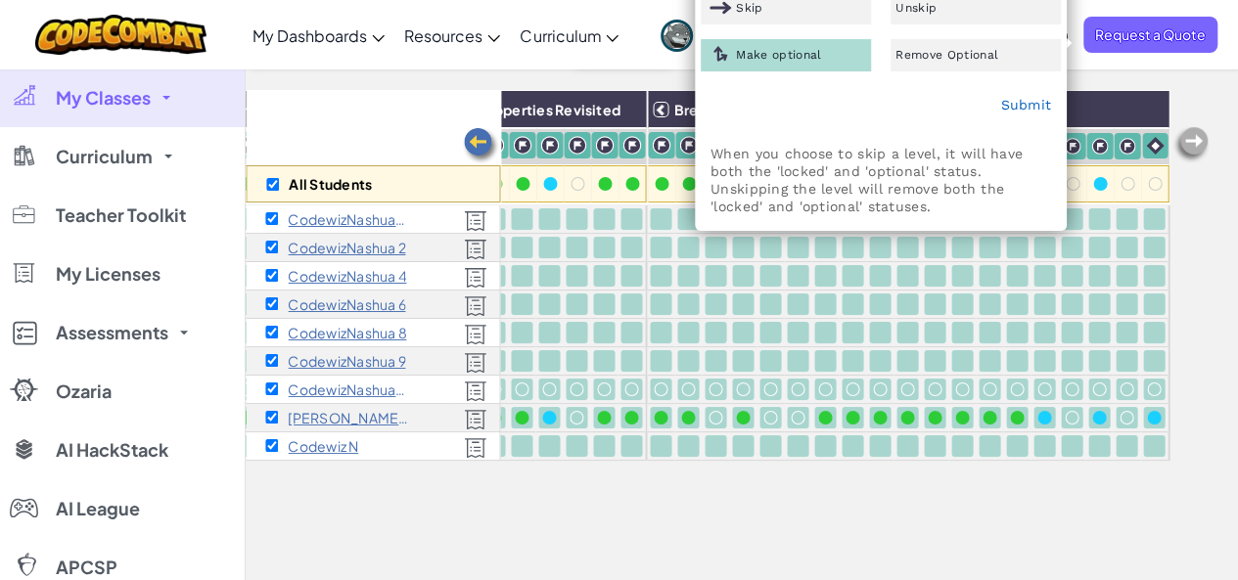
scroll to position [178, 0]
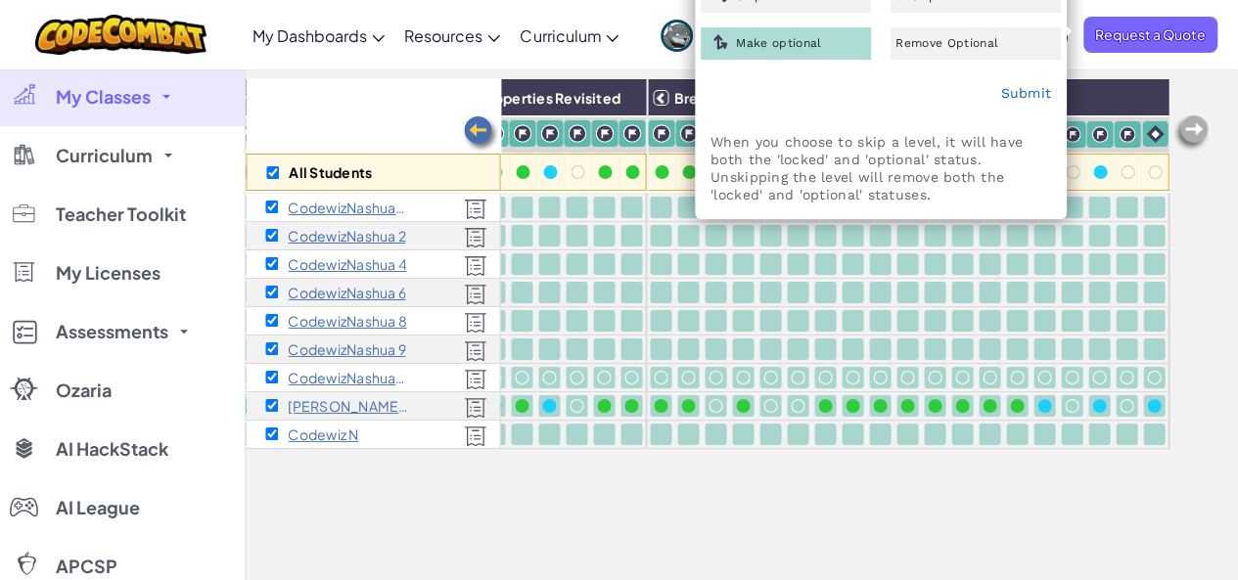
click at [270, 179] on div "All Students" at bounding box center [373, 172] width 254 height 37
checkbox input "false"
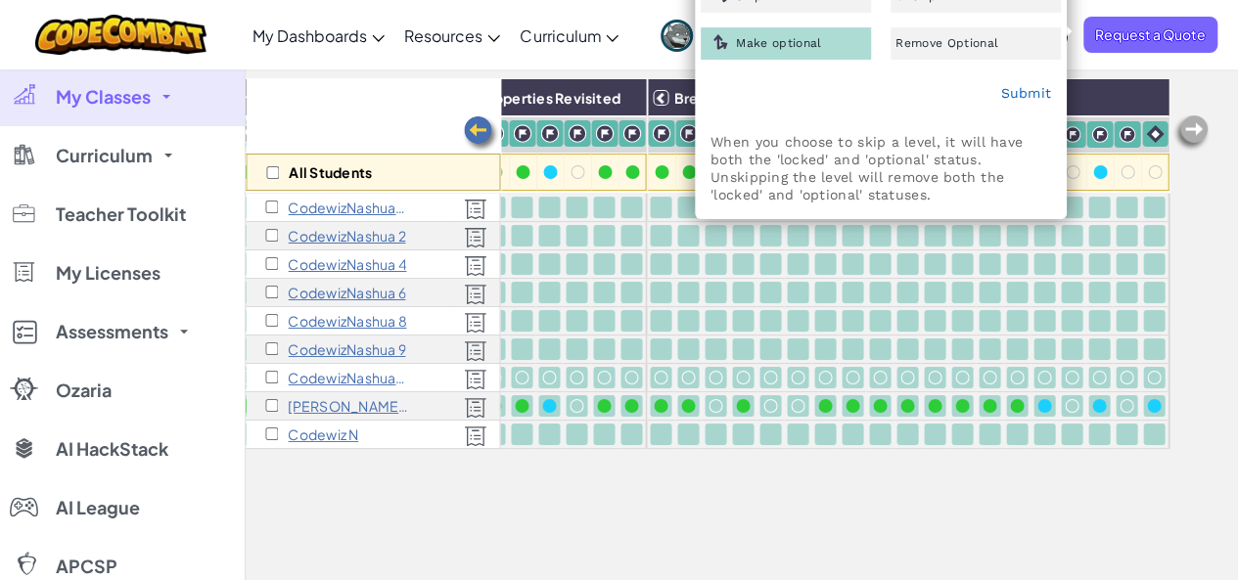
checkbox input "false"
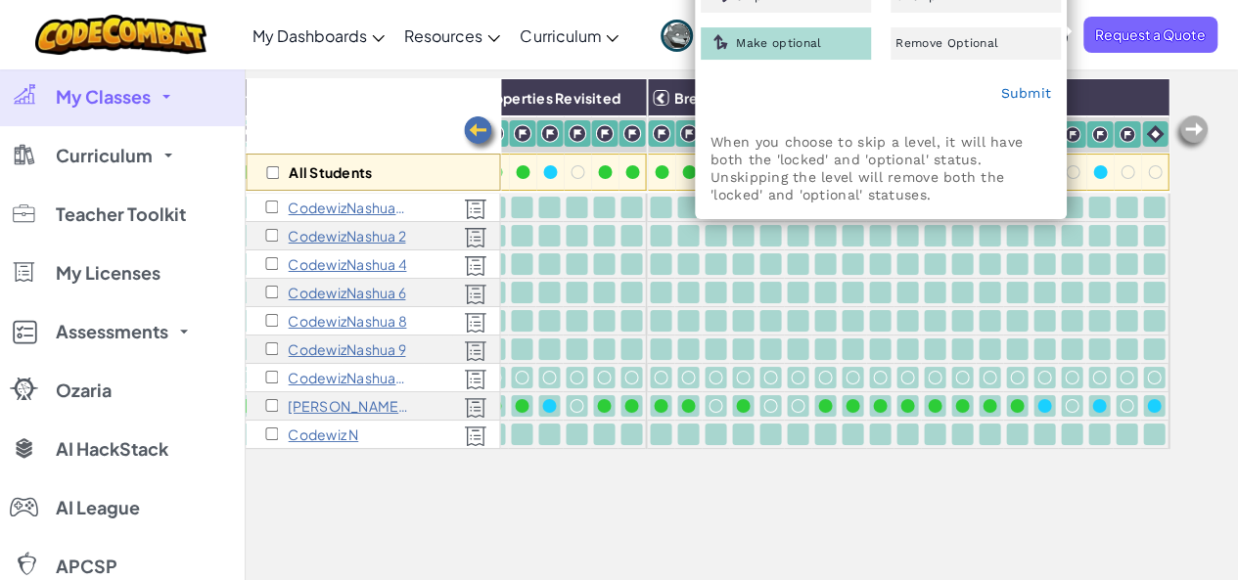
checkbox input "false"
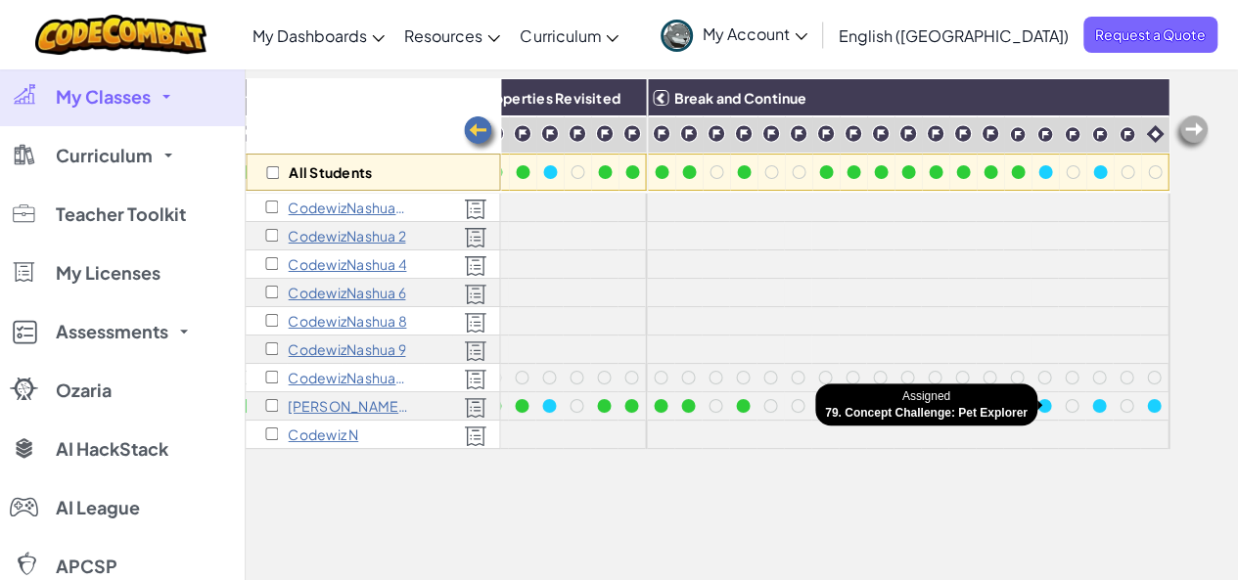
click at [1058, 404] on div at bounding box center [1071, 405] width 27 height 27
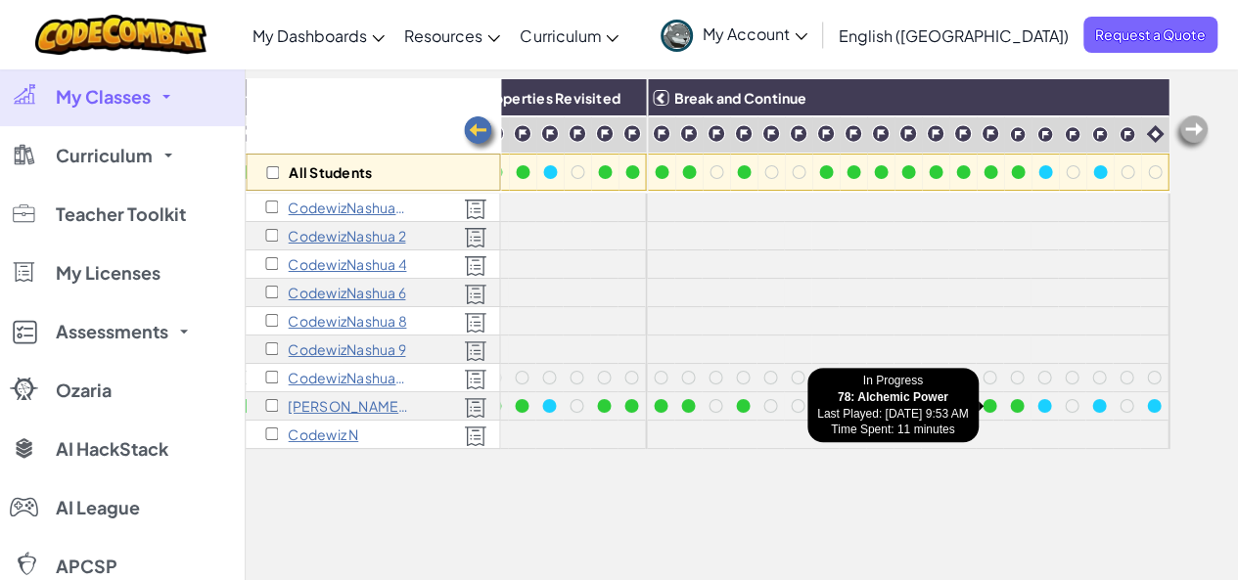
click at [1037, 406] on div at bounding box center [1044, 406] width 14 height 14
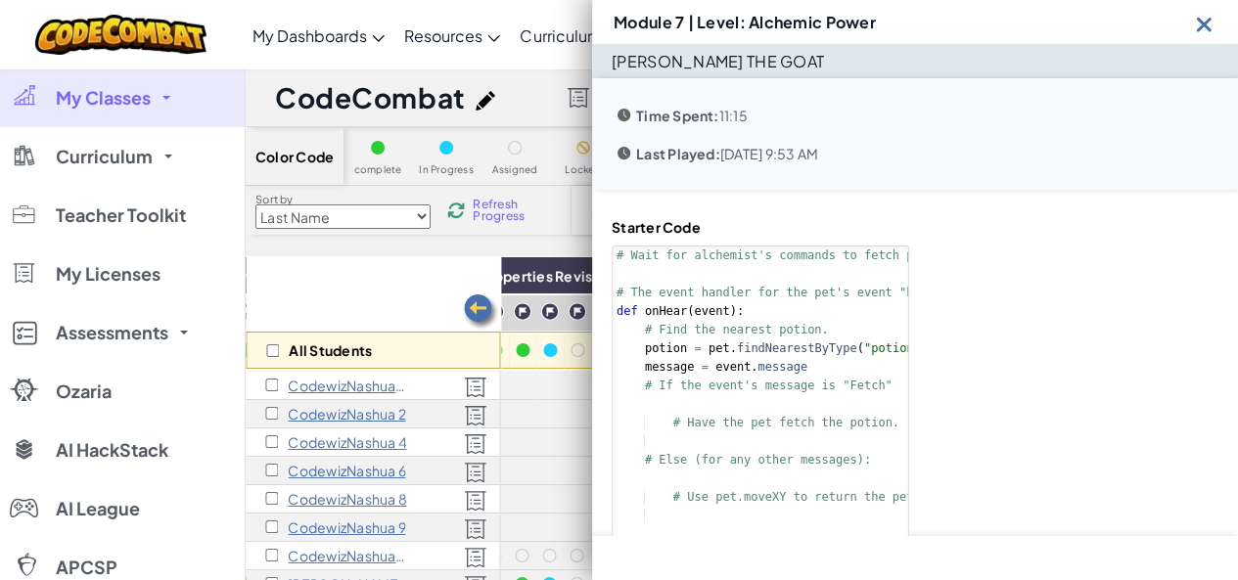
scroll to position [1, 0]
drag, startPoint x: 874, startPoint y: 230, endPoint x: 774, endPoint y: 192, distance: 106.9
drag, startPoint x: 1218, startPoint y: 15, endPoint x: 1200, endPoint y: 24, distance: 20.2
click at [1200, 24] on div "Module 7 | Level: Alchemic Power" at bounding box center [915, 22] width 646 height 44
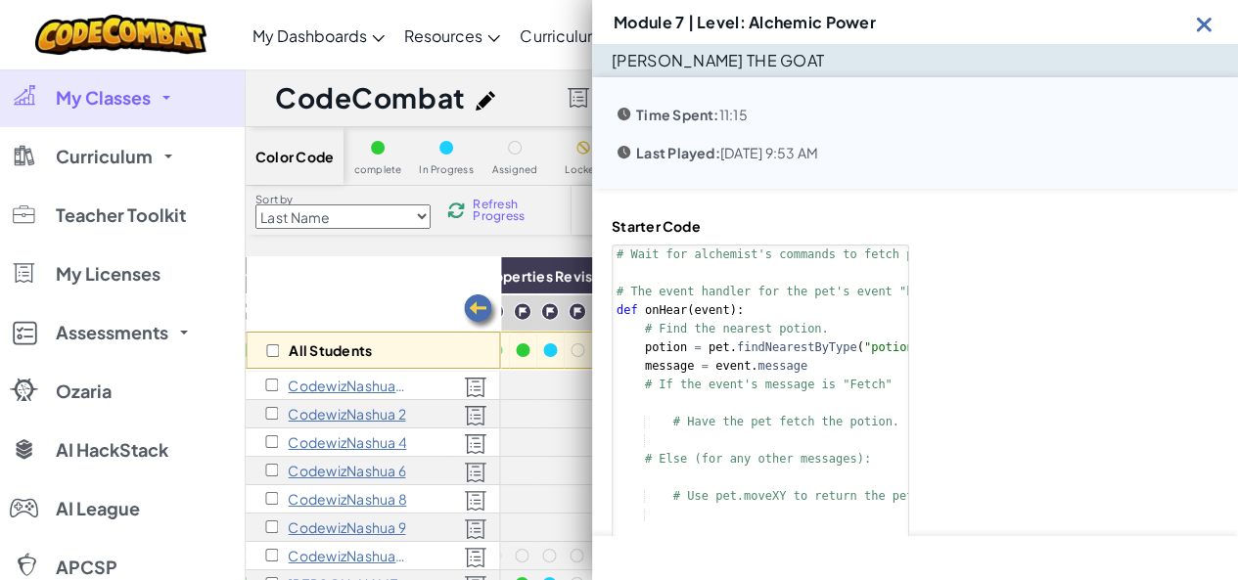
click at [1192, 27] on img at bounding box center [1204, 24] width 24 height 24
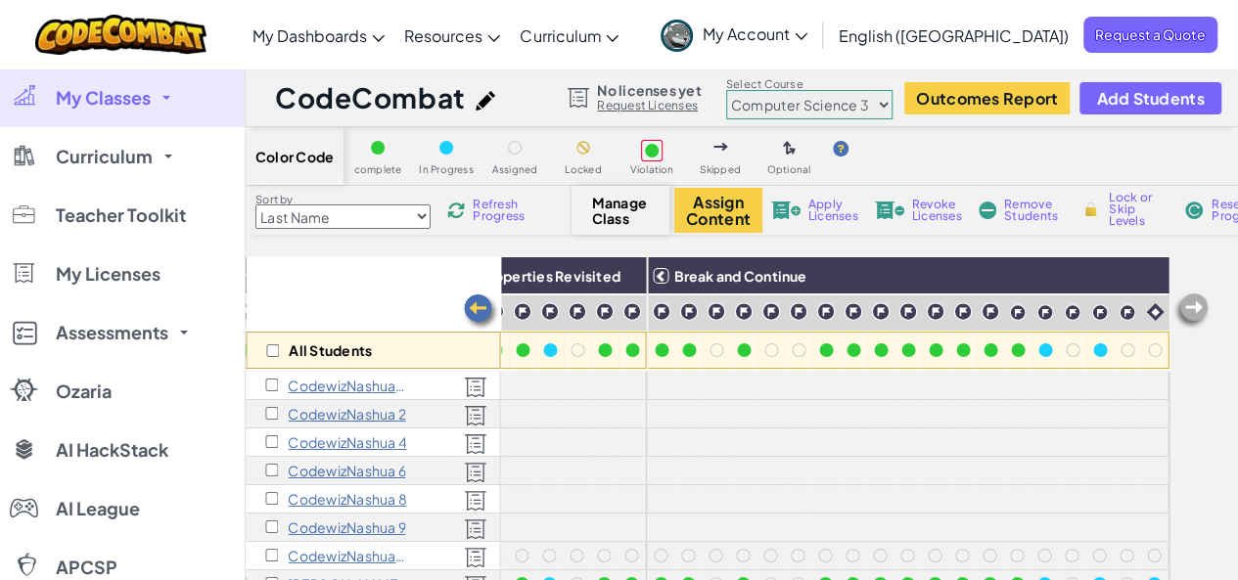
scroll to position [36, 0]
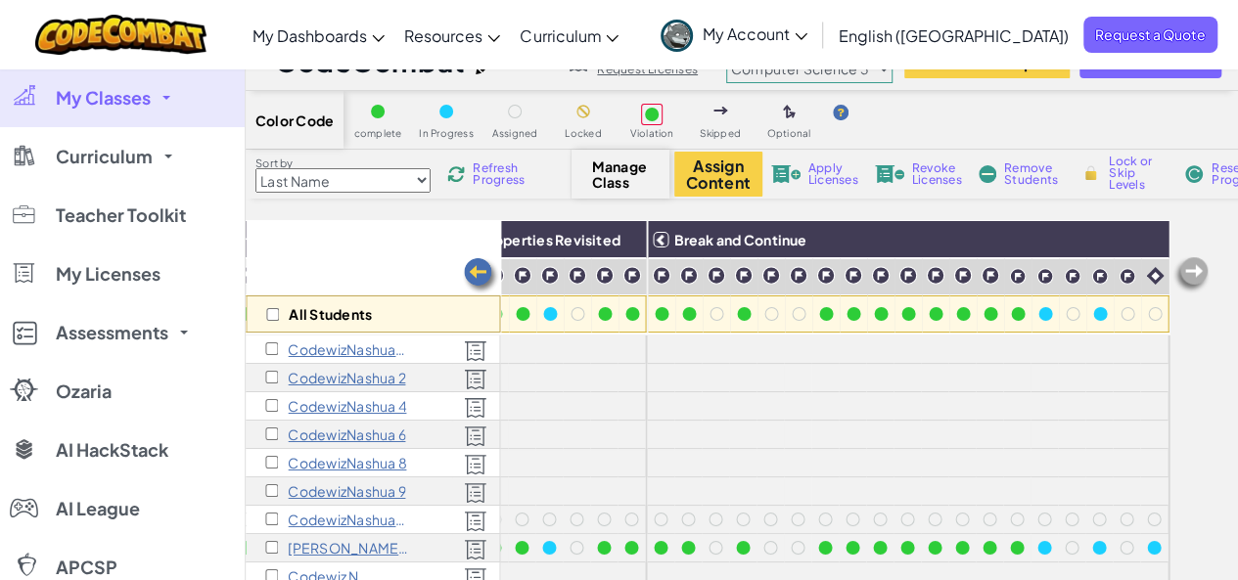
click at [719, 113] on img at bounding box center [720, 111] width 15 height 8
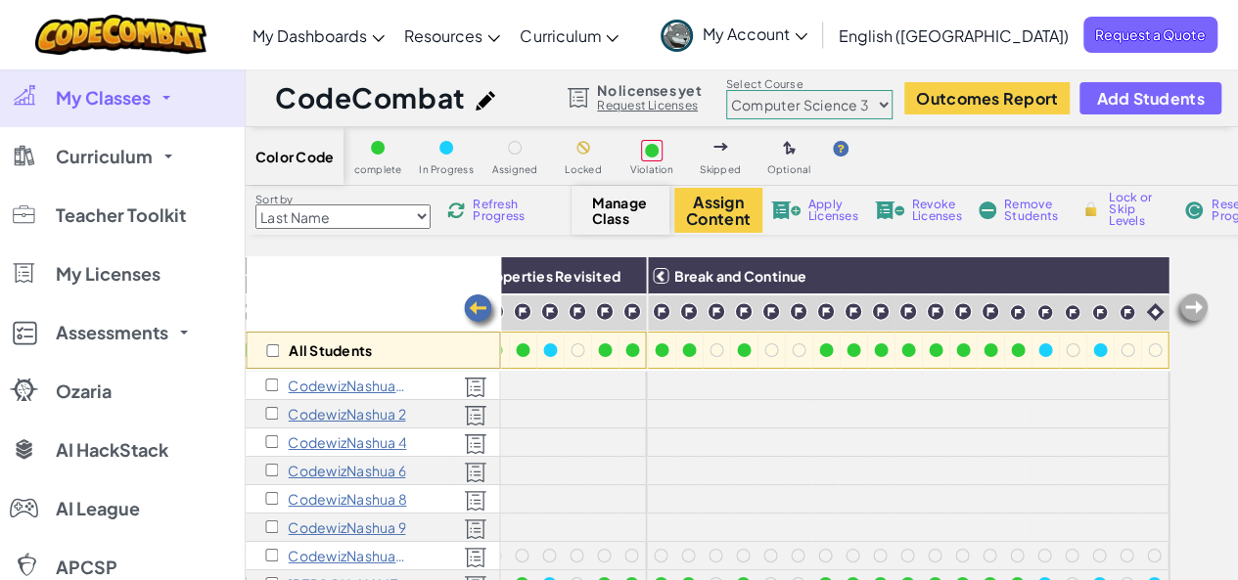
scroll to position [25, 0]
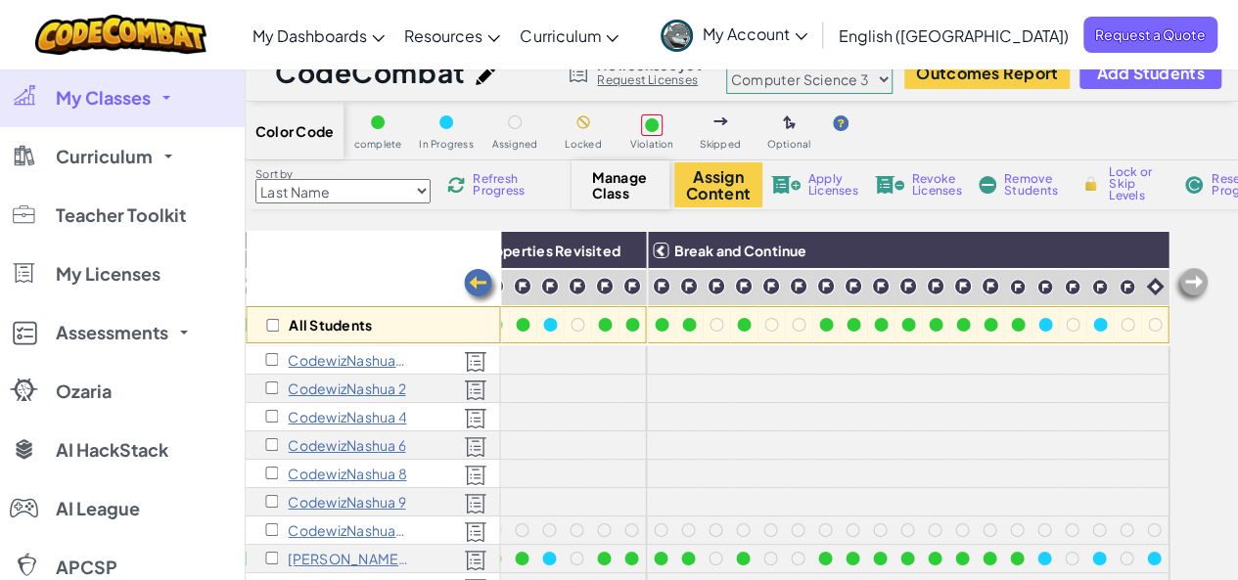
click at [1106, 187] on div "Lock or Skip Levels" at bounding box center [1124, 184] width 94 height 14
checkbox input "true"
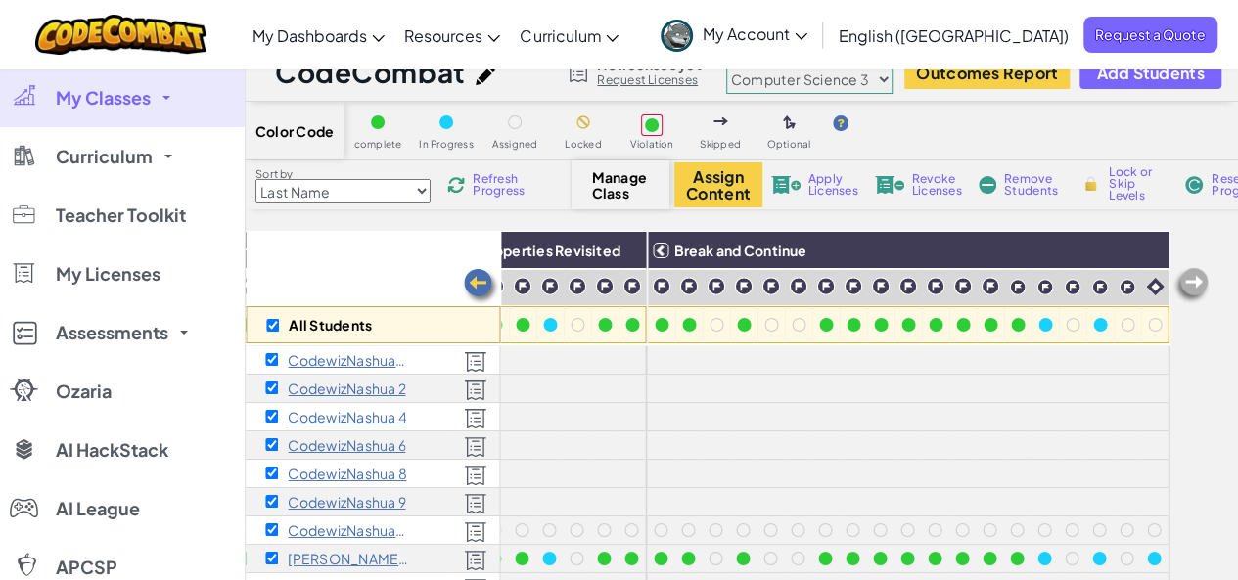
checkbox input "true"
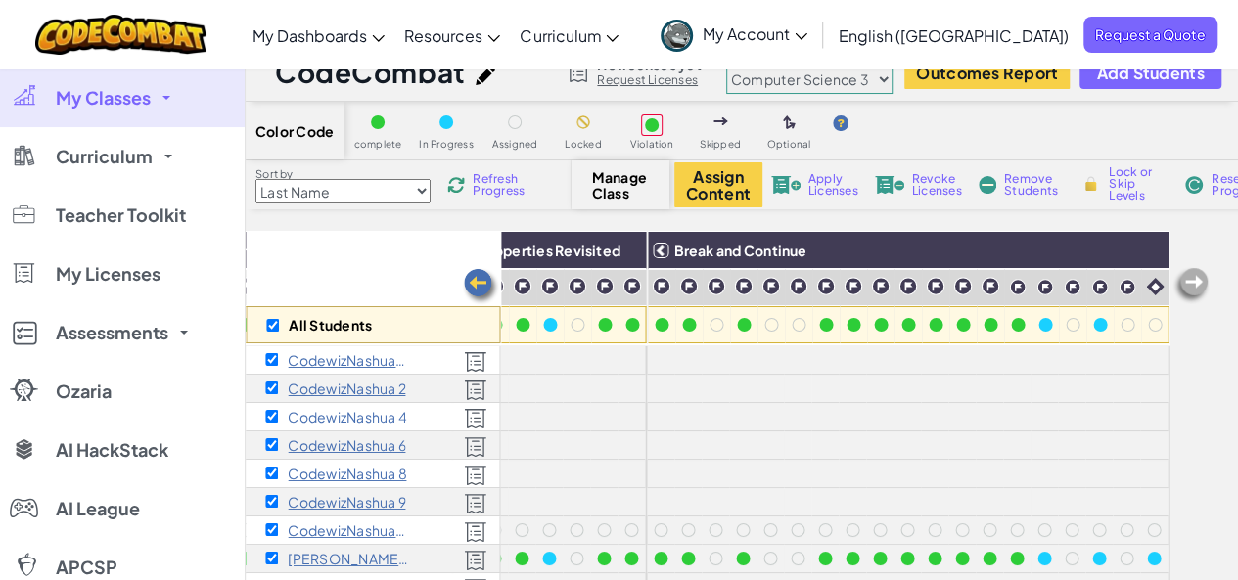
checkbox input "true"
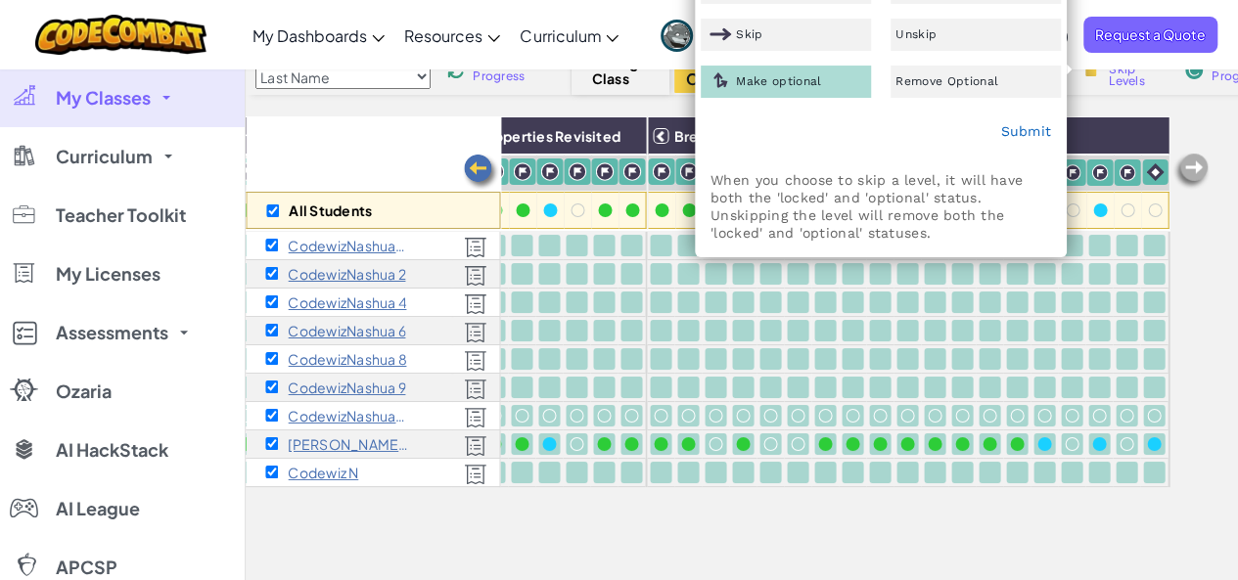
scroll to position [1, 0]
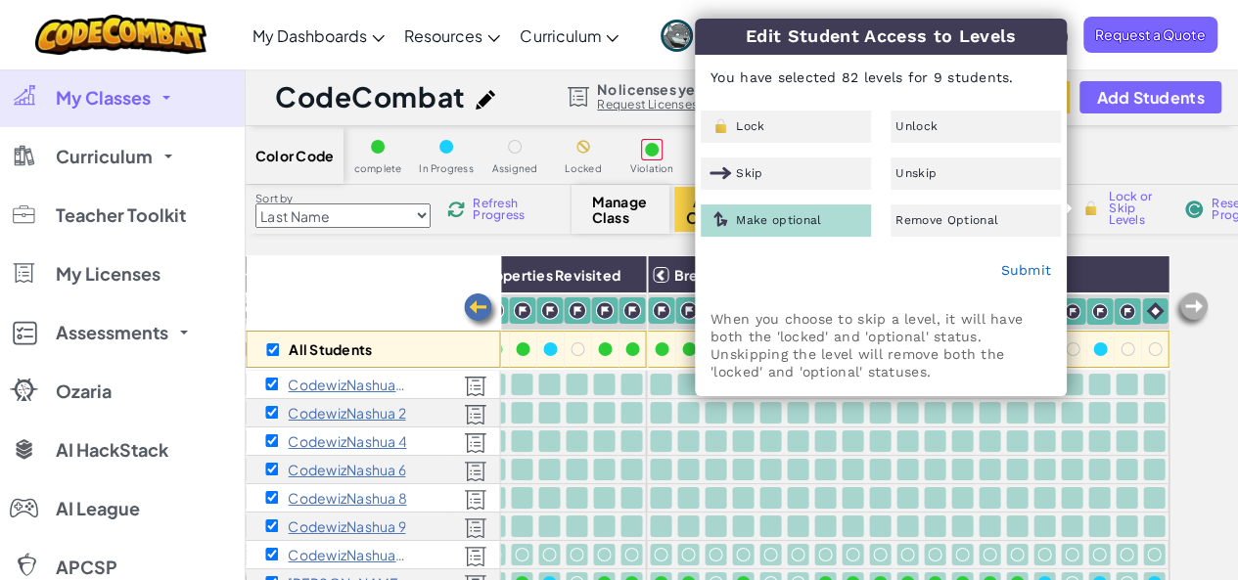
click at [1166, 232] on div "Color Code complete In Progress Assigned Locked Violation Skipped Optional Sort…" at bounding box center [742, 475] width 992 height 699
checkbox input "false"
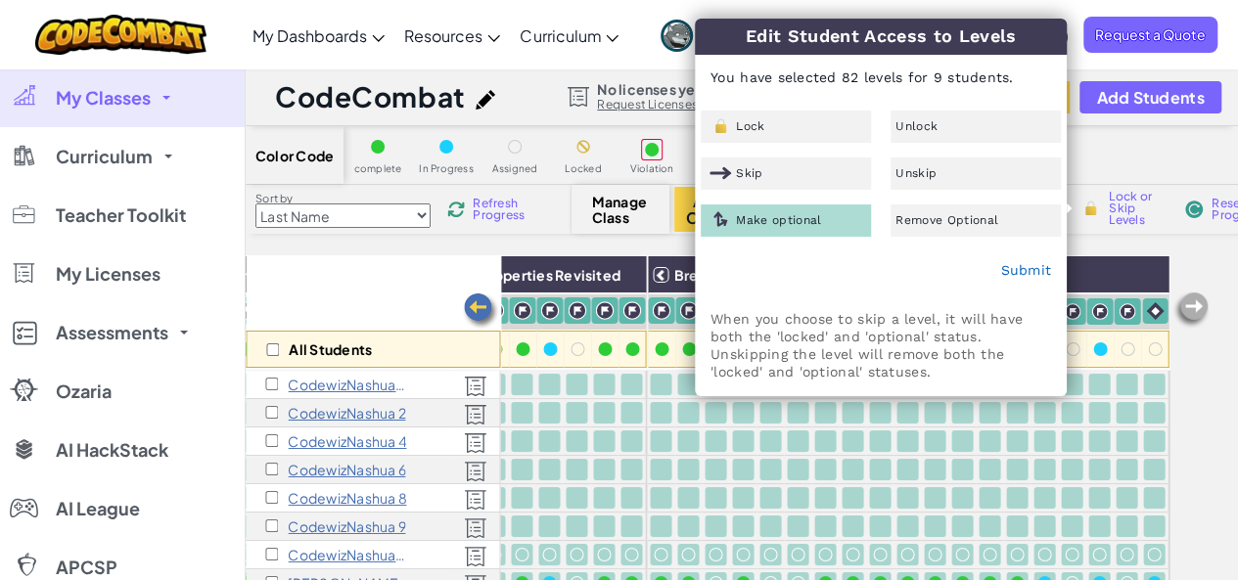
checkbox input "false"
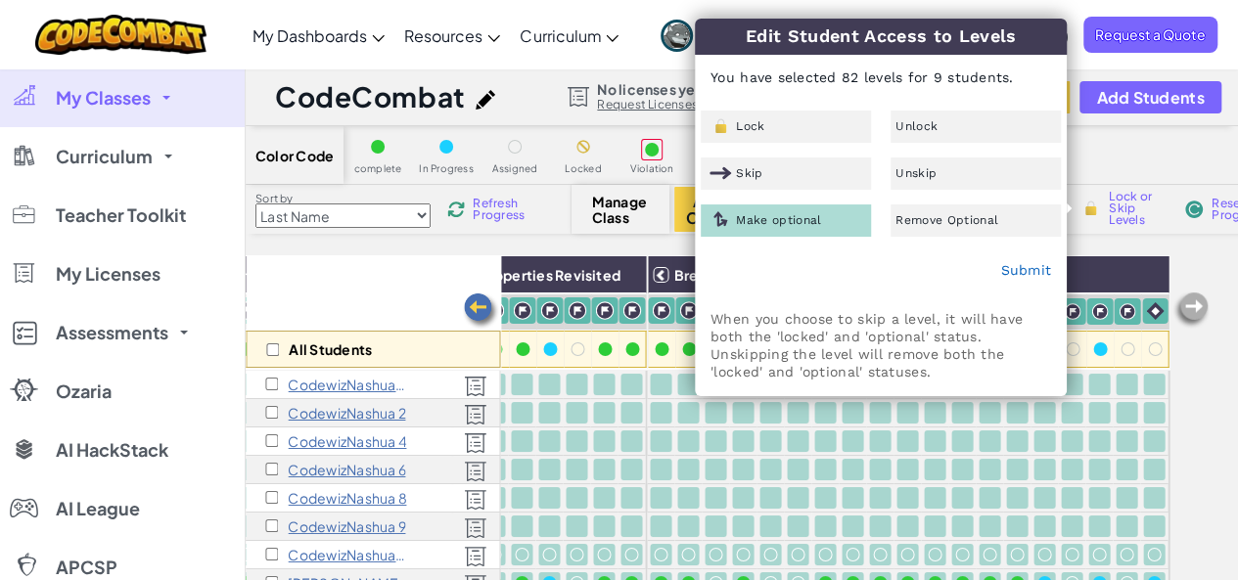
checkbox input "false"
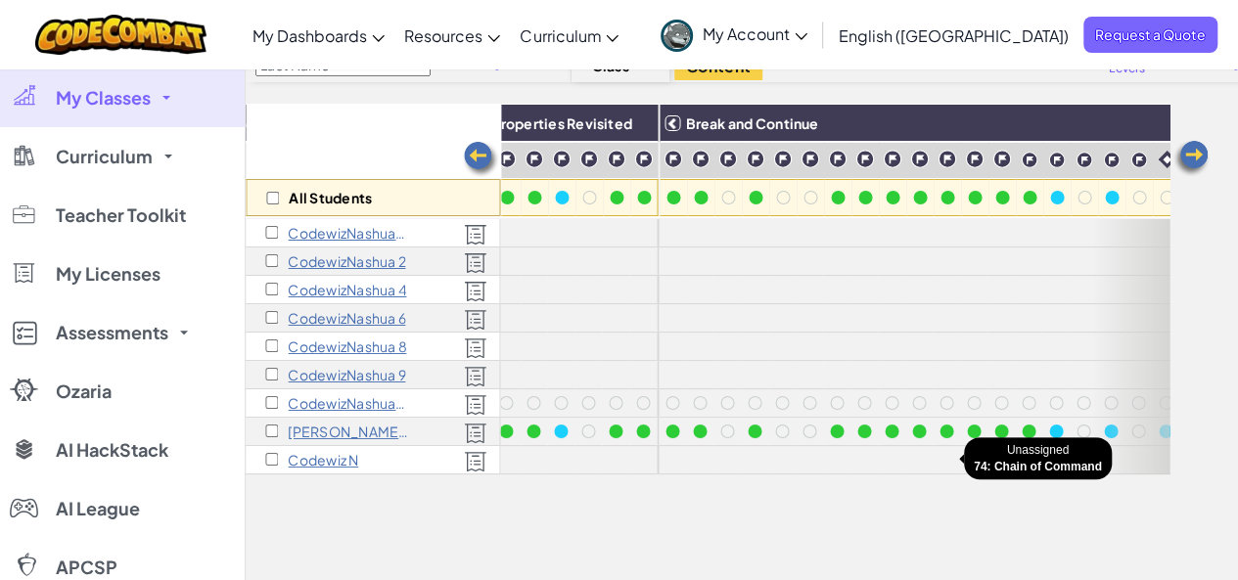
scroll to position [146, 0]
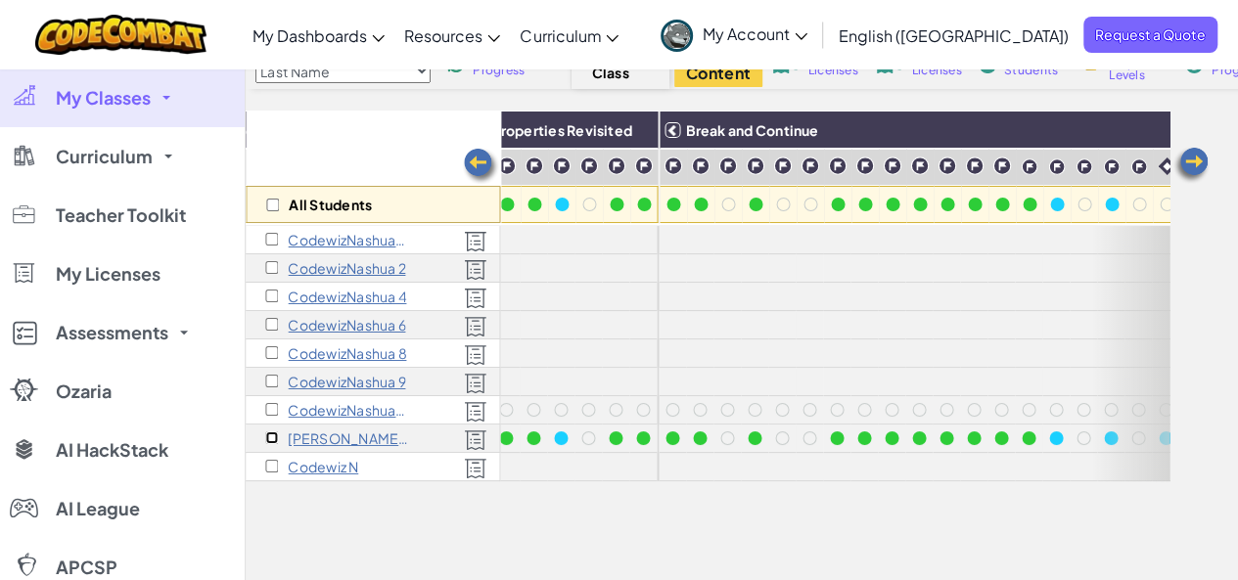
click at [272, 432] on input "checkbox" at bounding box center [271, 438] width 13 height 13
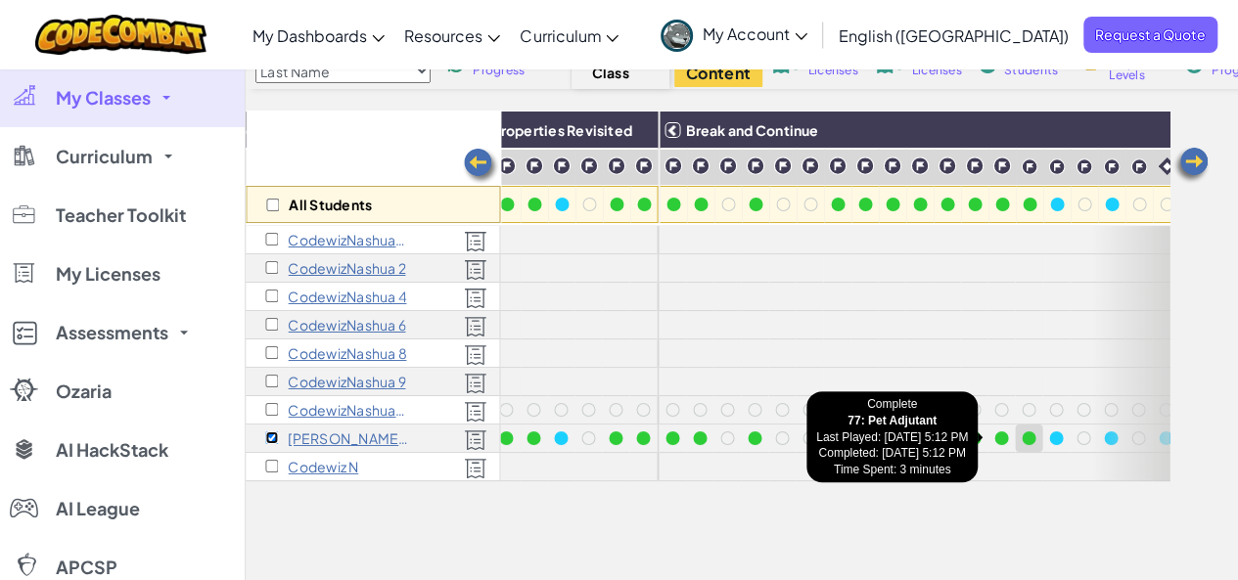
scroll to position [0, 1606]
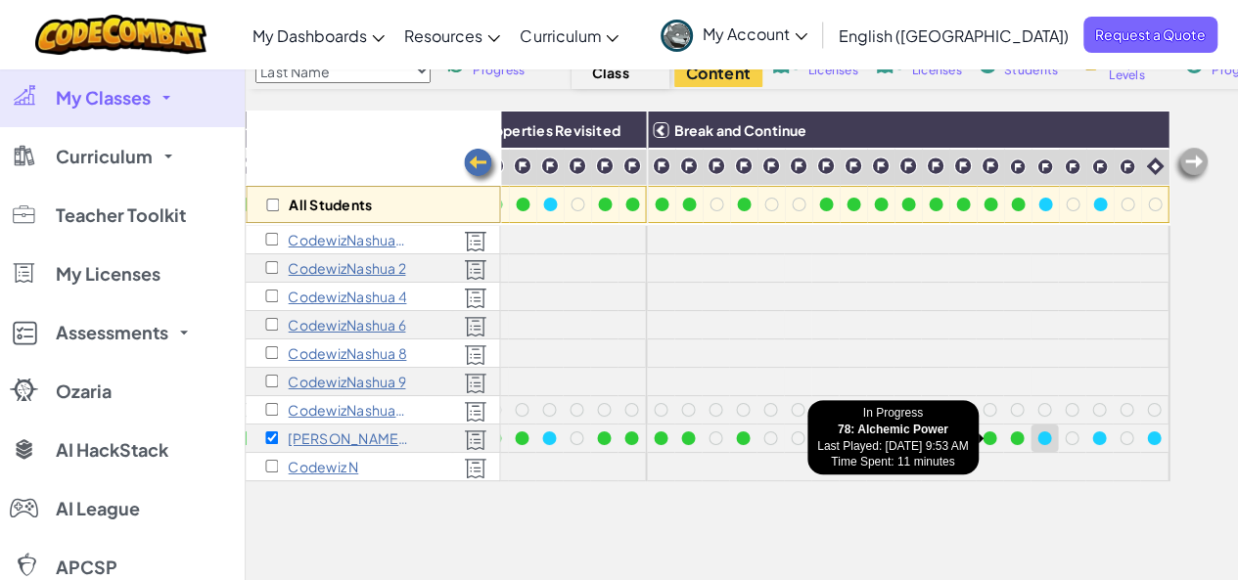
click at [1037, 437] on div at bounding box center [1044, 439] width 14 height 14
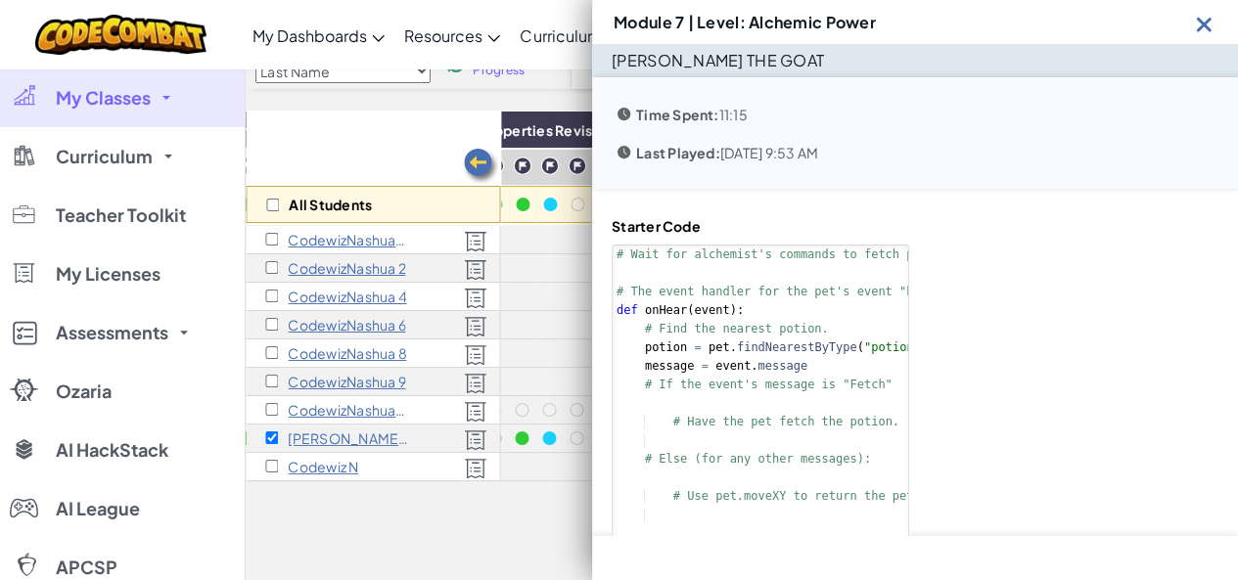
click at [1224, 33] on div "Module 7 | Level: Alchemic Power" at bounding box center [915, 22] width 646 height 44
click at [1193, 23] on img at bounding box center [1204, 24] width 24 height 24
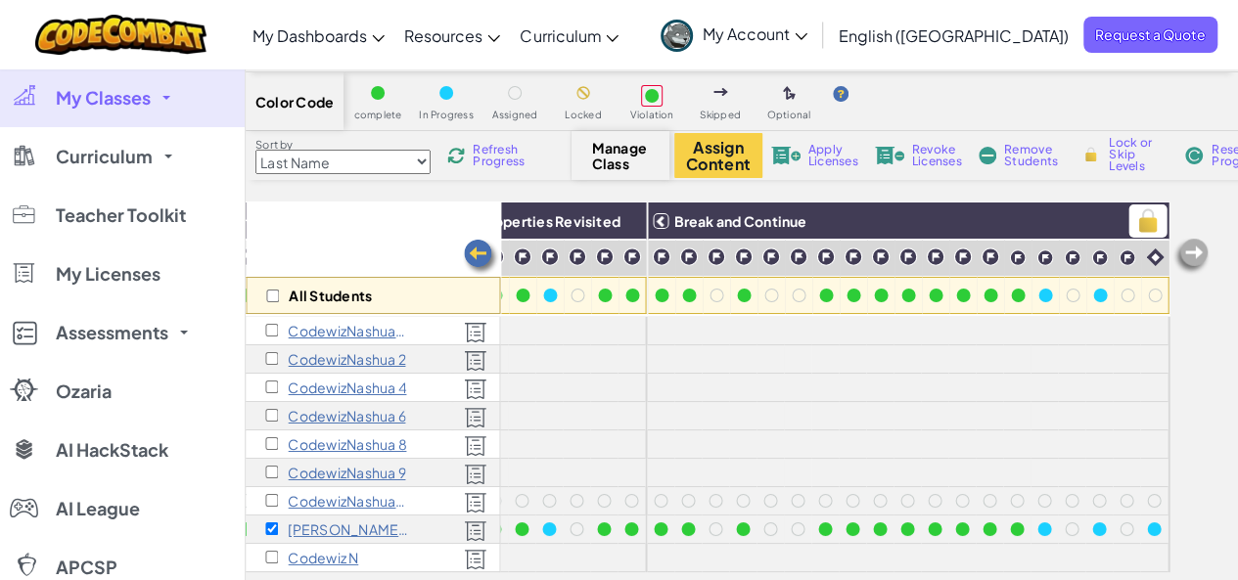
scroll to position [52, 0]
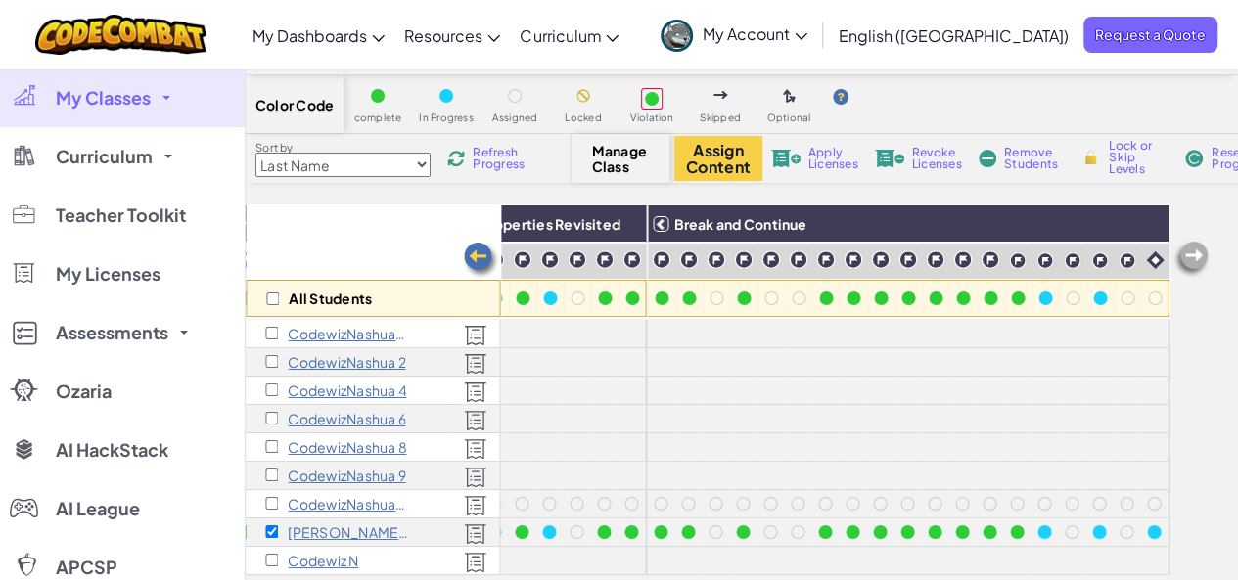
click at [1104, 146] on div "Lock or Skip Levels" at bounding box center [1124, 157] width 104 height 23
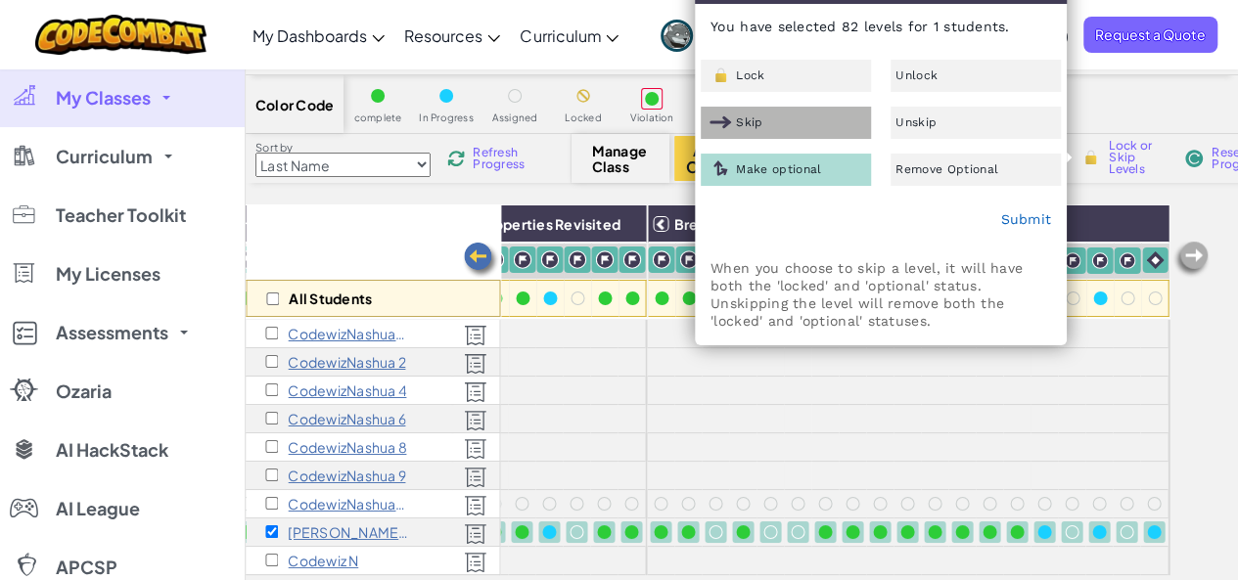
click at [779, 115] on div "Skip" at bounding box center [786, 123] width 170 height 32
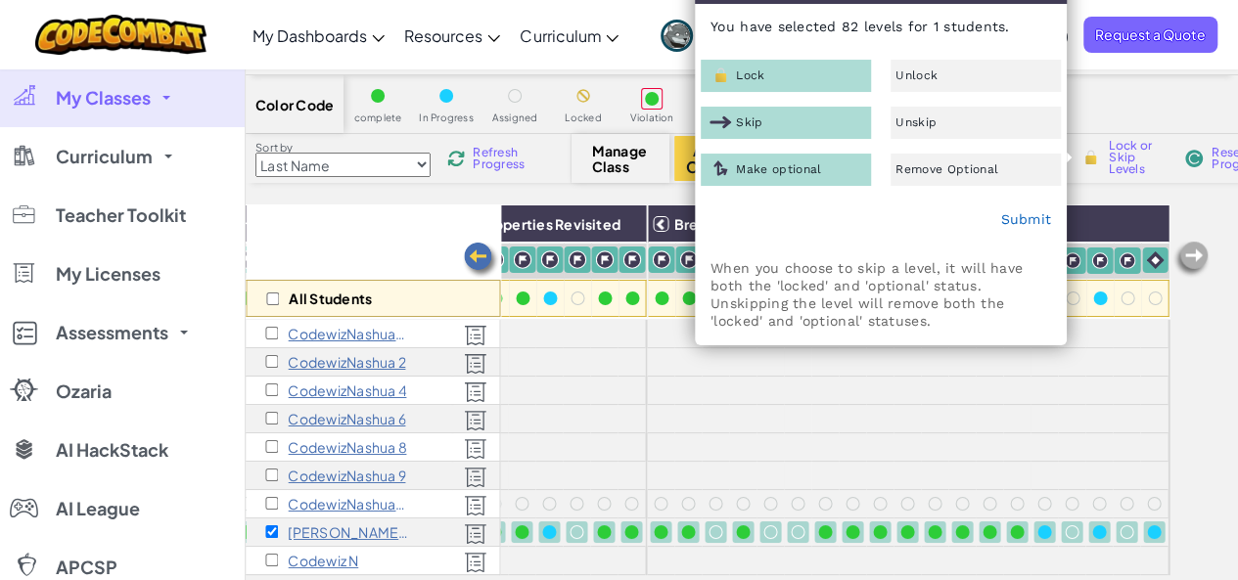
click at [800, 165] on span "Make optional" at bounding box center [778, 169] width 85 height 12
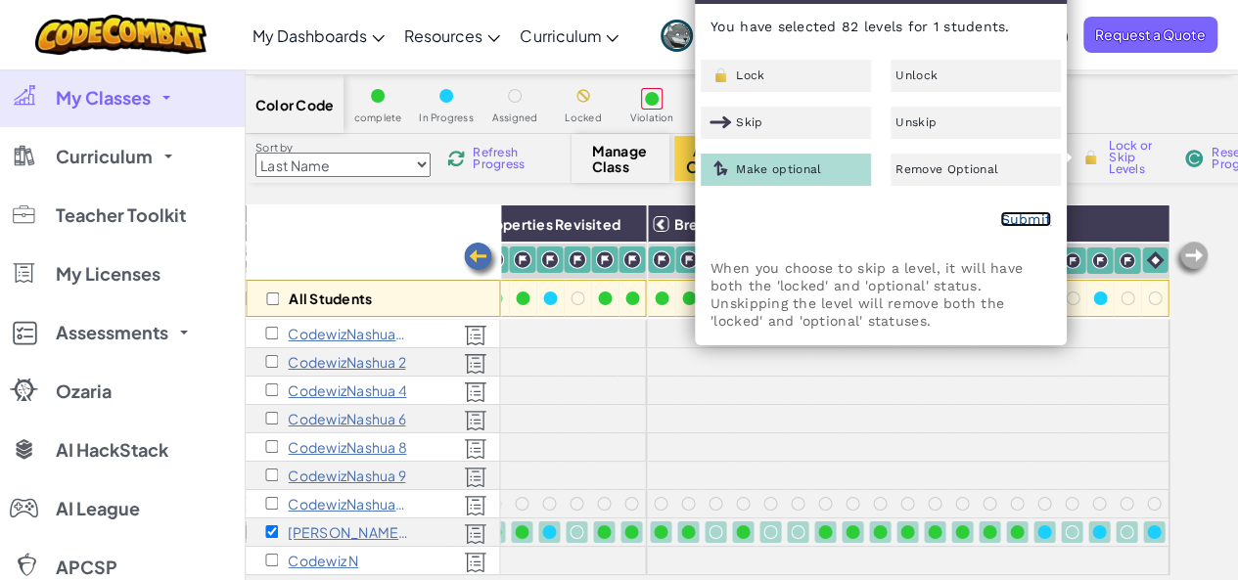
click at [1028, 222] on link "Submit" at bounding box center [1025, 219] width 51 height 16
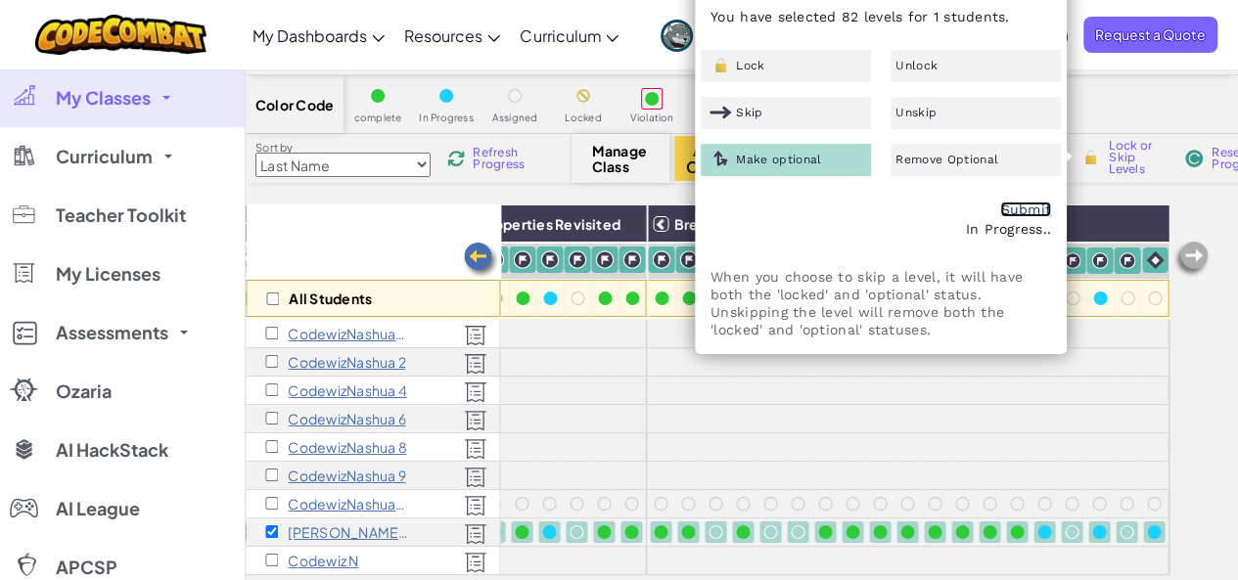
scroll to position [0, 0]
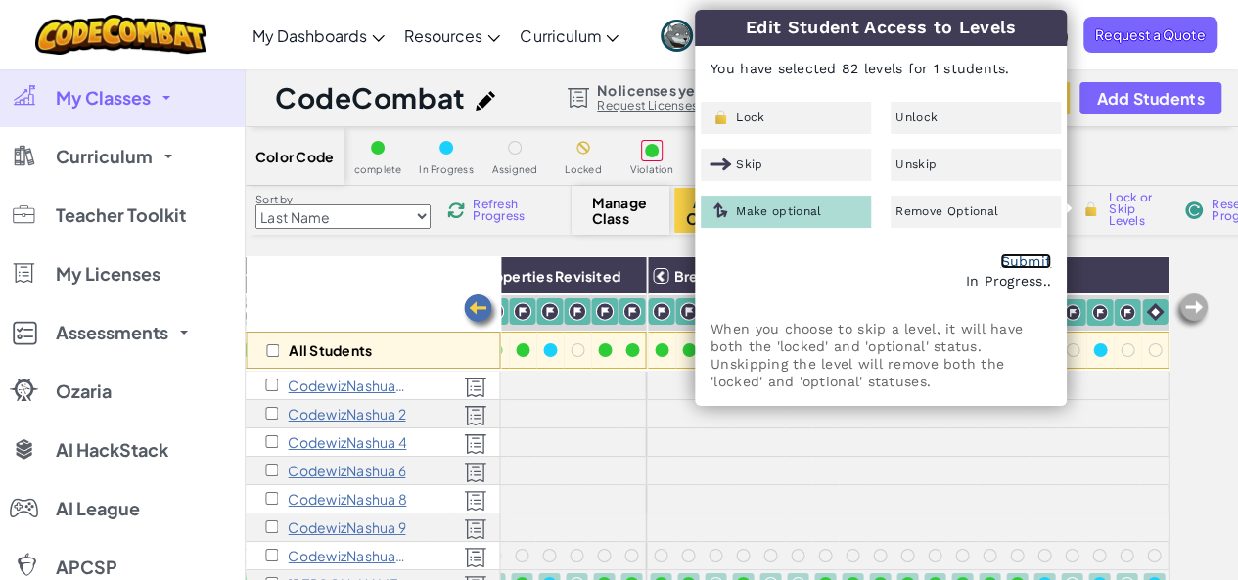
checkbox input "false"
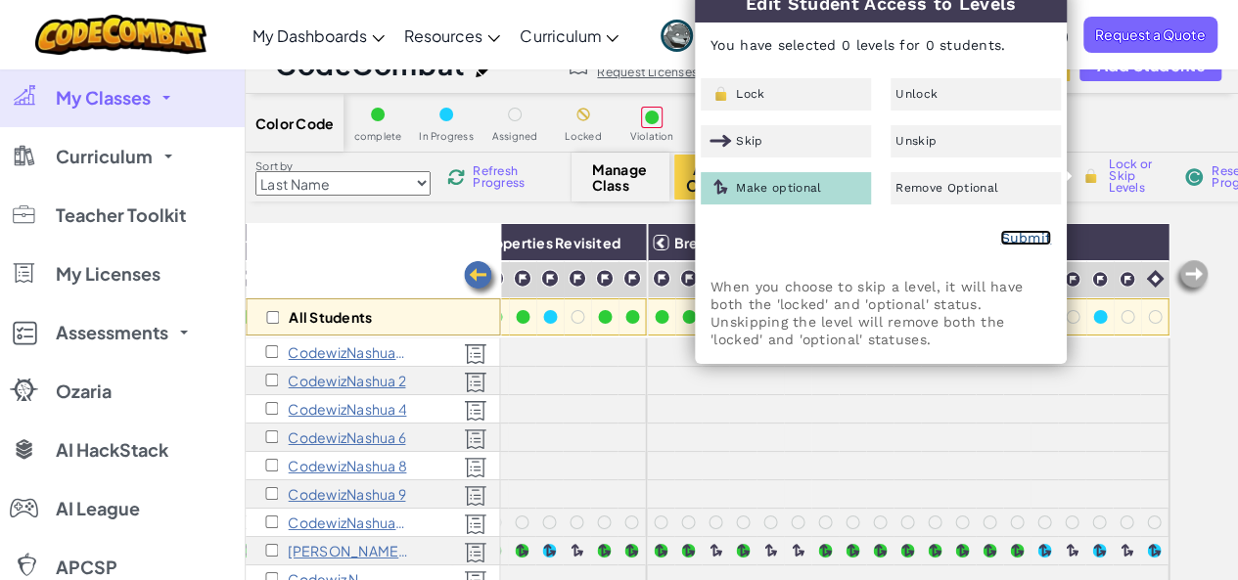
scroll to position [540, 0]
